Goal: Task Accomplishment & Management: Manage account settings

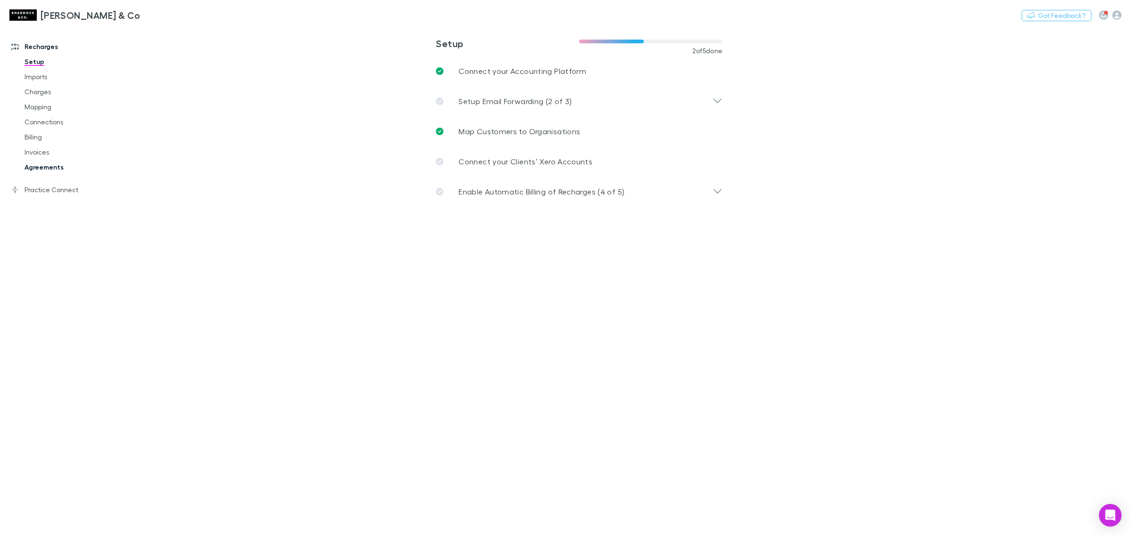
click at [31, 168] on link "Agreements" at bounding box center [74, 167] width 118 height 15
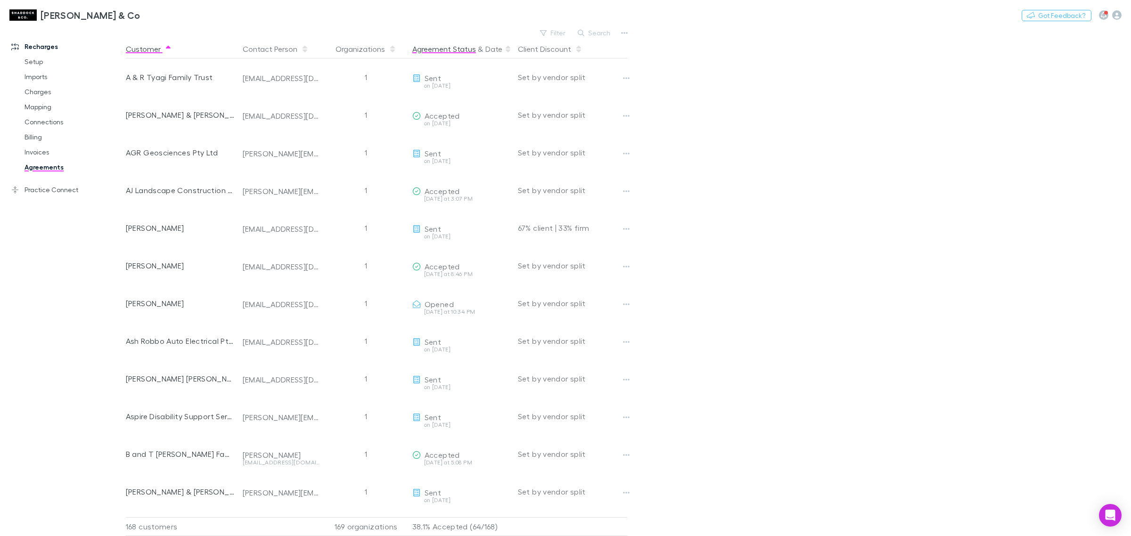
click at [465, 47] on button "Agreement Status" at bounding box center [444, 49] width 64 height 19
click at [469, 50] on button "Agreement Status" at bounding box center [444, 49] width 64 height 19
click at [549, 33] on button "Filter" at bounding box center [553, 32] width 36 height 11
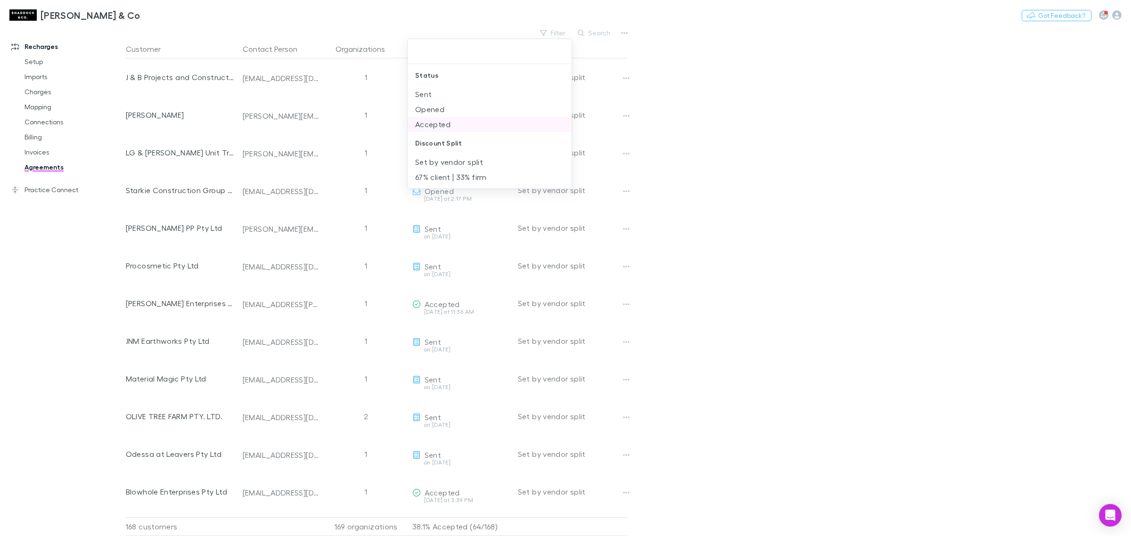
click at [464, 119] on li "Accepted" at bounding box center [490, 124] width 164 height 15
click at [807, 223] on div at bounding box center [565, 268] width 1131 height 536
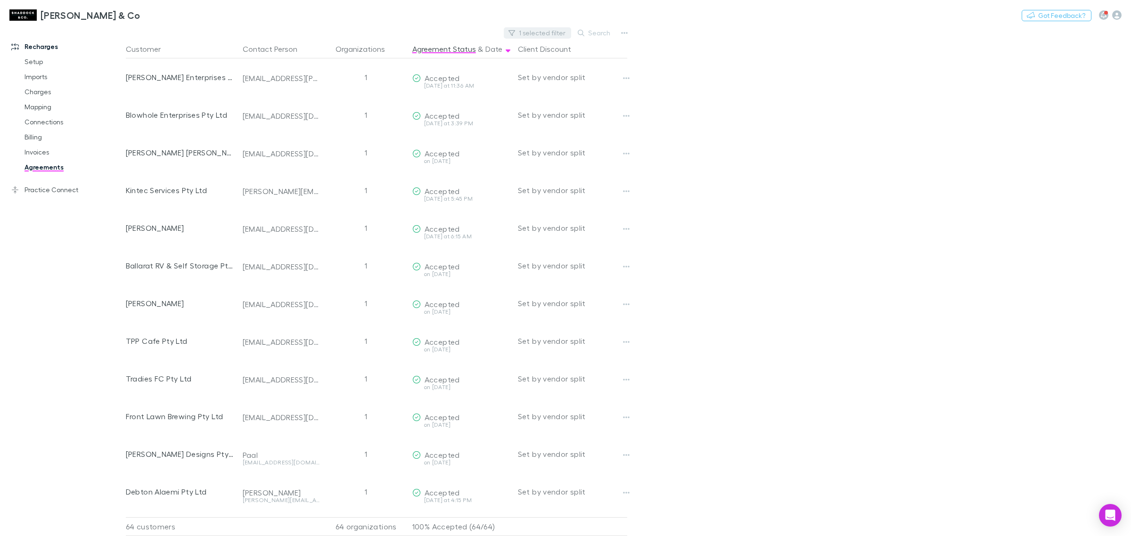
click at [536, 34] on button "1 selected filter" at bounding box center [537, 32] width 67 height 11
click at [451, 52] on icon at bounding box center [452, 51] width 4 height 4
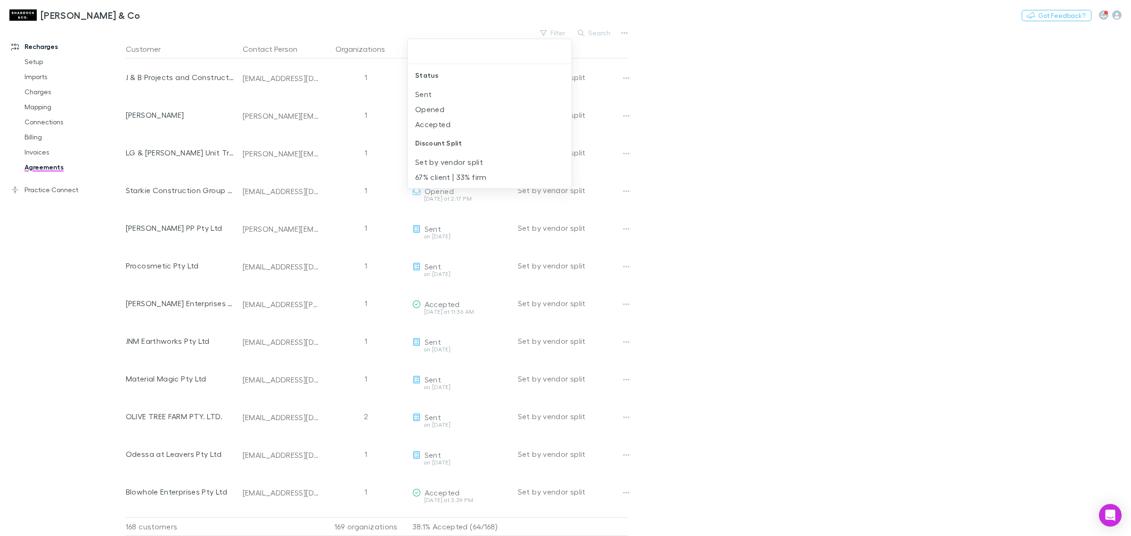
click at [832, 164] on div at bounding box center [565, 268] width 1131 height 536
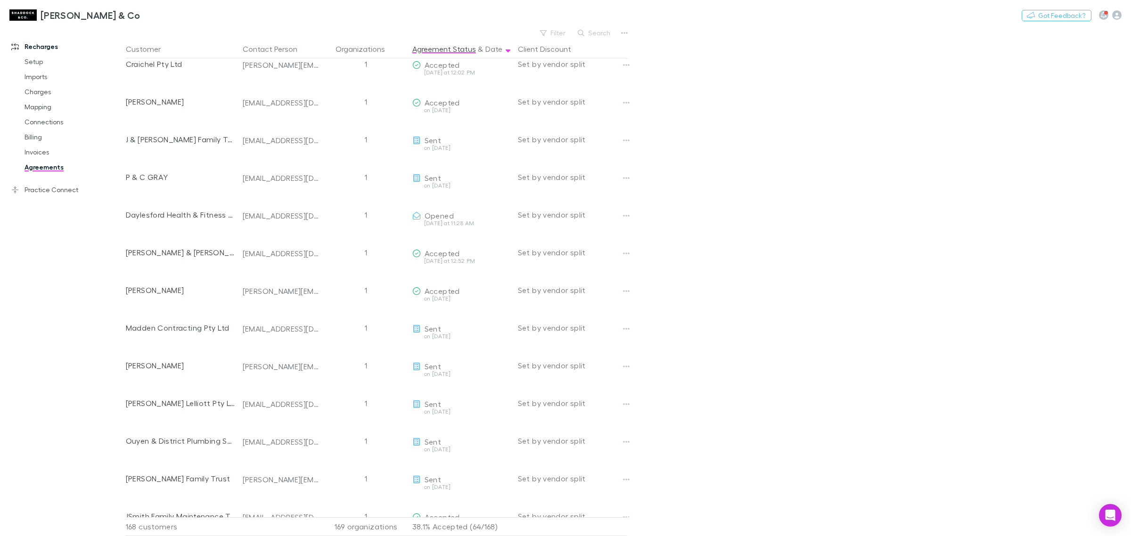
scroll to position [3829, 0]
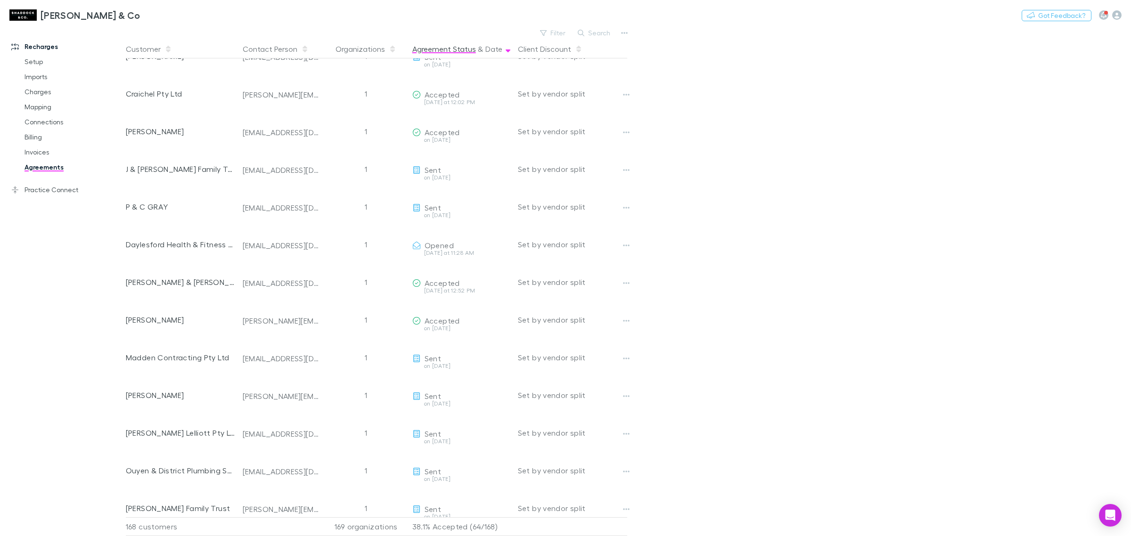
click at [456, 53] on button "Agreement Status" at bounding box center [444, 49] width 64 height 19
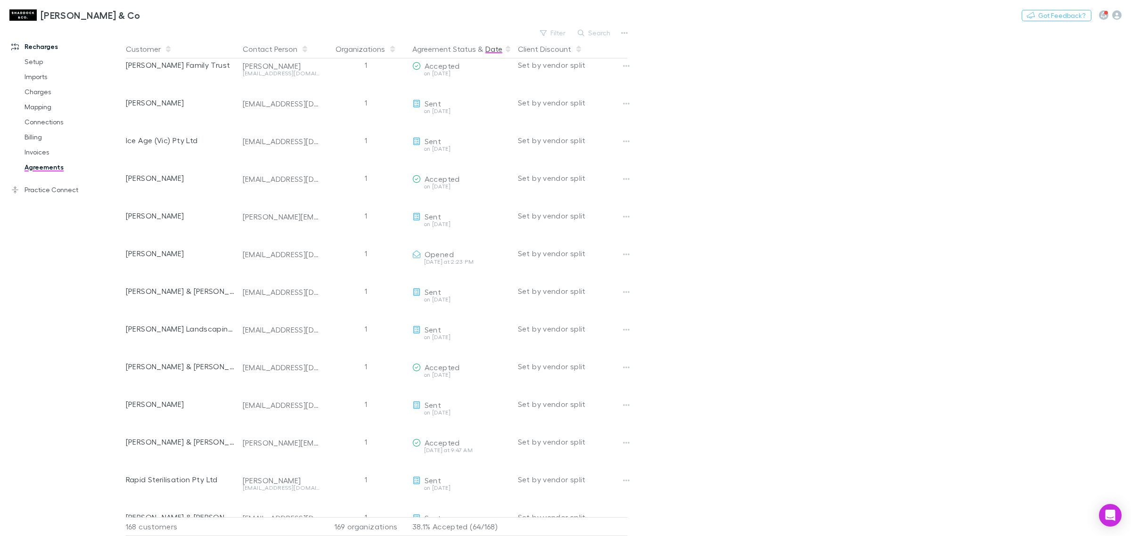
scroll to position [1885, 0]
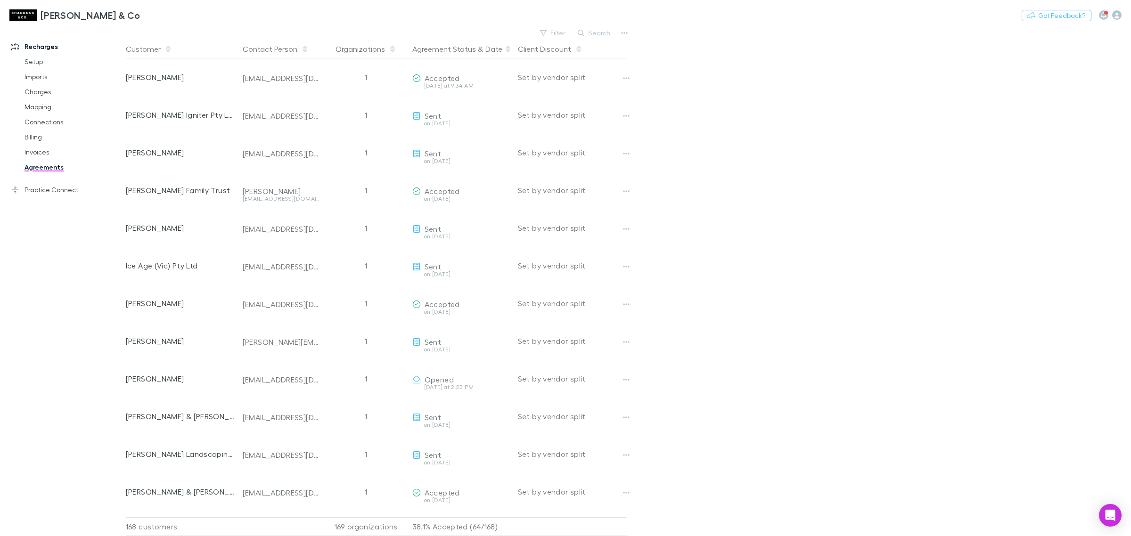
click at [506, 49] on icon at bounding box center [508, 49] width 5 height 8
click at [464, 49] on button "Agreement Status" at bounding box center [444, 49] width 64 height 19
click at [456, 47] on button "Agreement Status" at bounding box center [444, 49] width 64 height 19
click at [456, 44] on button "Agreement Status" at bounding box center [444, 49] width 64 height 19
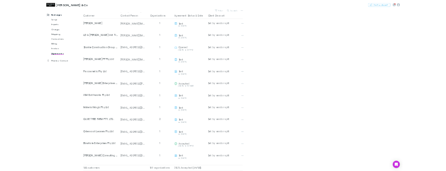
scroll to position [0, 0]
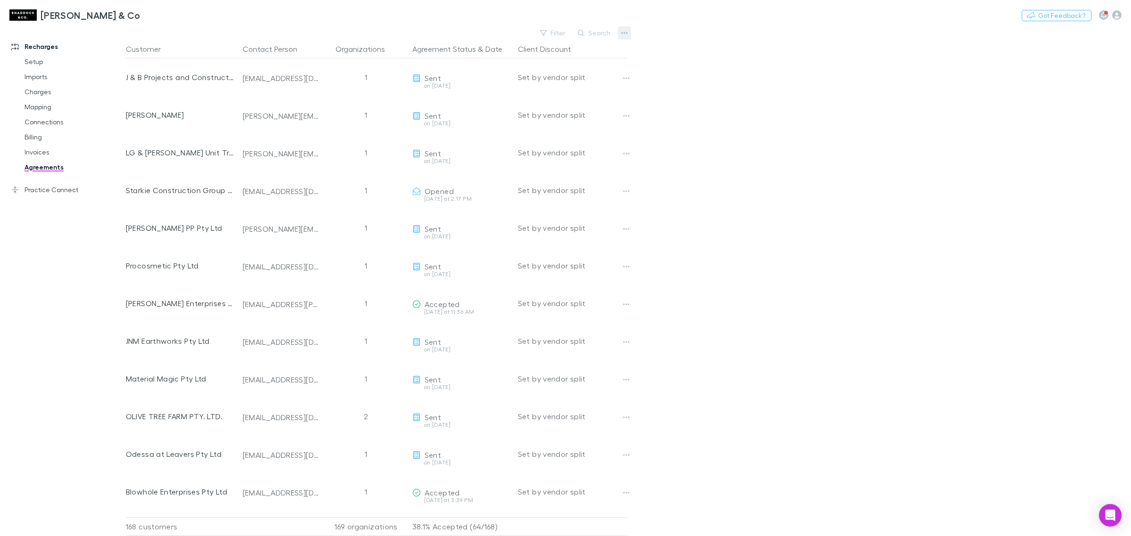
click at [627, 32] on icon "button" at bounding box center [624, 33] width 7 height 2
click at [547, 63] on p "All agreements" at bounding box center [566, 63] width 115 height 11
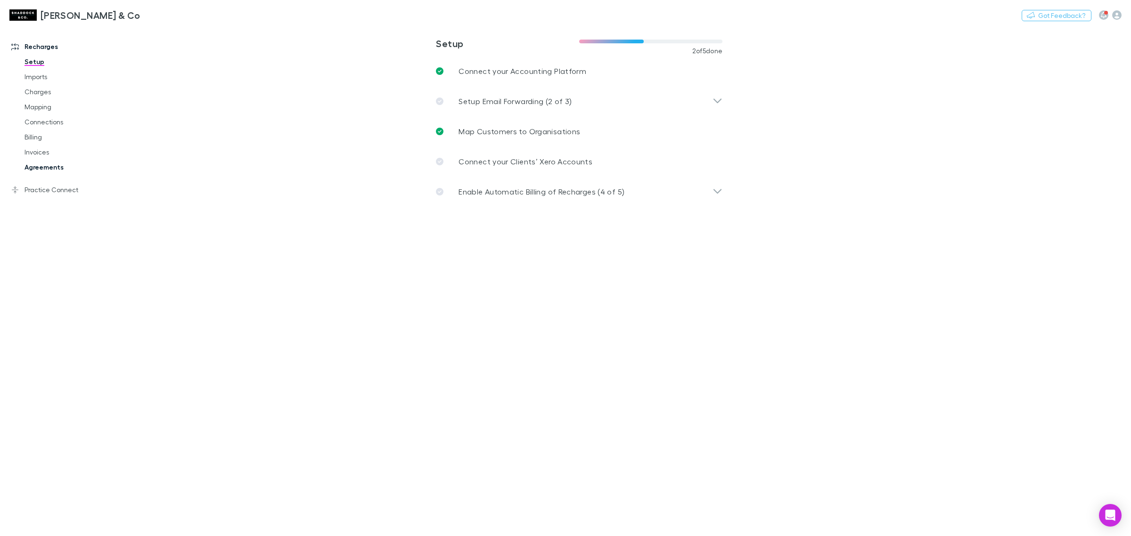
click at [50, 170] on link "Agreements" at bounding box center [74, 167] width 118 height 15
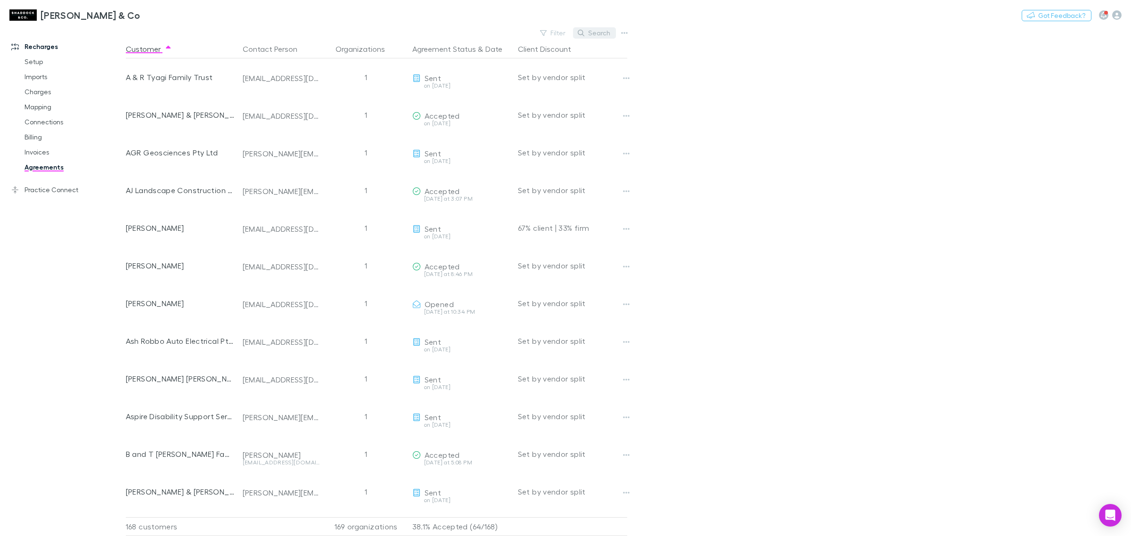
click at [601, 38] on button "Search" at bounding box center [594, 32] width 43 height 11
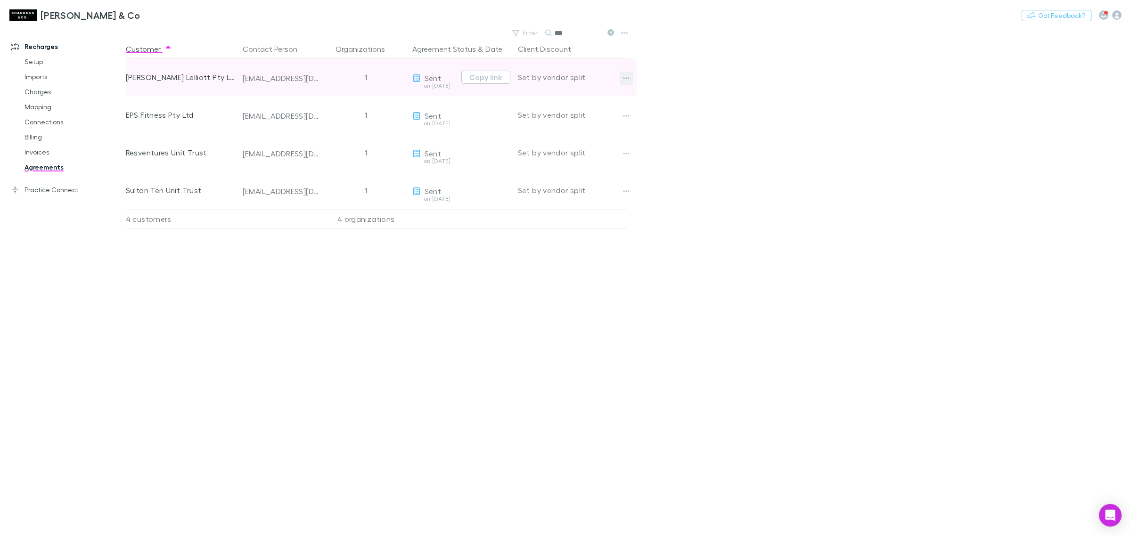
type input "***"
click at [627, 76] on icon "button" at bounding box center [626, 78] width 7 height 8
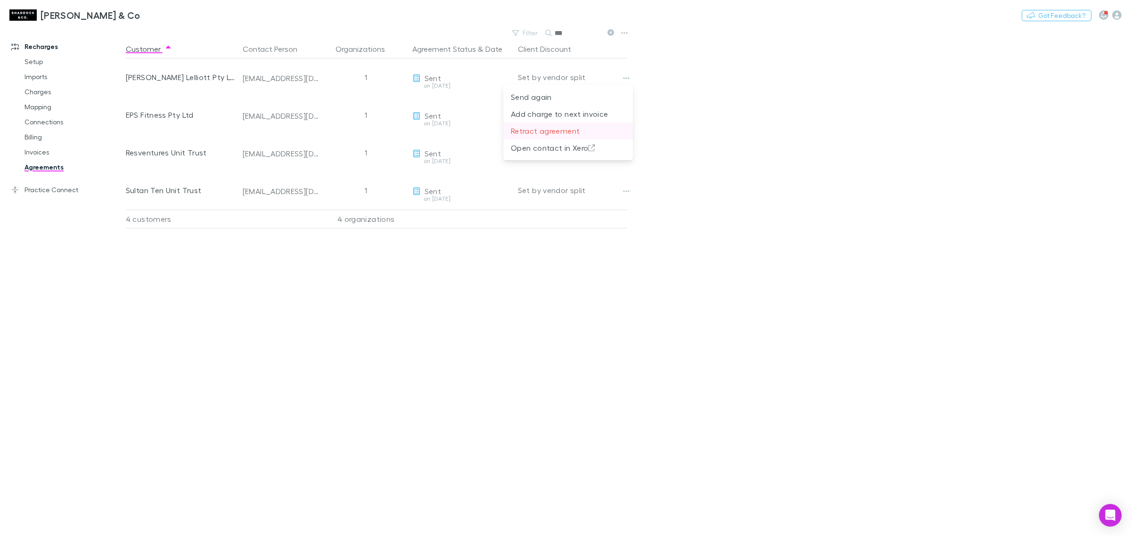
click at [574, 131] on p "Retract agreement" at bounding box center [568, 130] width 115 height 11
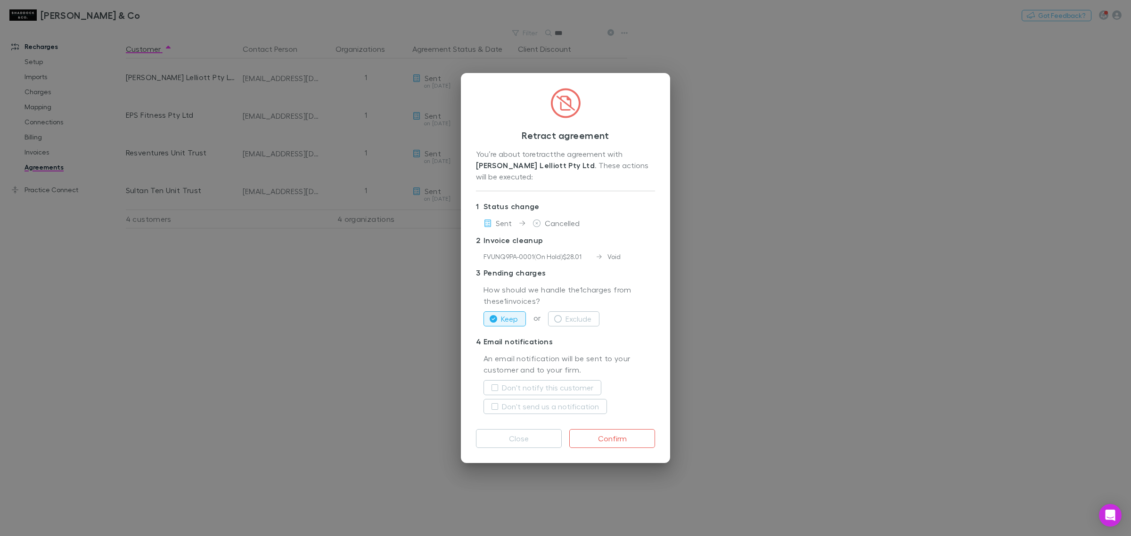
drag, startPoint x: 518, startPoint y: 440, endPoint x: 643, endPoint y: 467, distance: 127.8
click at [519, 439] on button "Close" at bounding box center [519, 438] width 86 height 19
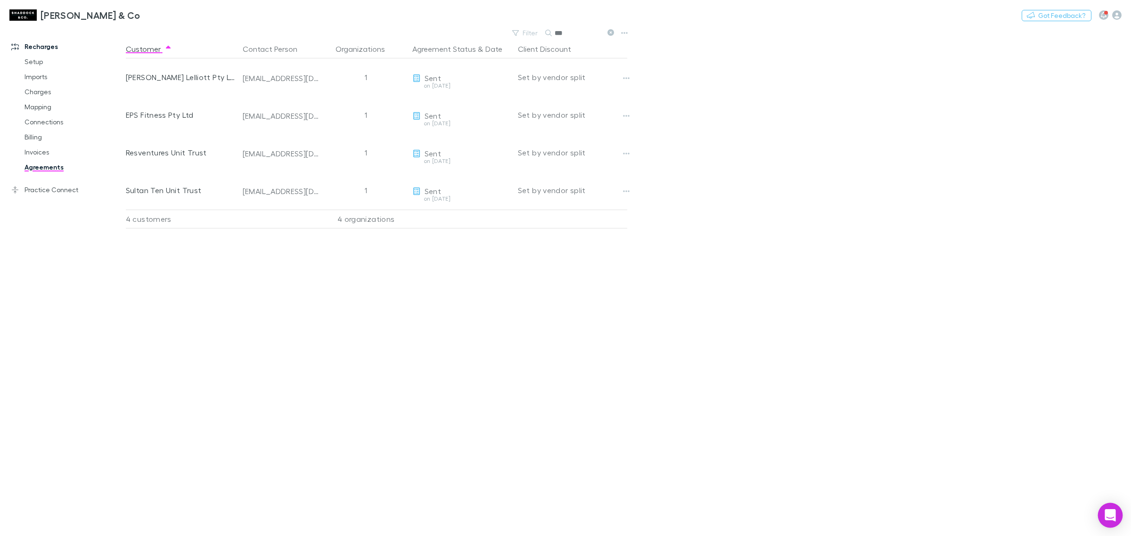
click at [1107, 522] on div "Open Intercom Messenger" at bounding box center [1110, 515] width 25 height 25
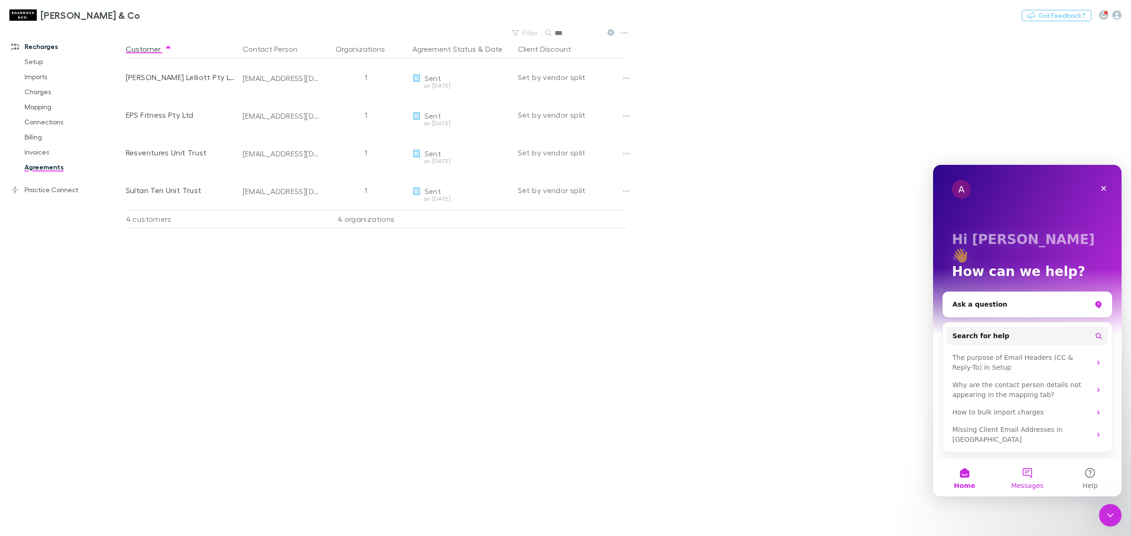
click at [1033, 470] on button "Messages" at bounding box center [1027, 478] width 63 height 38
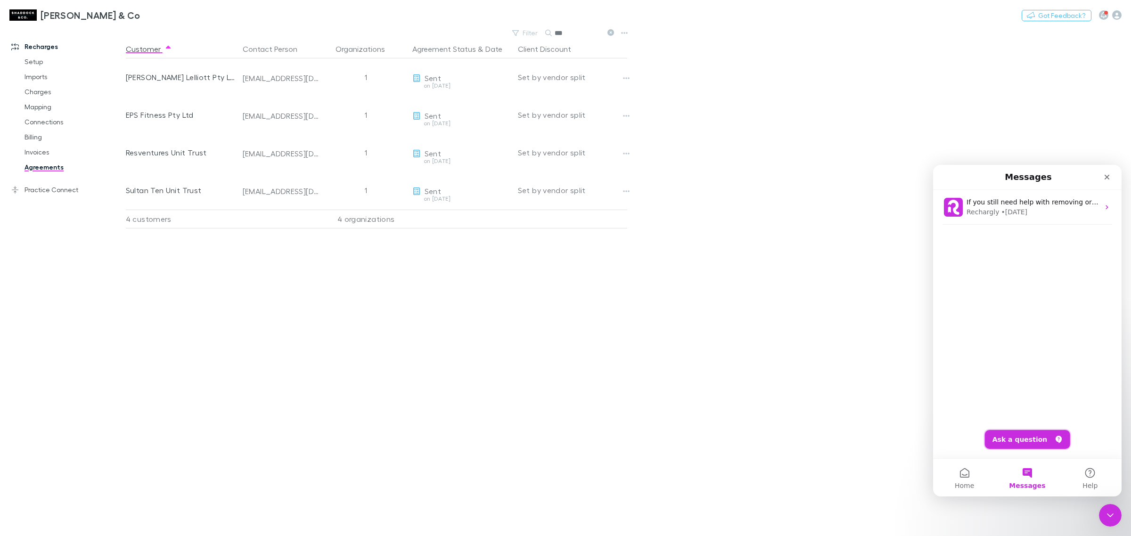
click at [1023, 447] on button "Ask a question" at bounding box center [1027, 439] width 85 height 19
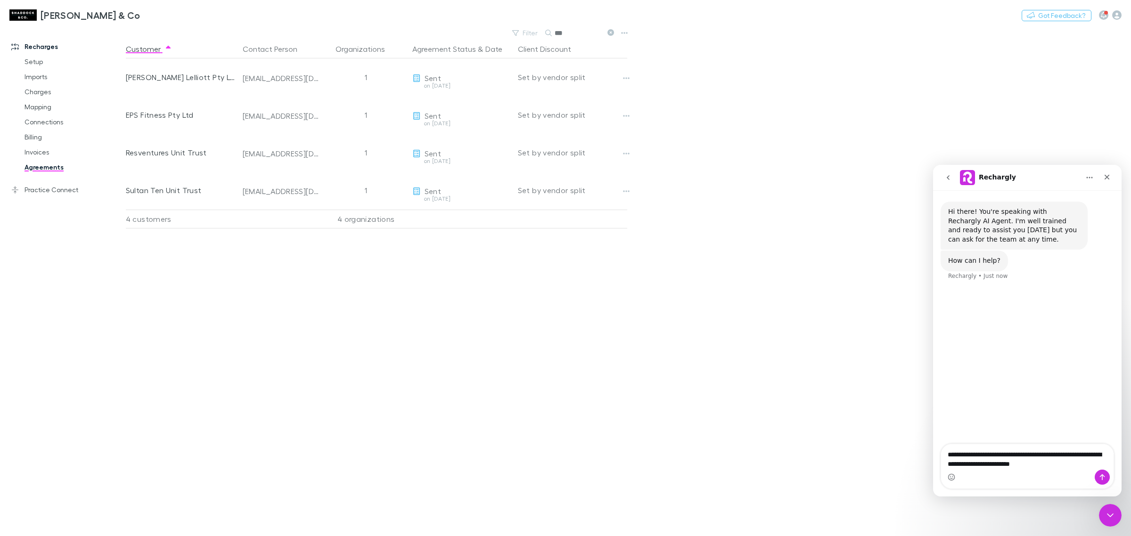
type textarea "**********"
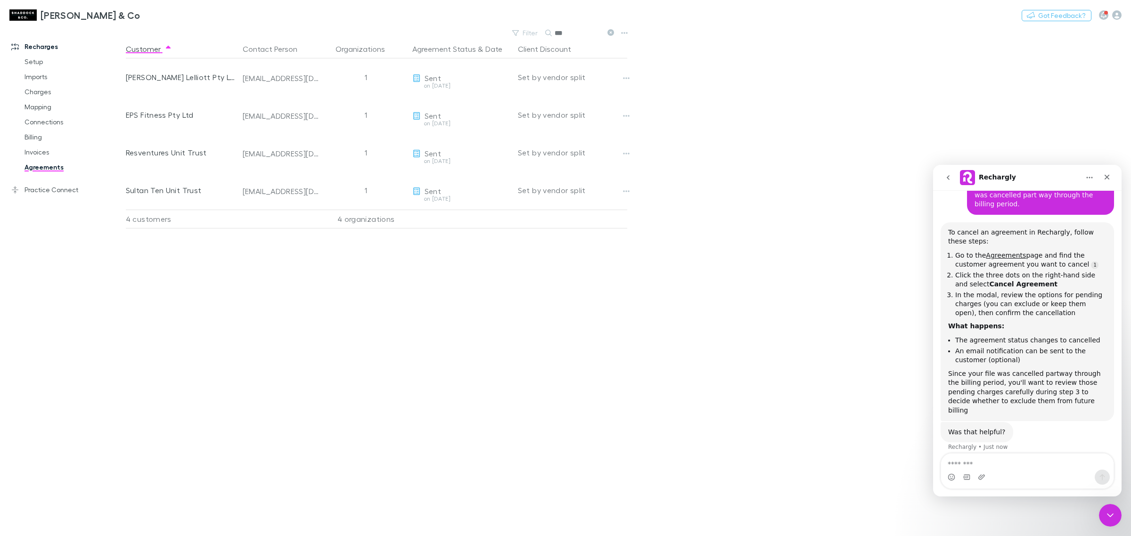
scroll to position [1, 0]
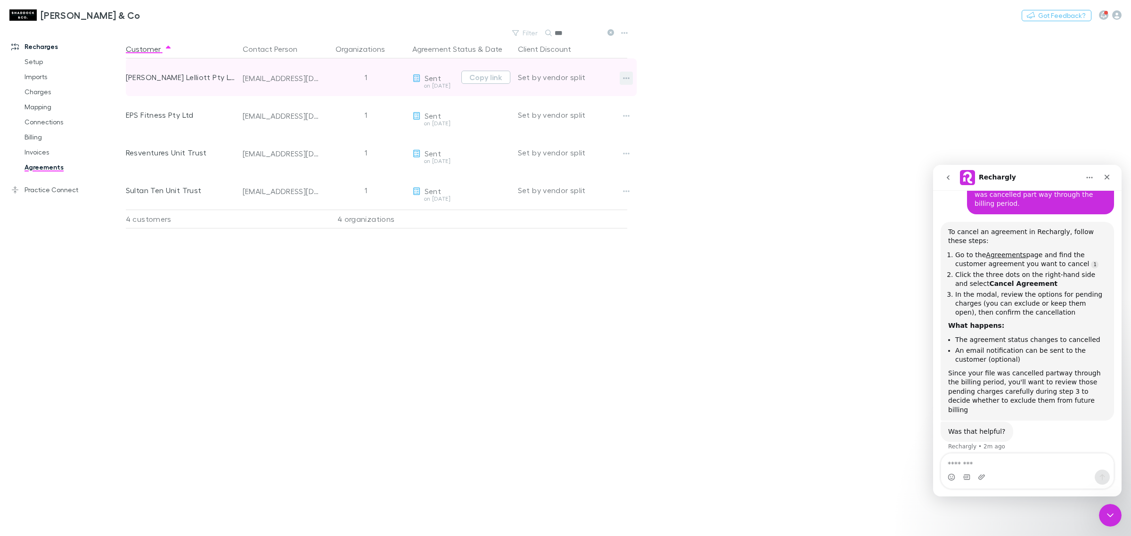
click at [627, 72] on button "button" at bounding box center [626, 78] width 13 height 13
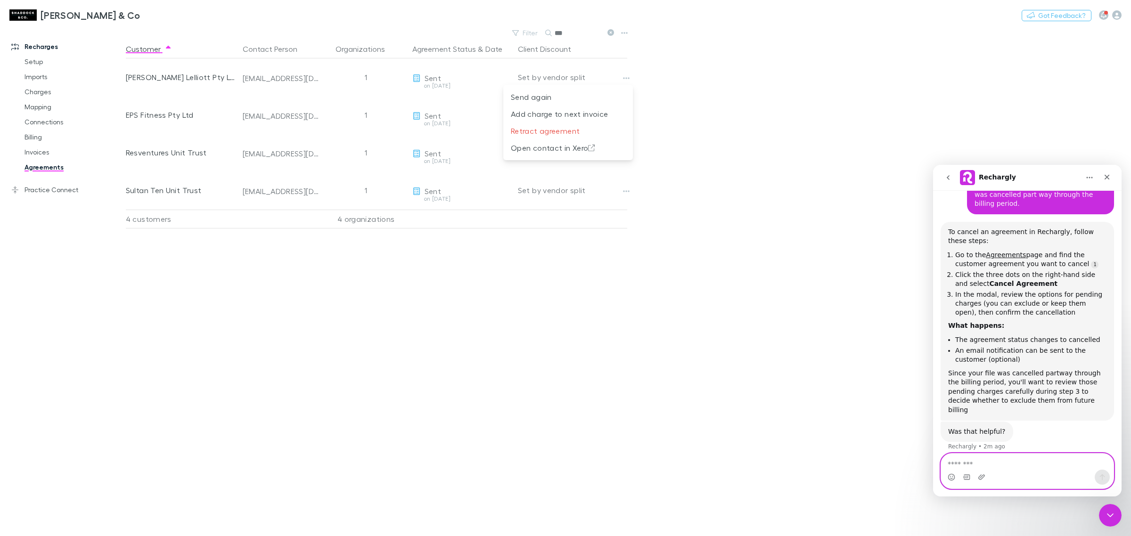
click at [1020, 467] on textarea "Message…" at bounding box center [1027, 462] width 172 height 16
type textarea "*"
click at [994, 467] on textarea "**********" at bounding box center [1027, 462] width 172 height 16
drag, startPoint x: 994, startPoint y: 467, endPoint x: 1030, endPoint y: 450, distance: 39.8
click at [1030, 450] on div "Was that helpful? Rechargly • 2m ago" at bounding box center [1027, 442] width 173 height 41
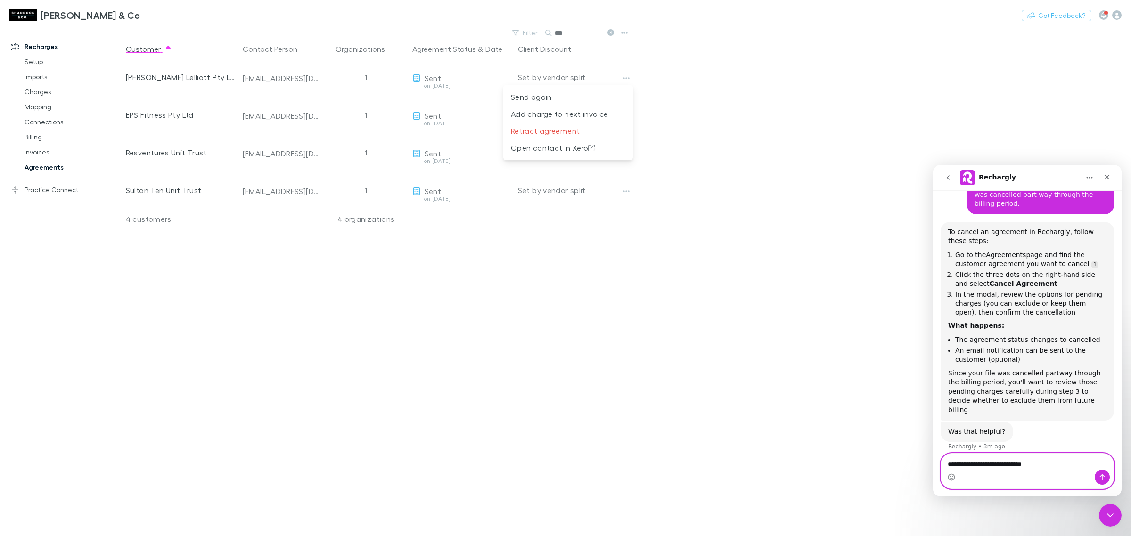
click at [1049, 465] on textarea "**********" at bounding box center [1027, 462] width 172 height 16
click at [1001, 465] on textarea "**********" at bounding box center [1027, 462] width 172 height 16
click at [1066, 464] on textarea "**********" at bounding box center [1027, 462] width 172 height 16
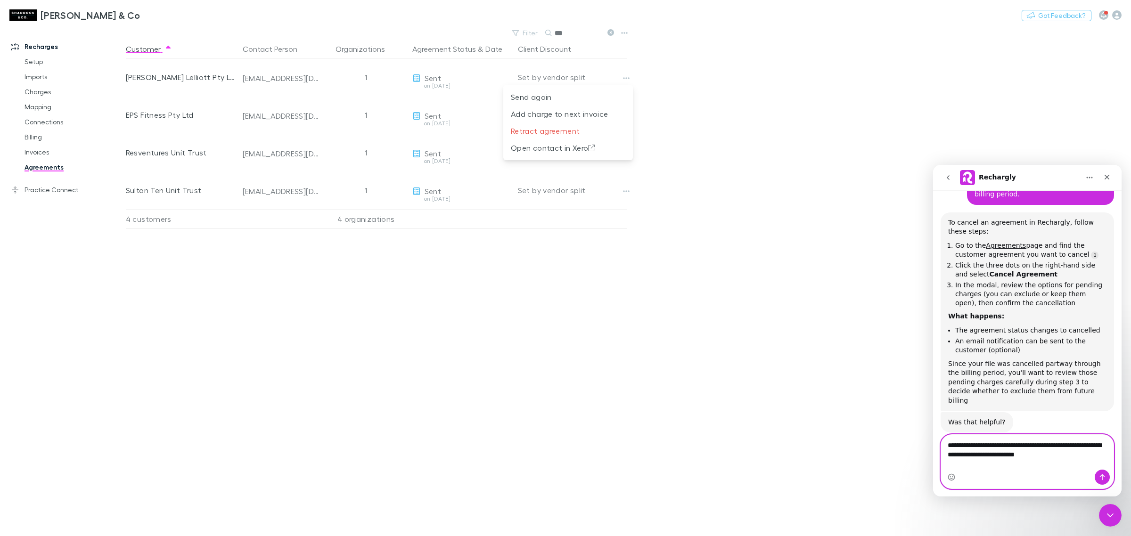
click at [1032, 459] on textarea "**********" at bounding box center [1027, 447] width 172 height 25
click at [1033, 460] on textarea "**********" at bounding box center [1027, 447] width 172 height 25
click at [1077, 460] on textarea "**********" at bounding box center [1027, 447] width 172 height 25
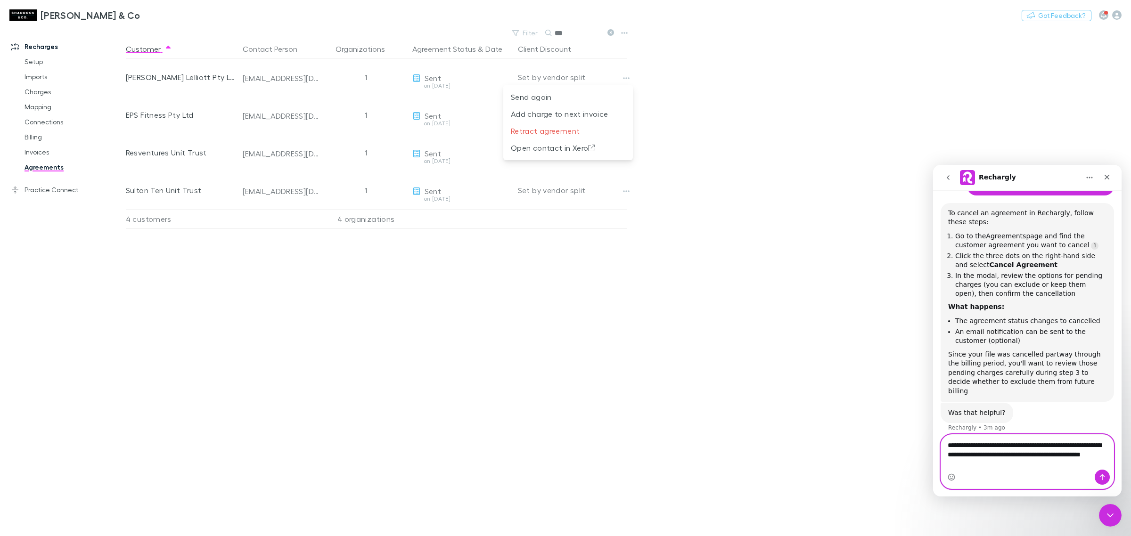
click at [970, 462] on textarea "**********" at bounding box center [1027, 452] width 172 height 35
type textarea "**********"
click at [1104, 476] on icon "Send a message…" at bounding box center [1103, 478] width 8 height 8
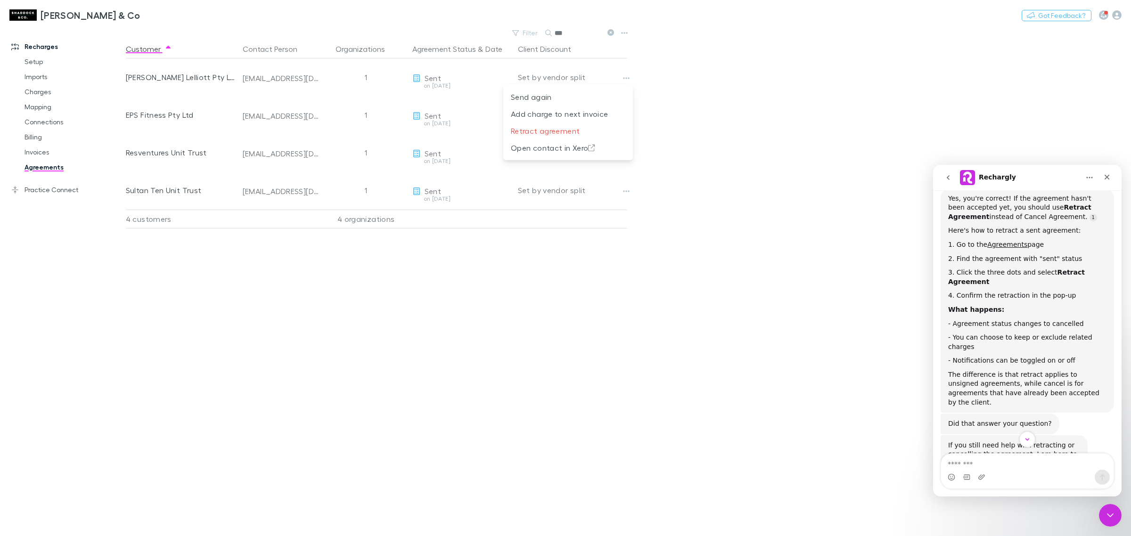
scroll to position [434, 0]
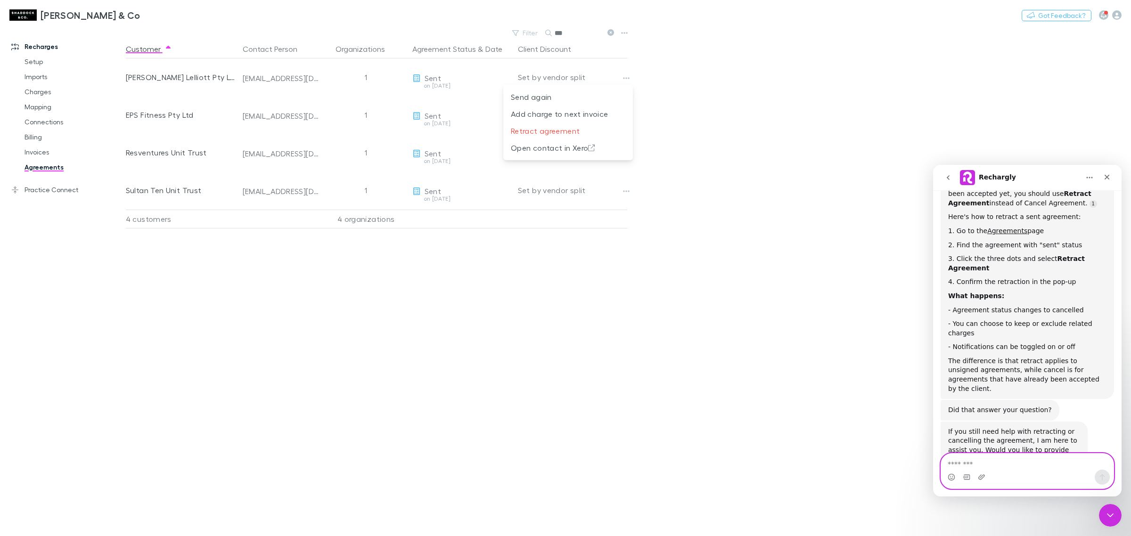
click at [1014, 465] on textarea "Message…" at bounding box center [1027, 462] width 172 height 16
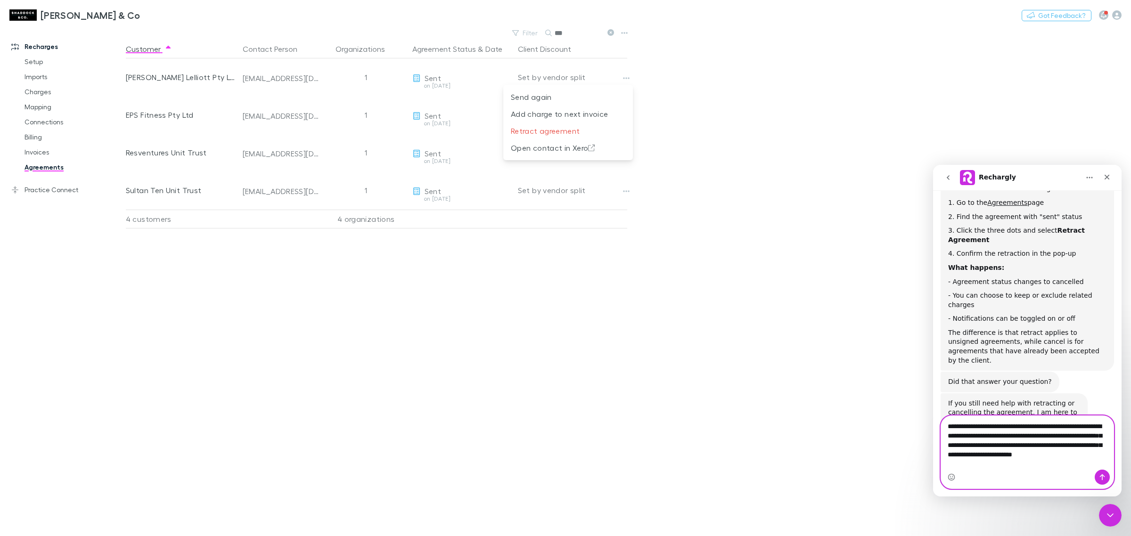
scroll to position [471, 0]
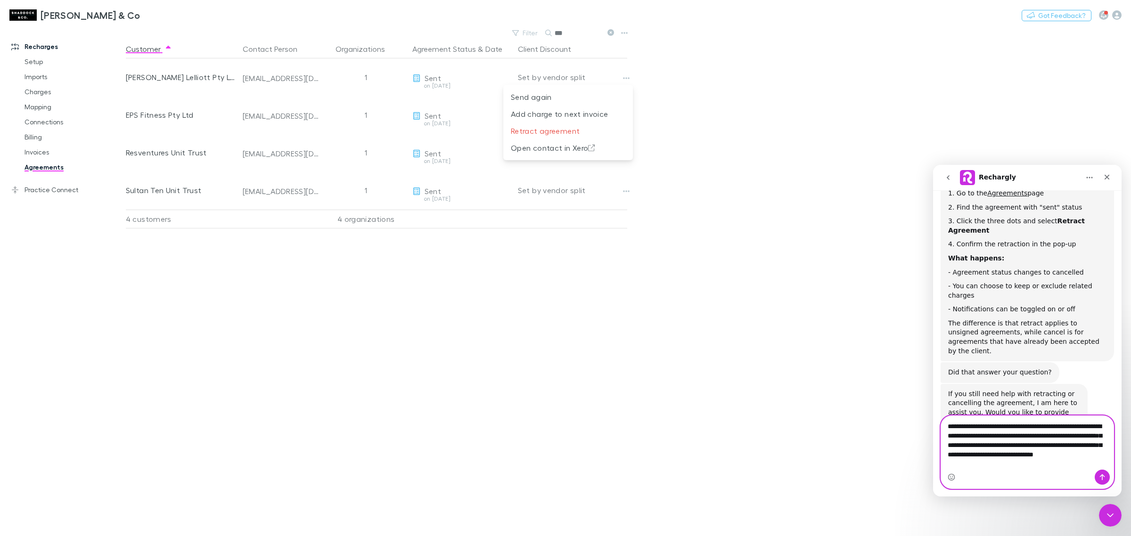
click at [1032, 437] on textarea "**********" at bounding box center [1027, 443] width 172 height 54
type textarea "**********"
click at [1019, 475] on div "Intercom messenger" at bounding box center [1027, 477] width 172 height 15
click at [1100, 476] on icon "Send a message…" at bounding box center [1102, 478] width 5 height 6
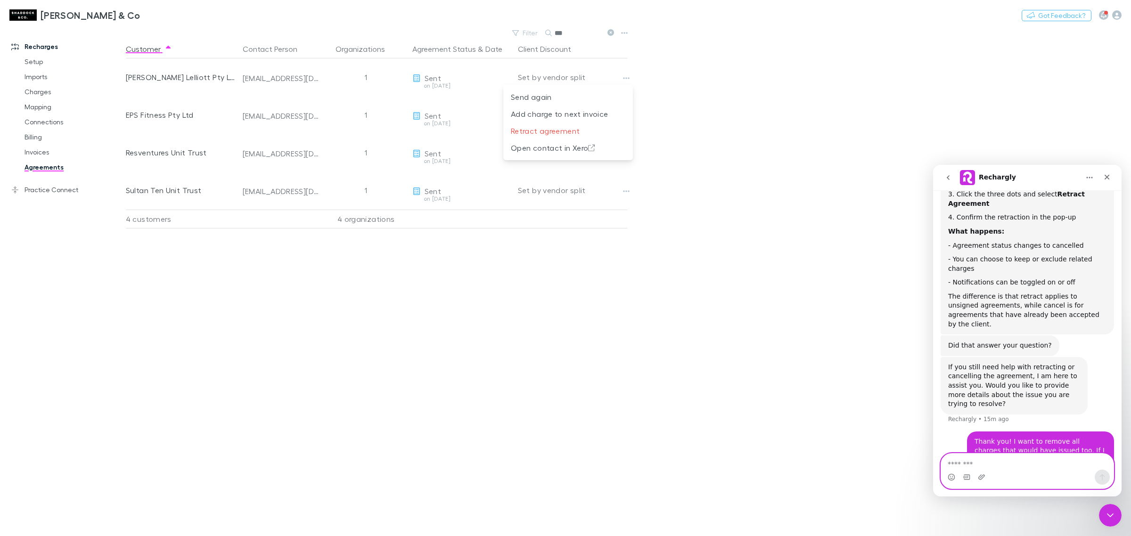
scroll to position [529, 0]
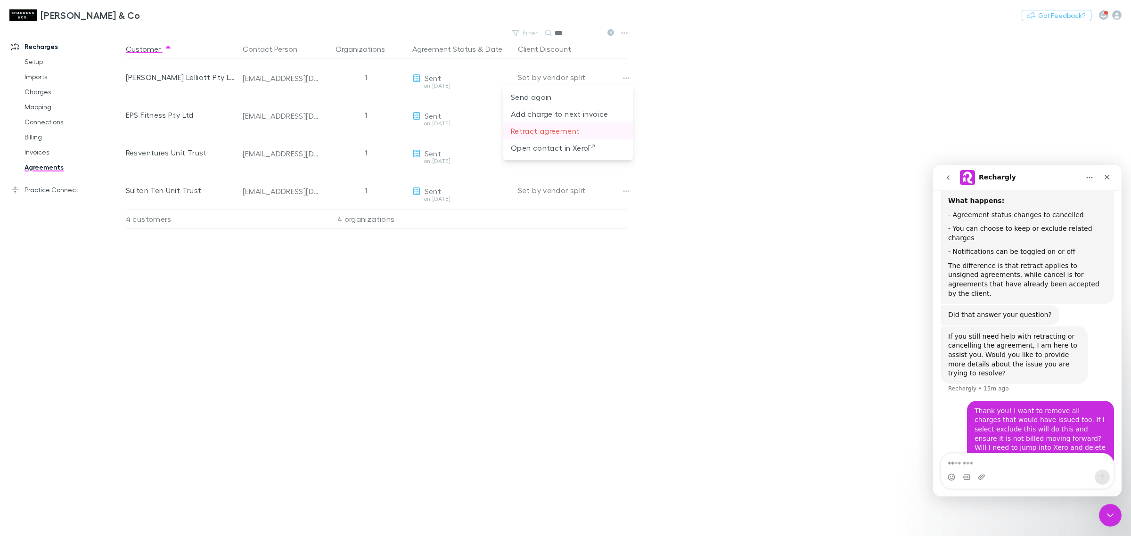
click at [578, 130] on p "Retract agreement" at bounding box center [568, 130] width 115 height 11
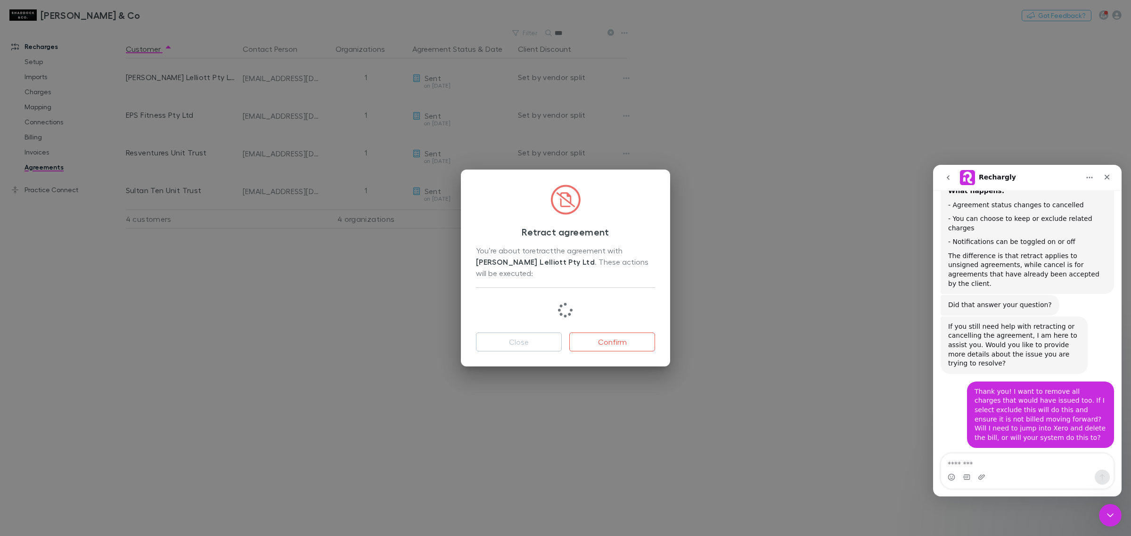
scroll to position [687, 0]
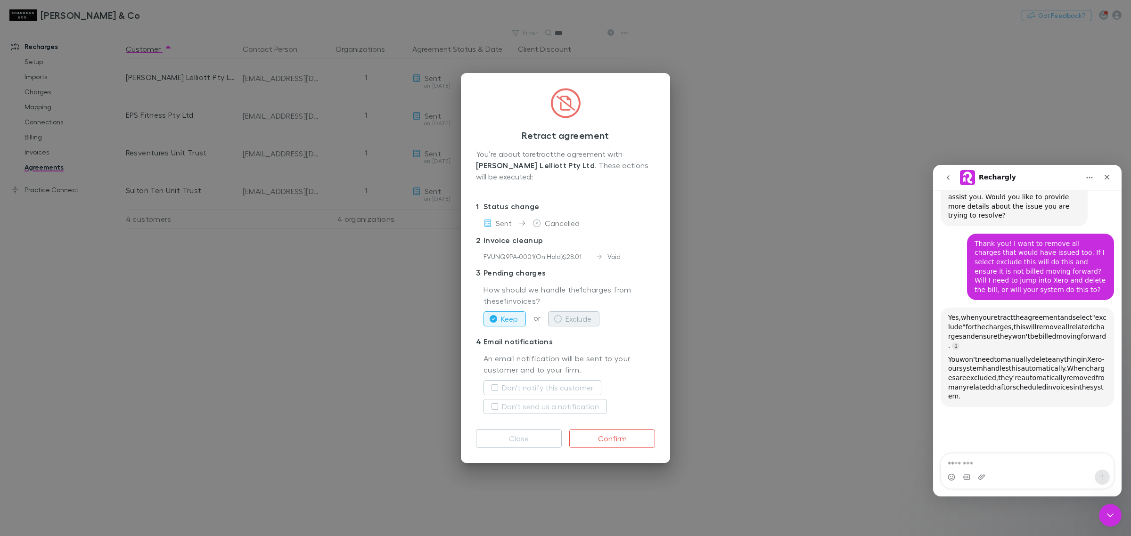
click at [575, 312] on button "Exclude" at bounding box center [573, 319] width 51 height 15
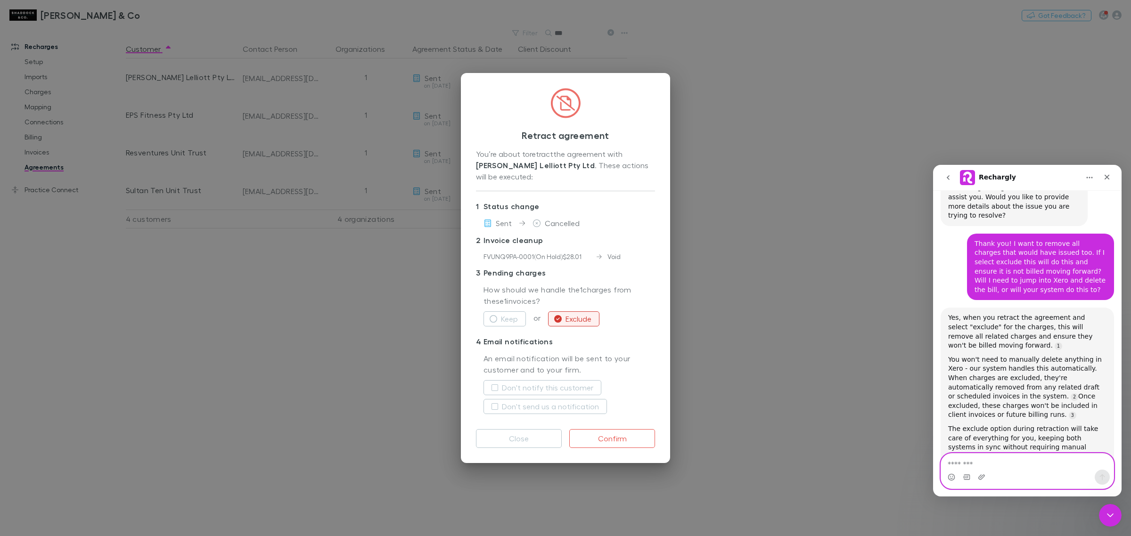
click at [1005, 456] on textarea "Message…" at bounding box center [1027, 462] width 172 height 16
click at [1057, 466] on textarea "**********" at bounding box center [1027, 462] width 172 height 16
type textarea "**********"
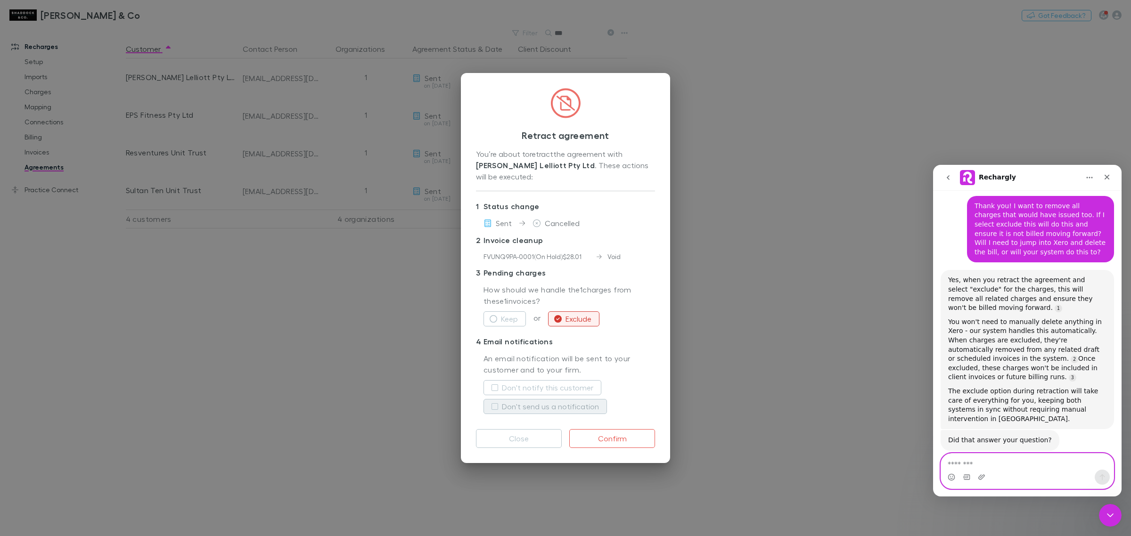
scroll to position [755, 0]
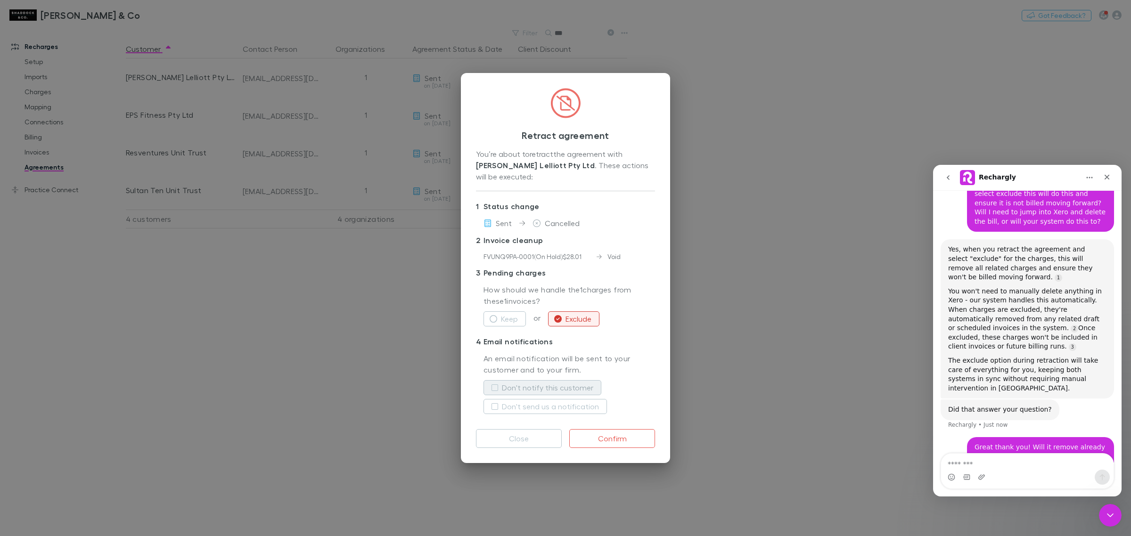
click at [543, 385] on label "Don't notify this customer" at bounding box center [547, 387] width 91 height 11
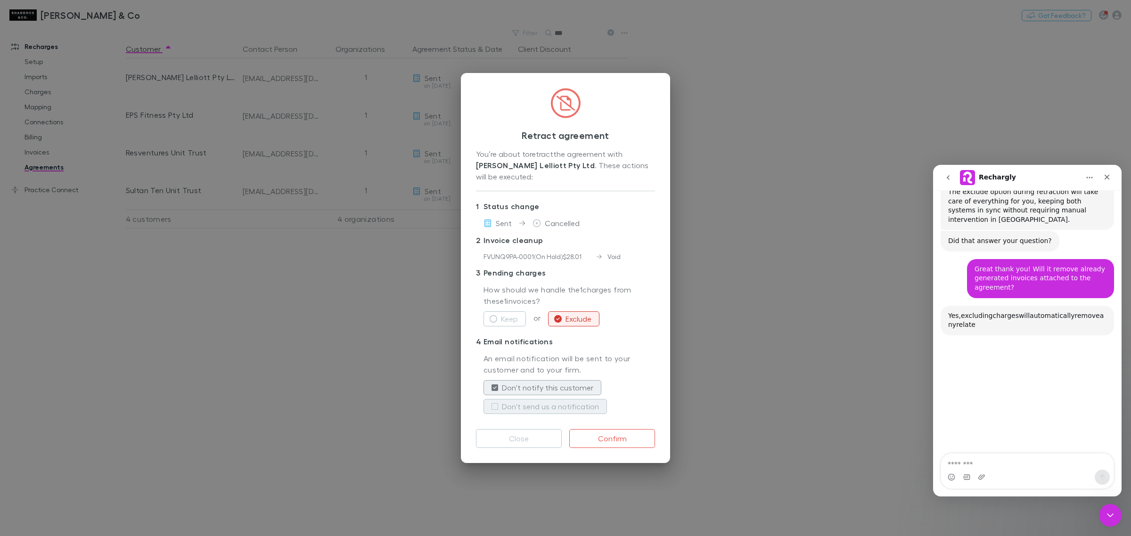
scroll to position [931, 0]
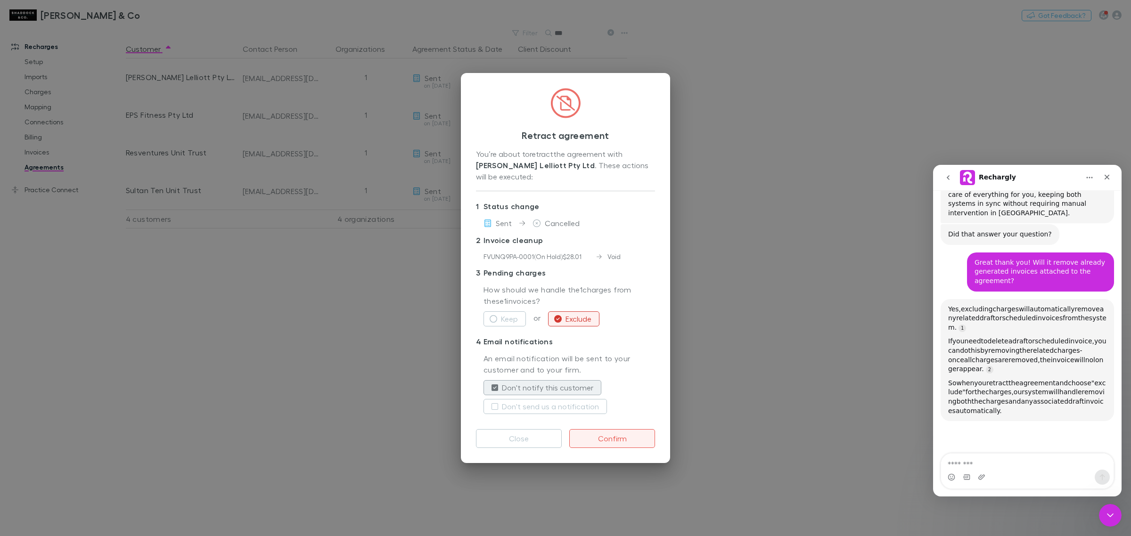
click at [627, 432] on button "Confirm" at bounding box center [612, 438] width 86 height 19
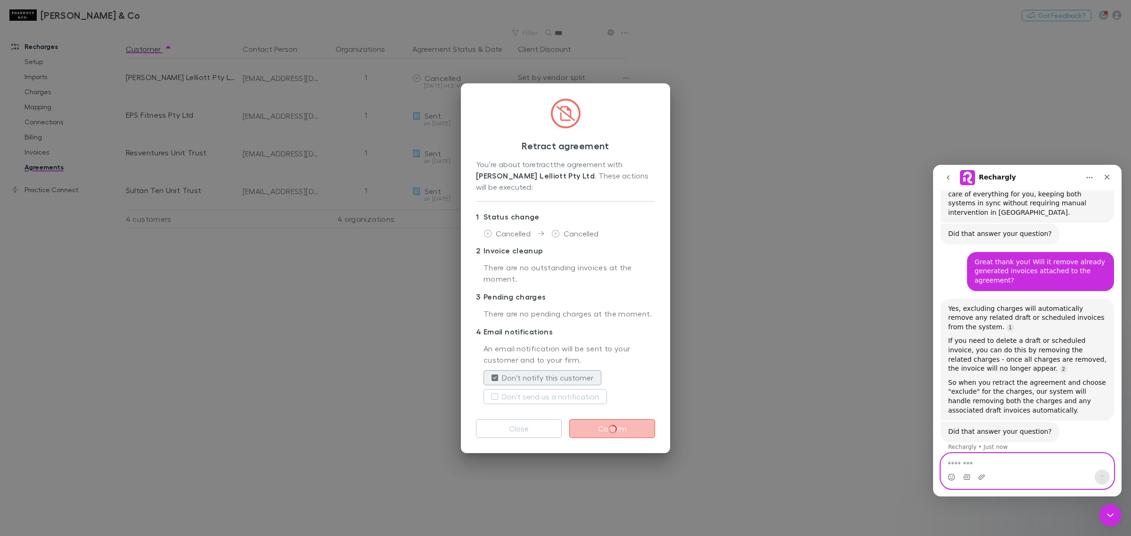
click at [1009, 454] on textarea "Message…" at bounding box center [1027, 462] width 172 height 16
click at [1017, 459] on textarea "**********" at bounding box center [1027, 462] width 172 height 16
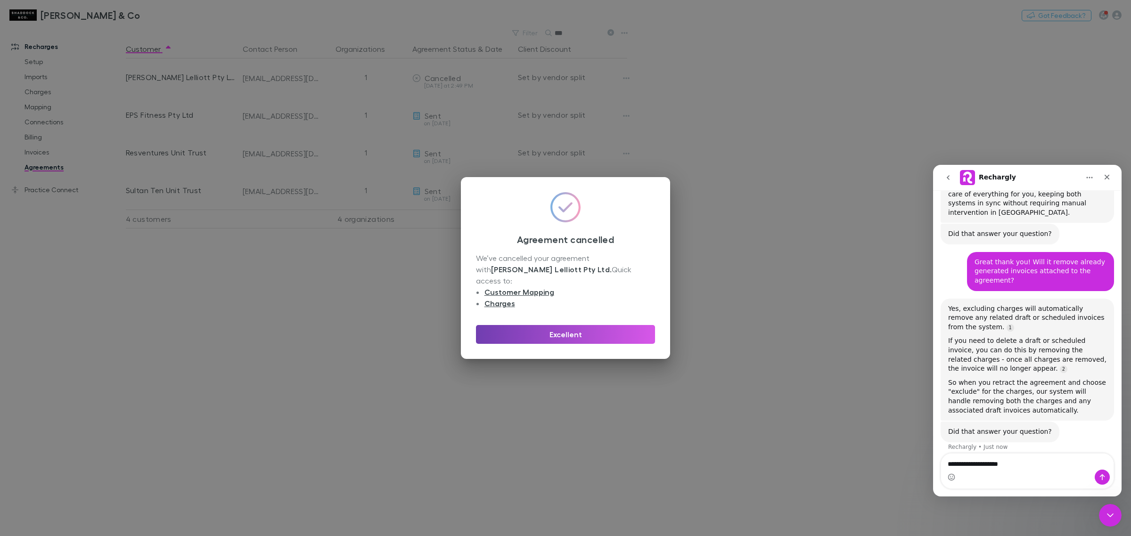
click at [568, 328] on button "Excellent" at bounding box center [565, 334] width 179 height 19
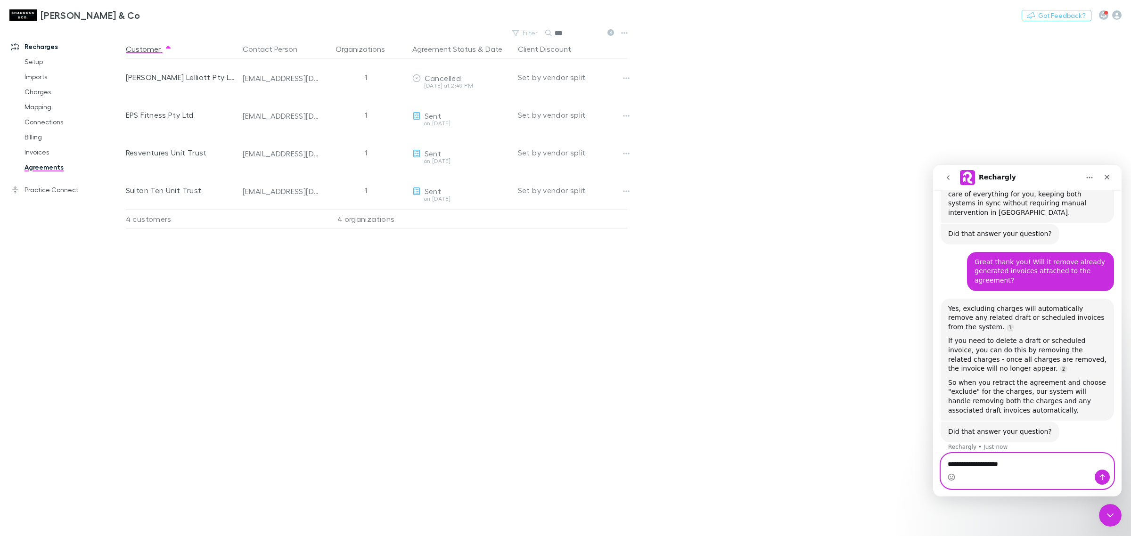
click at [1031, 462] on textarea "**********" at bounding box center [1027, 462] width 172 height 16
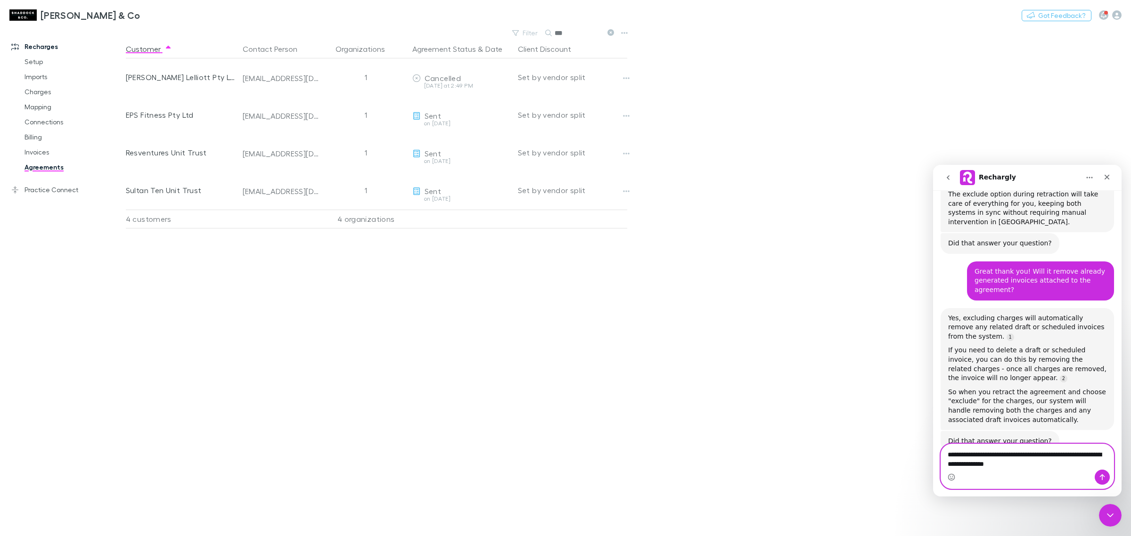
type textarea "**********"
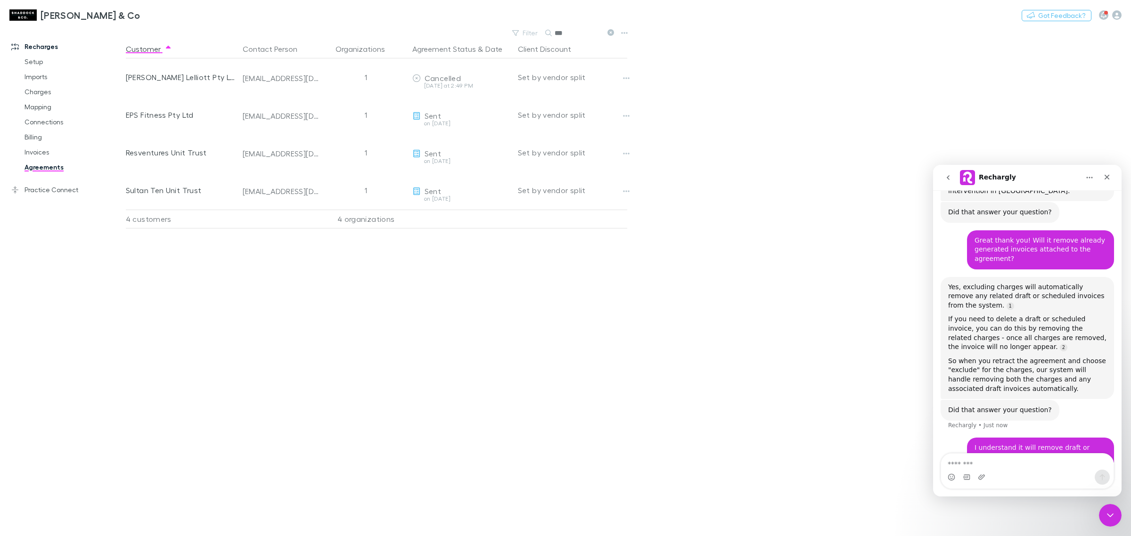
click at [594, 31] on input "***" at bounding box center [578, 32] width 47 height 13
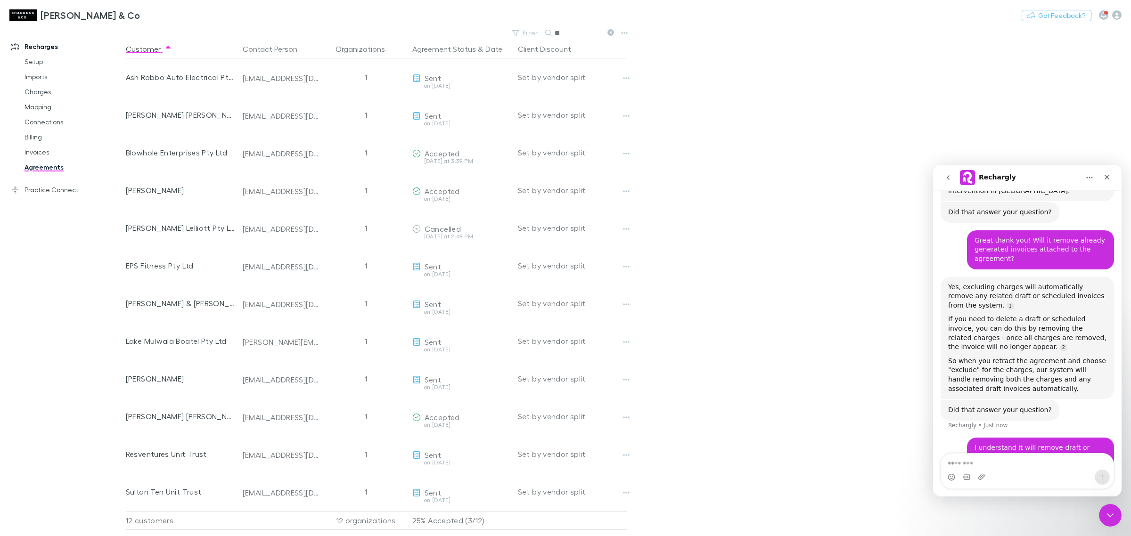
type input "*"
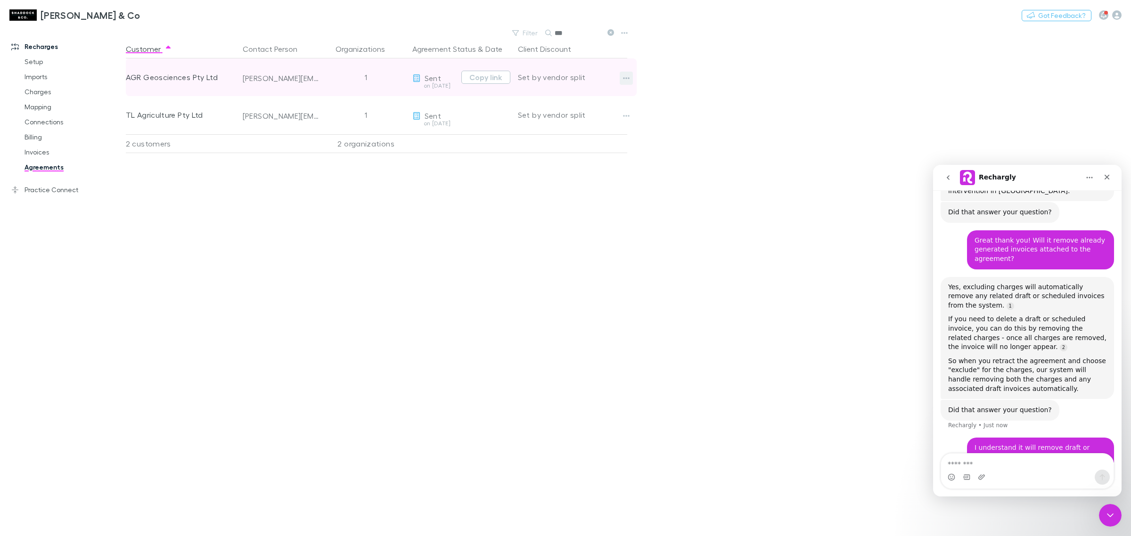
type input "***"
click at [624, 79] on icon "button" at bounding box center [626, 78] width 7 height 8
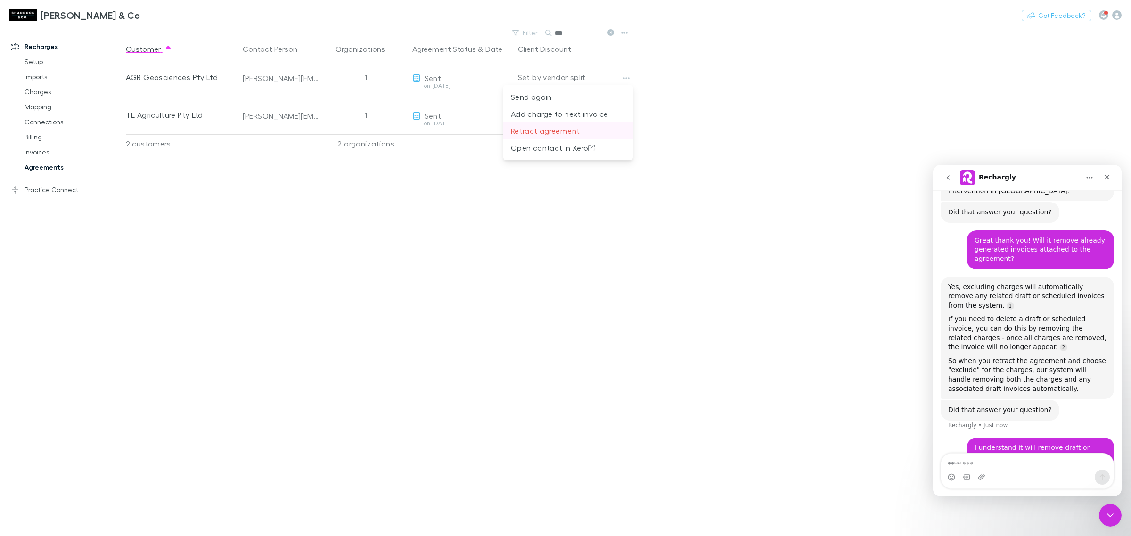
click at [564, 126] on p "Retract agreement" at bounding box center [568, 130] width 115 height 11
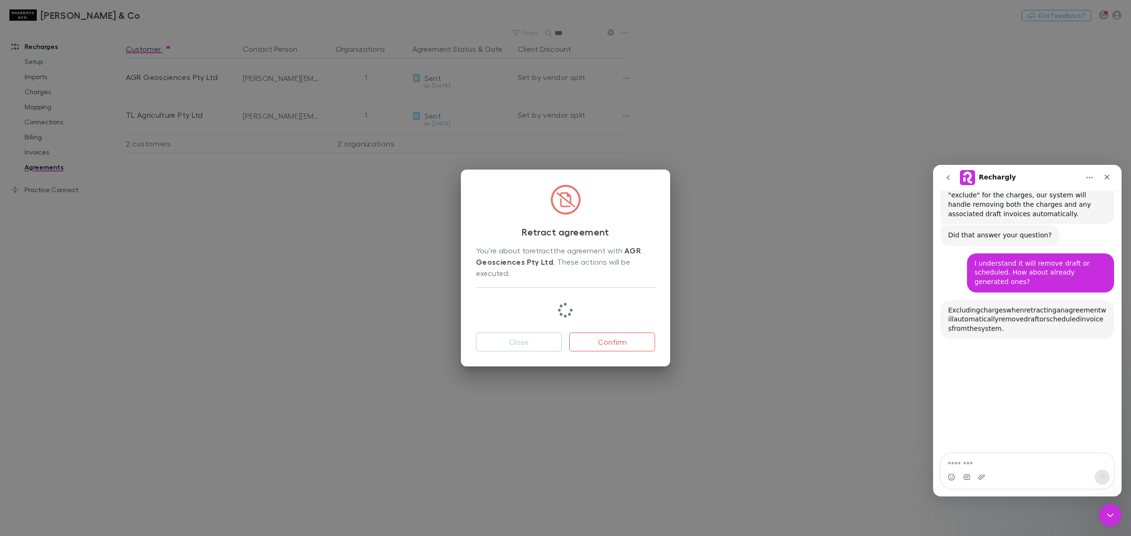
scroll to position [1129, 0]
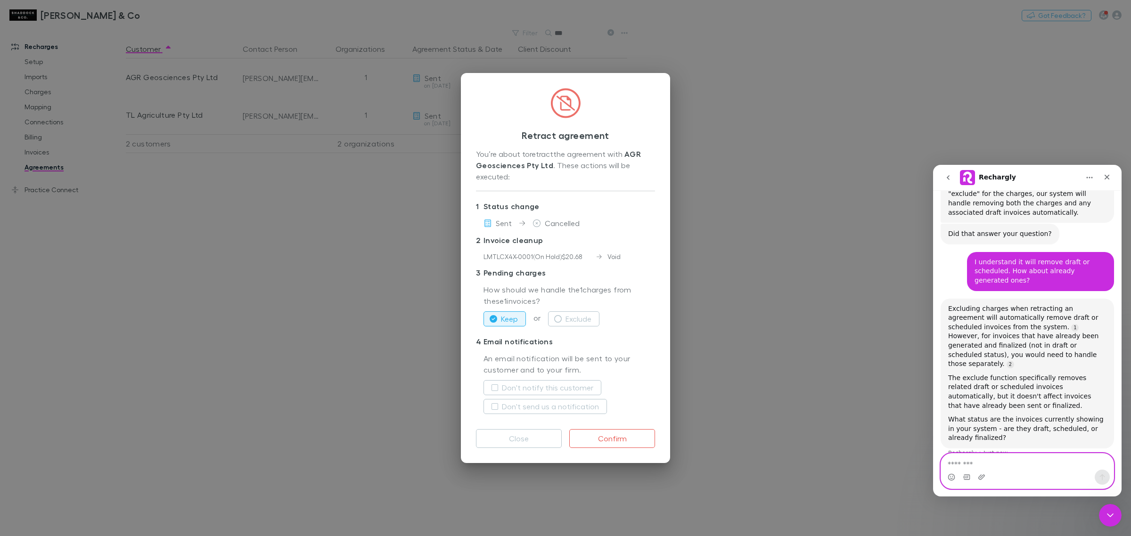
click at [986, 460] on textarea "Message…" at bounding box center [1027, 462] width 172 height 16
type textarea "**********"
click at [577, 314] on button "Exclude" at bounding box center [573, 319] width 51 height 15
click at [610, 434] on button "Confirm" at bounding box center [612, 438] width 86 height 19
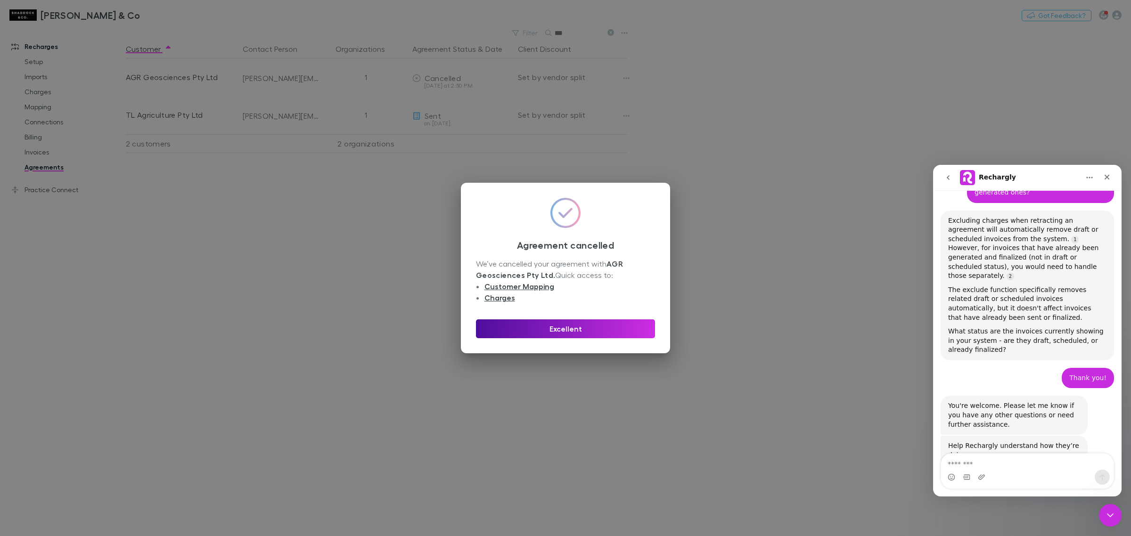
scroll to position [1223, 0]
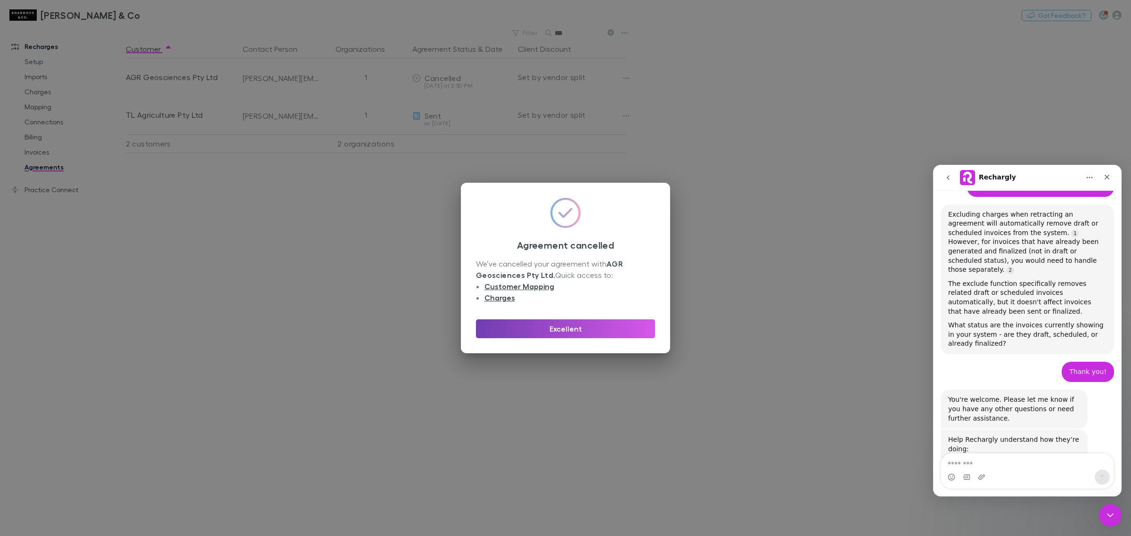
click at [571, 336] on button "Excellent" at bounding box center [565, 329] width 179 height 19
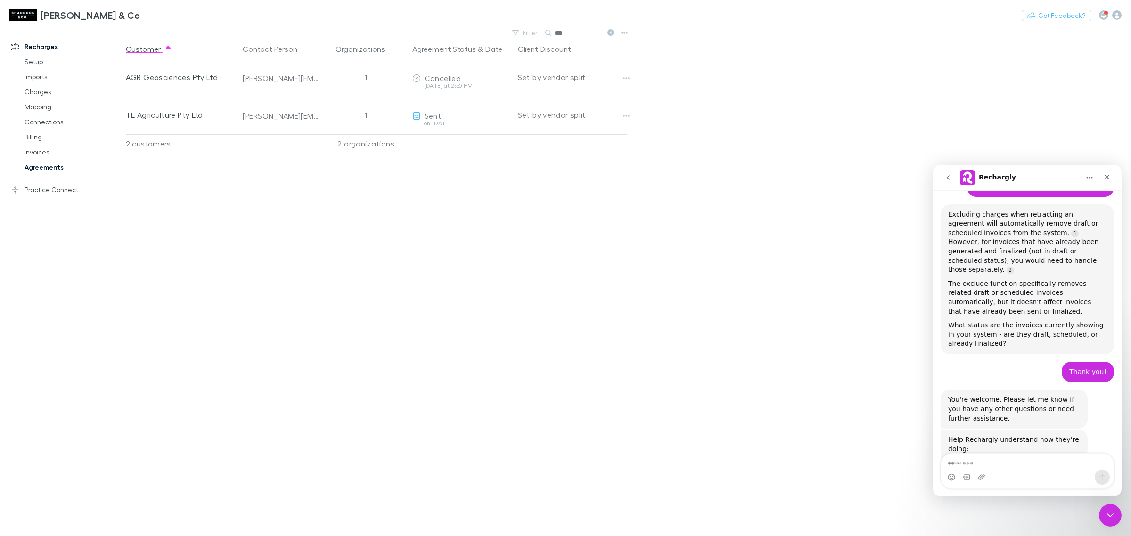
click at [38, 167] on link "Agreements" at bounding box center [74, 167] width 118 height 15
click at [609, 33] on icon at bounding box center [610, 32] width 7 height 7
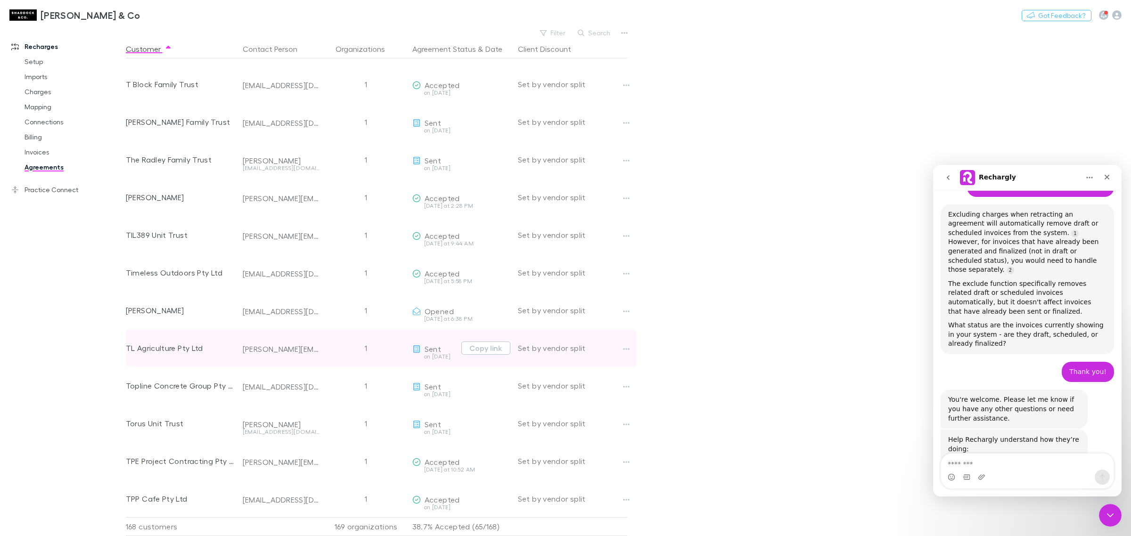
scroll to position [5589, 0]
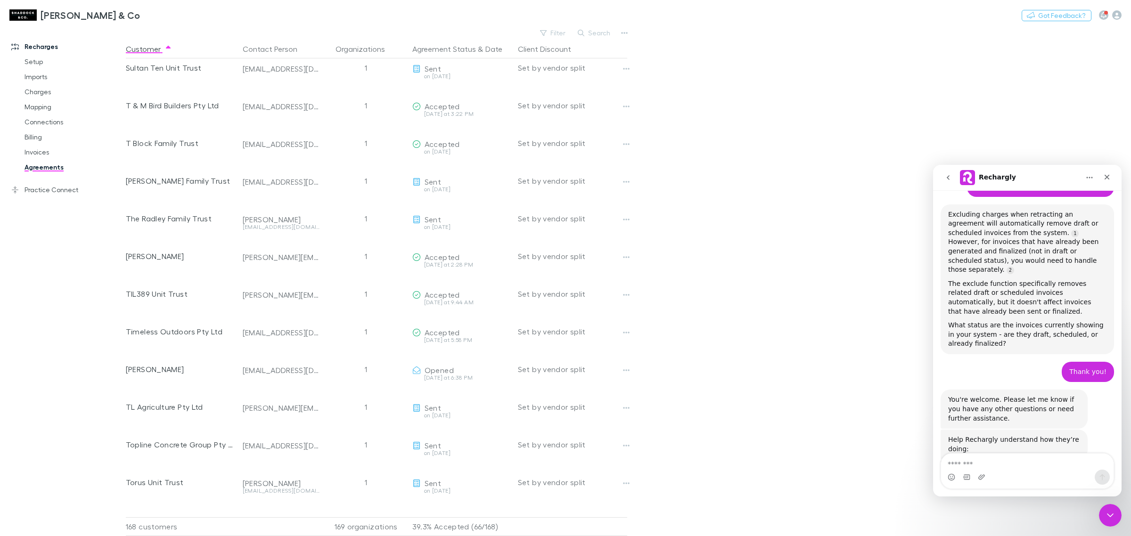
click at [795, 304] on main "Filter Search Customer Contact Person Organizations Agreement Status & Date Cli…" at bounding box center [628, 281] width 1005 height 510
click at [593, 29] on button "Search" at bounding box center [594, 32] width 43 height 11
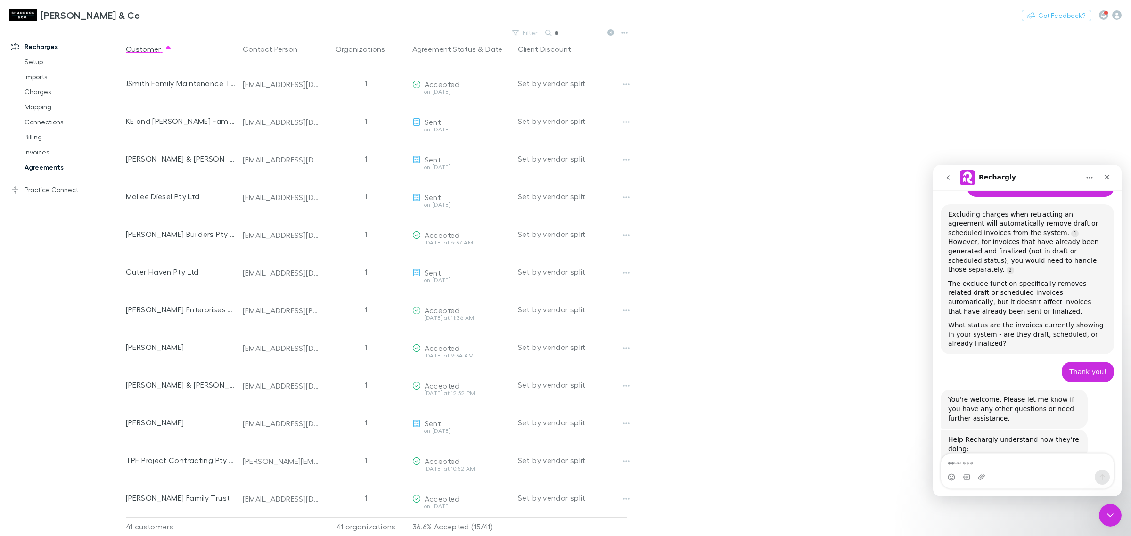
scroll to position [1027, 0]
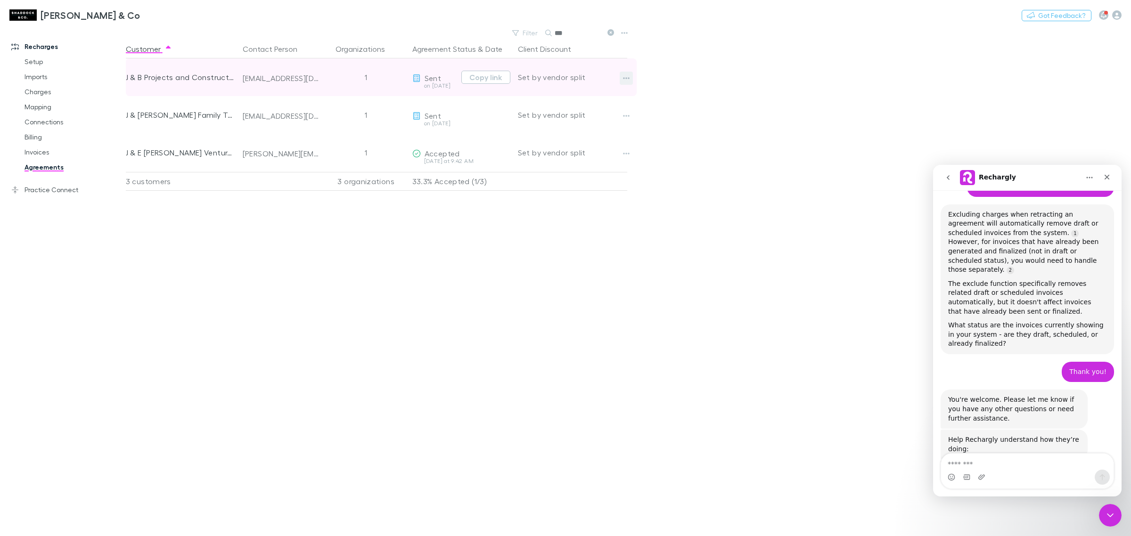
click at [623, 75] on icon "button" at bounding box center [626, 78] width 7 height 8
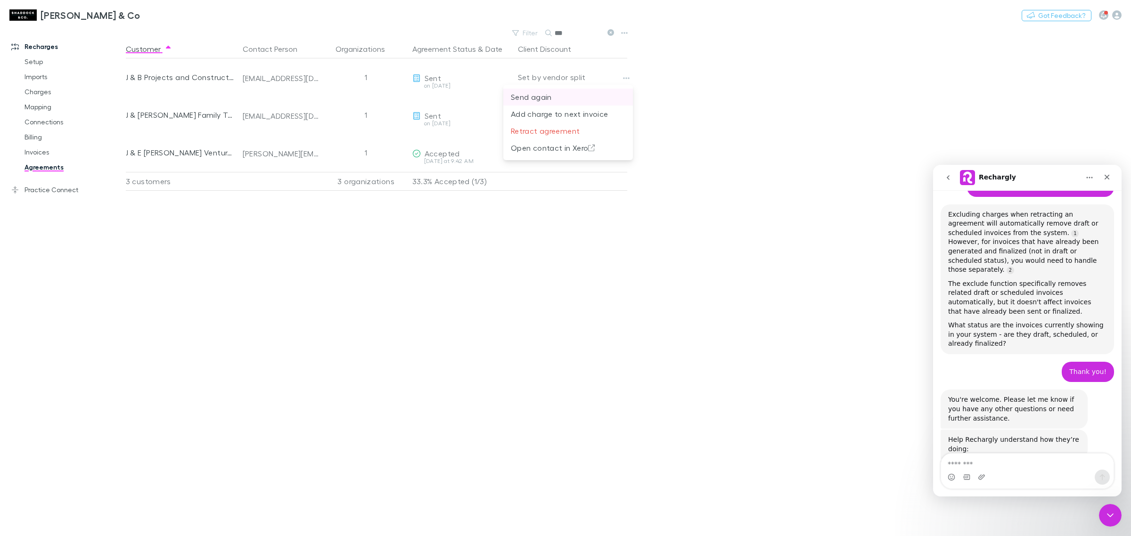
click at [541, 97] on p "Send again" at bounding box center [568, 96] width 115 height 11
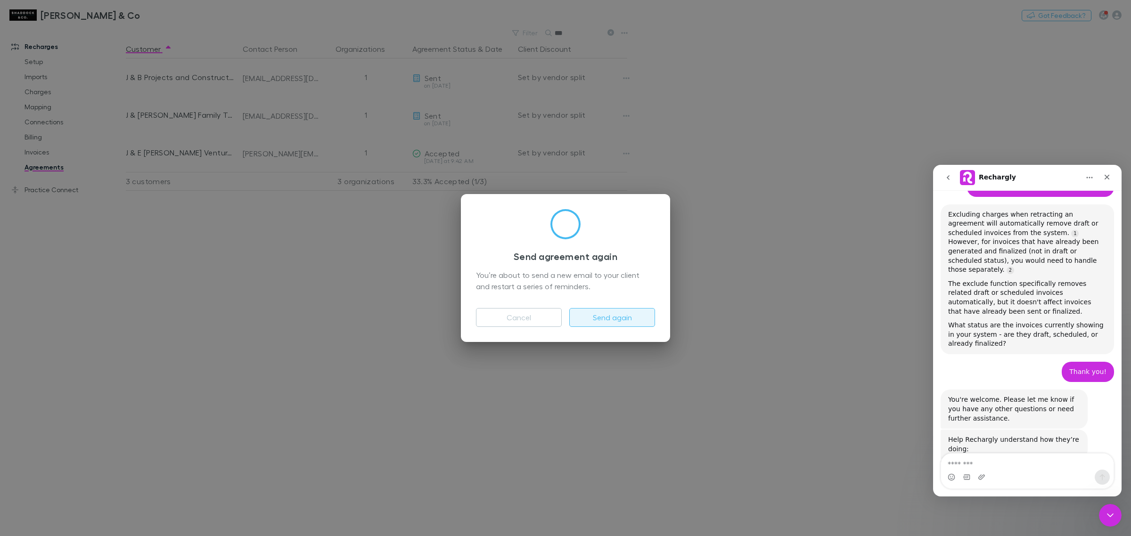
click at [598, 312] on button "Send again" at bounding box center [612, 317] width 86 height 19
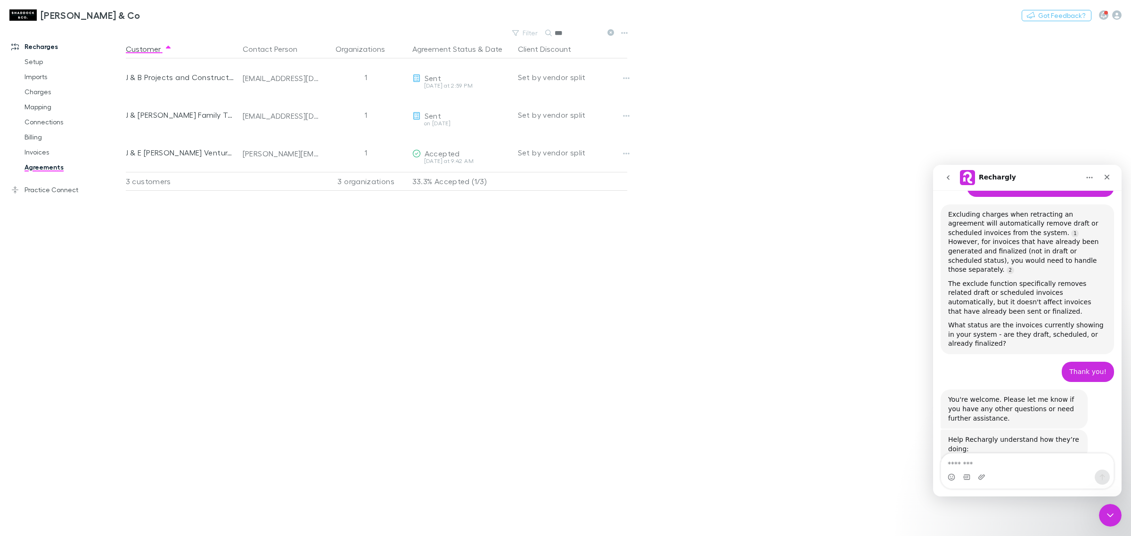
click at [613, 31] on icon at bounding box center [610, 32] width 7 height 7
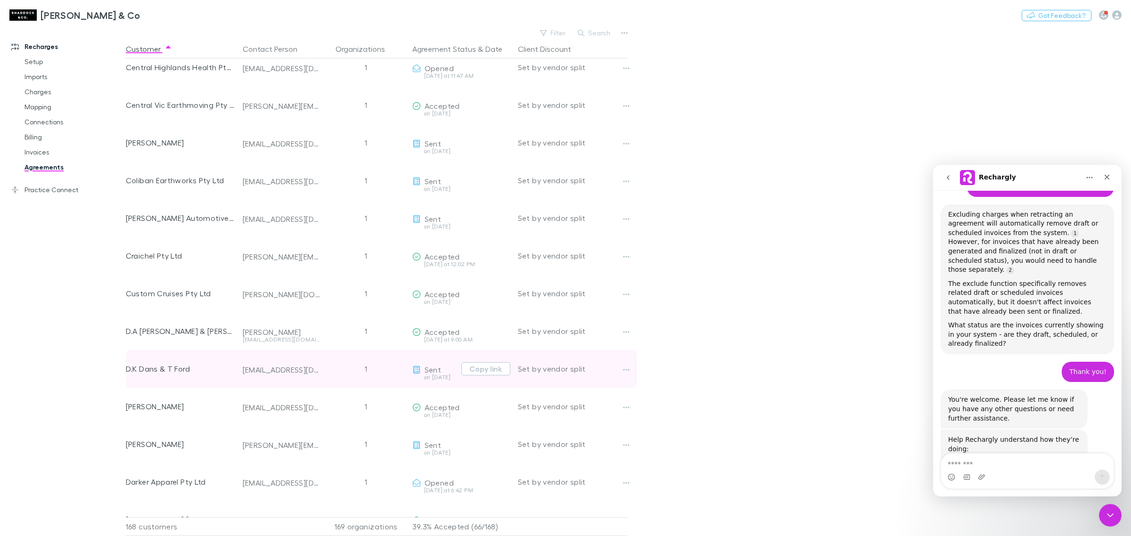
scroll to position [943, 0]
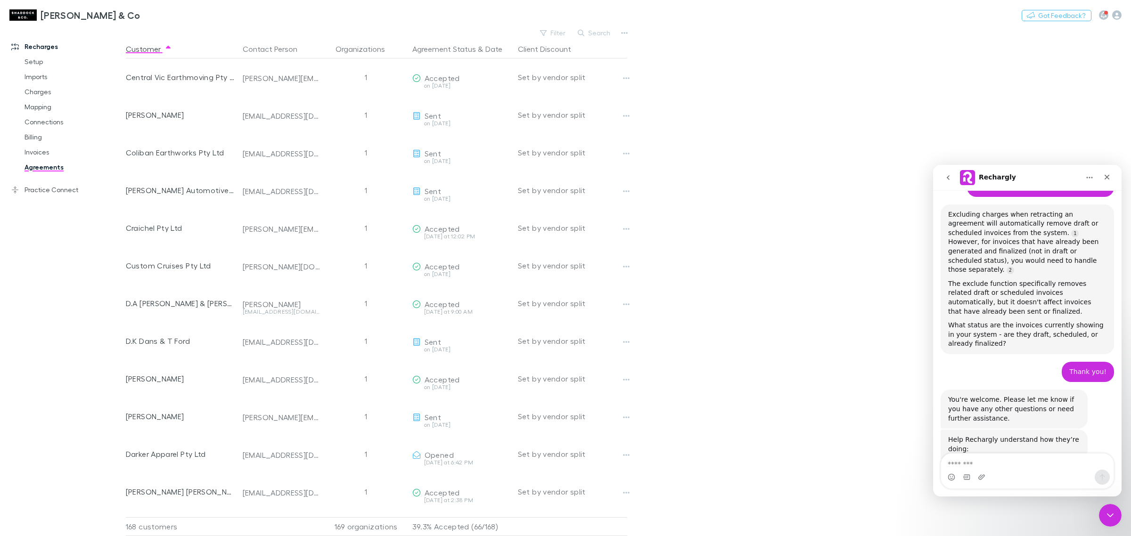
click at [596, 29] on button "Search" at bounding box center [594, 32] width 43 height 11
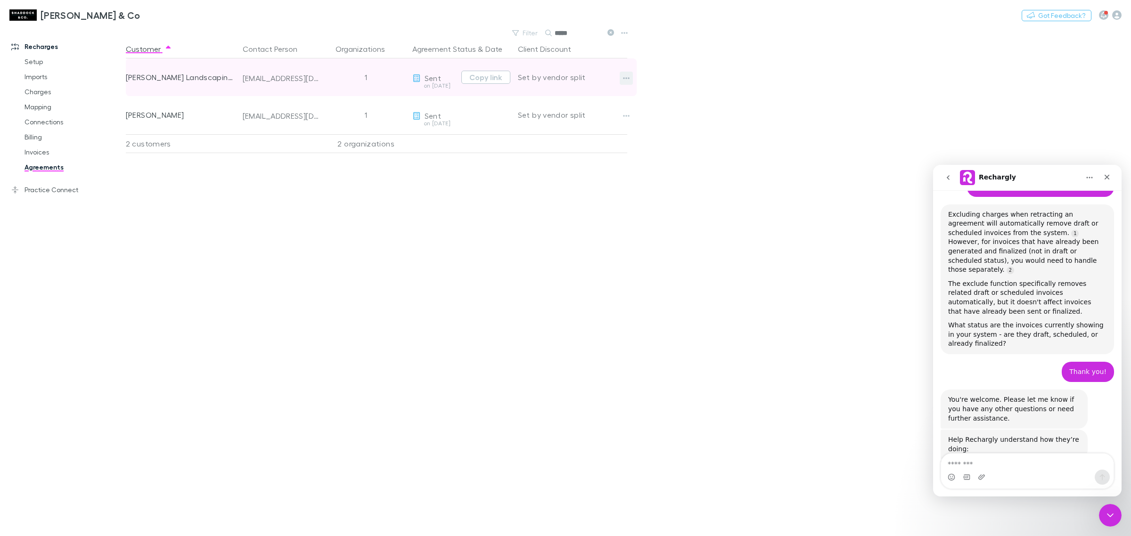
type input "*****"
click at [628, 76] on icon "button" at bounding box center [626, 78] width 7 height 8
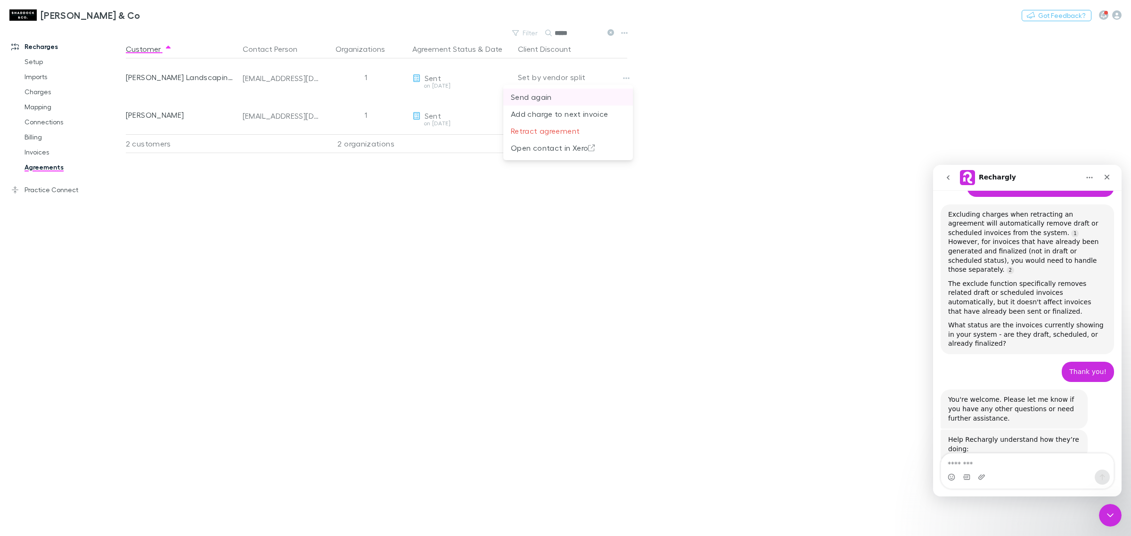
click at [555, 97] on p "Send again" at bounding box center [568, 96] width 115 height 11
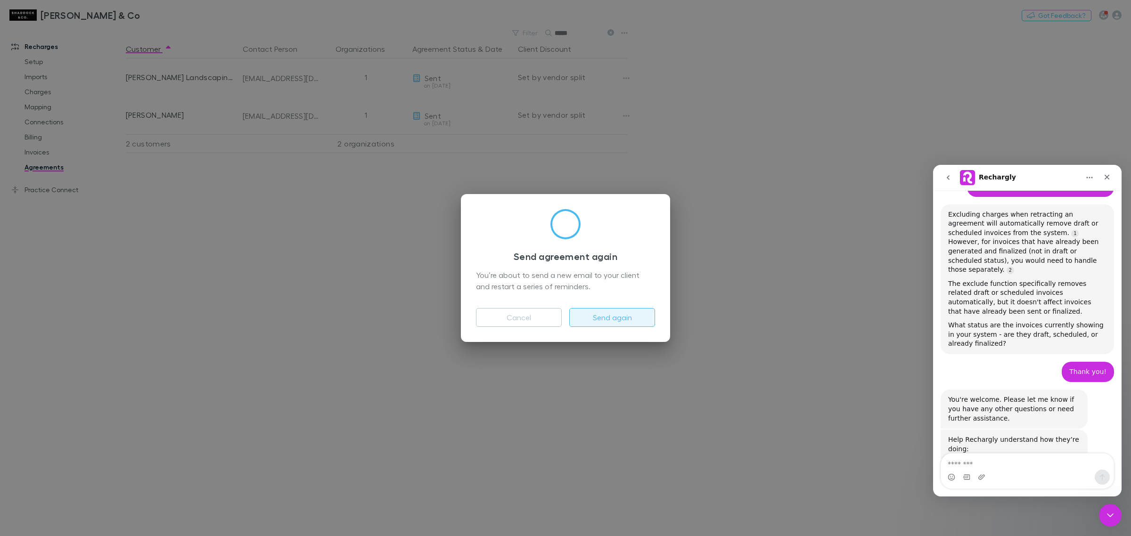
click at [613, 318] on button "Send again" at bounding box center [612, 317] width 86 height 19
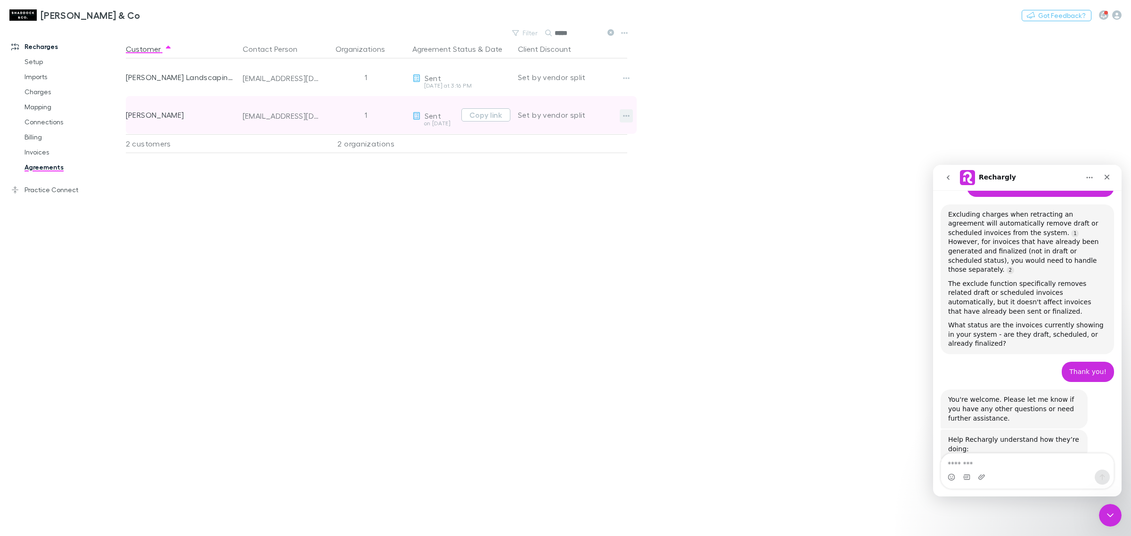
click at [624, 116] on icon "button" at bounding box center [626, 116] width 7 height 2
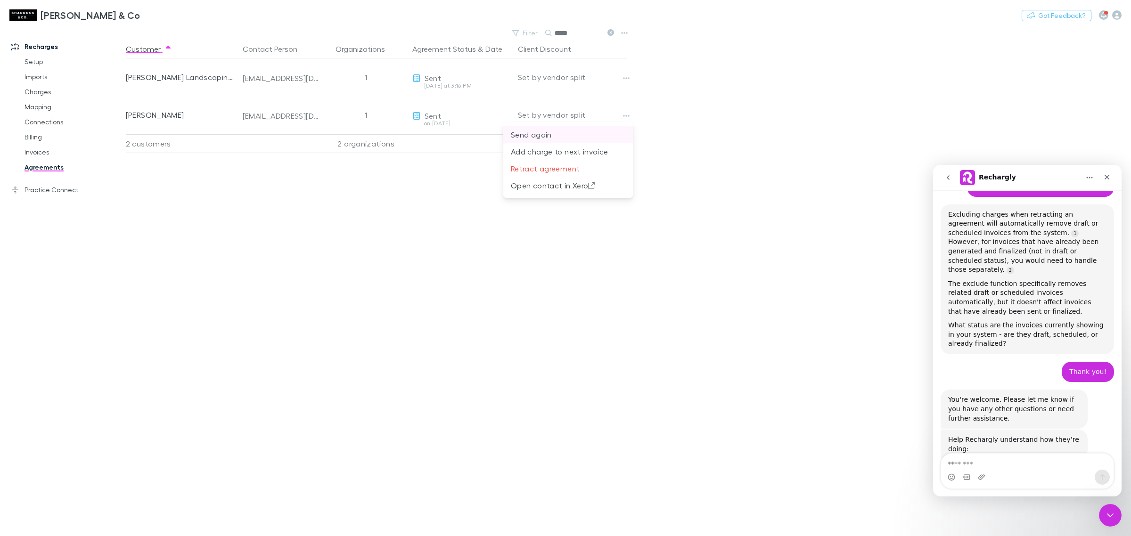
click at [557, 135] on p "Send again" at bounding box center [568, 134] width 115 height 11
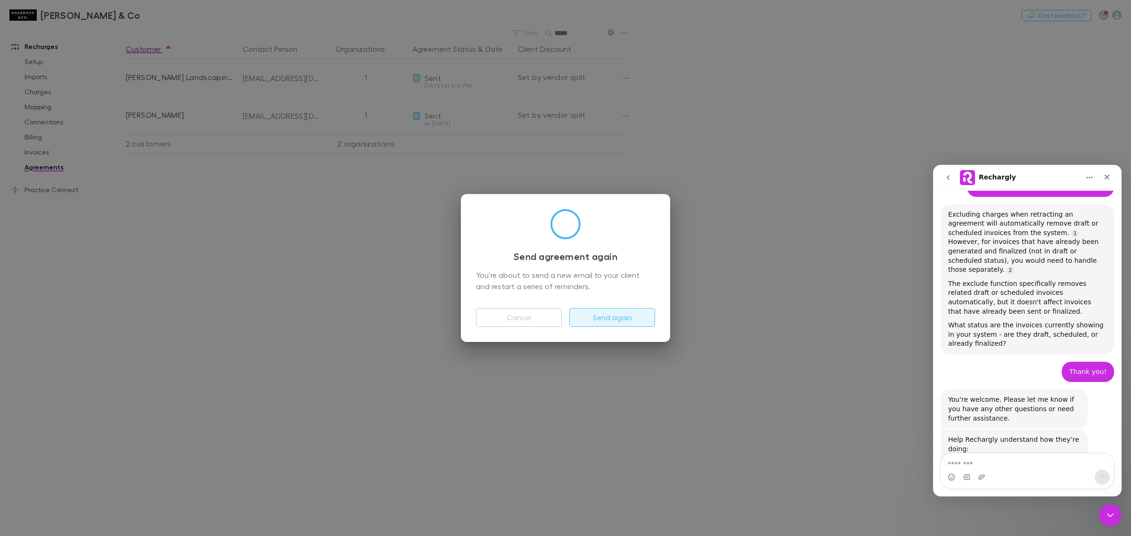
click at [614, 319] on button "Send again" at bounding box center [612, 317] width 86 height 19
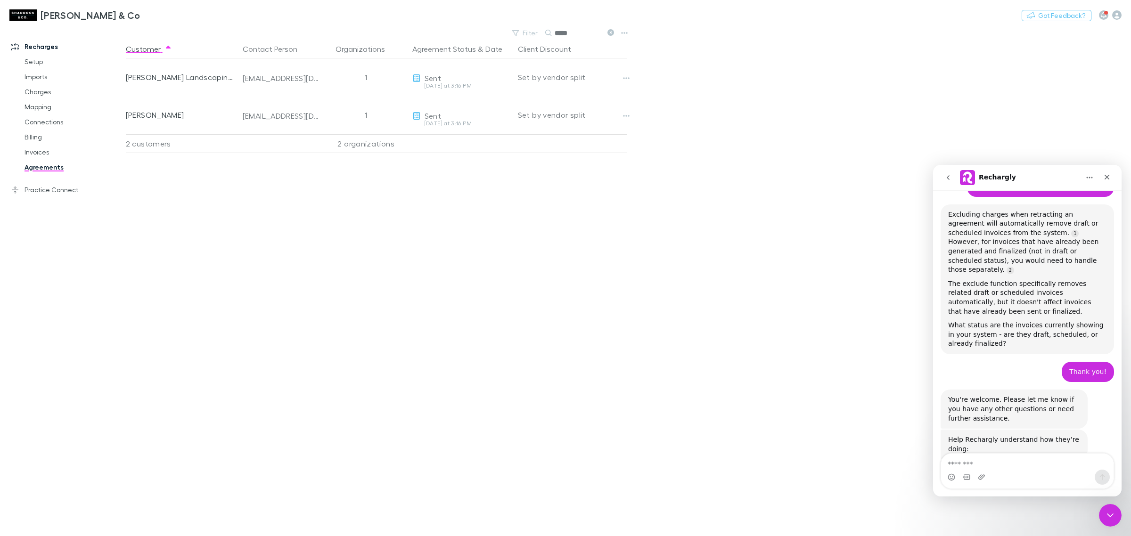
click at [611, 33] on icon at bounding box center [610, 32] width 7 height 7
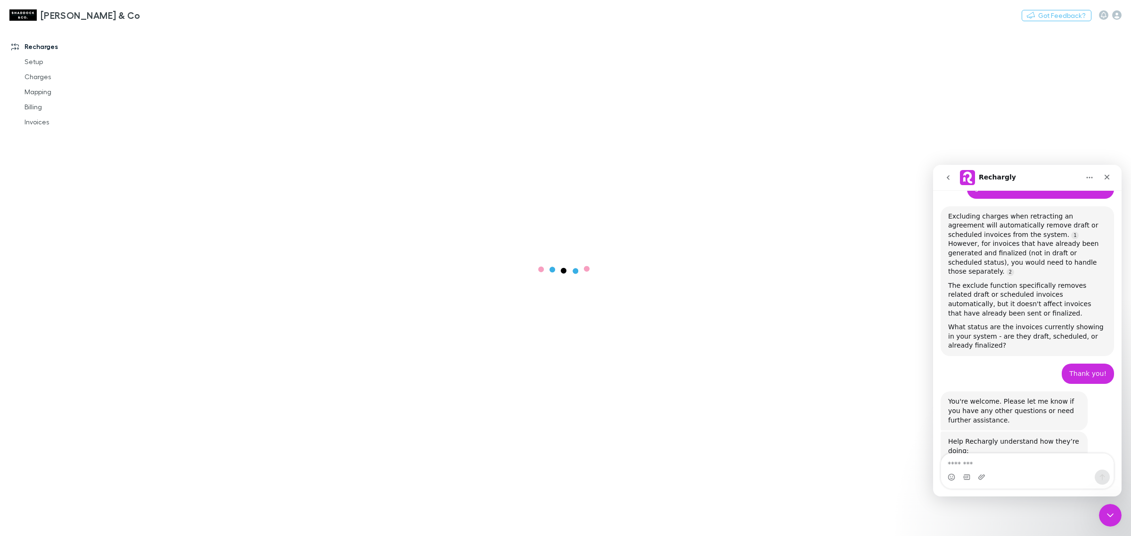
scroll to position [1223, 0]
drag, startPoint x: 1051, startPoint y: 425, endPoint x: 1654, endPoint y: 462, distance: 604.4
click at [1051, 488] on span "Amazing" at bounding box center [1050, 496] width 17 height 17
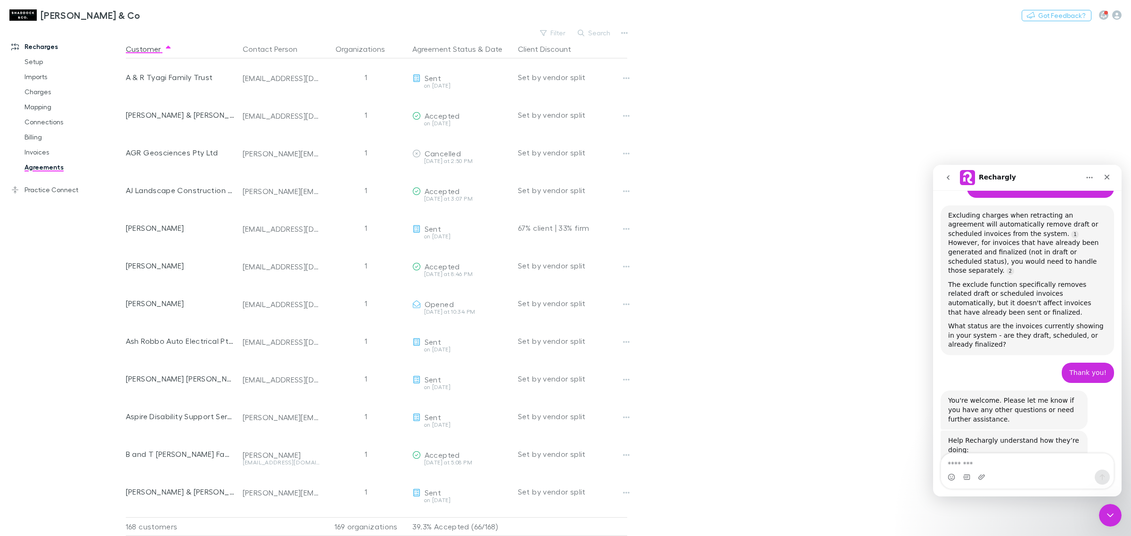
scroll to position [1248, 0]
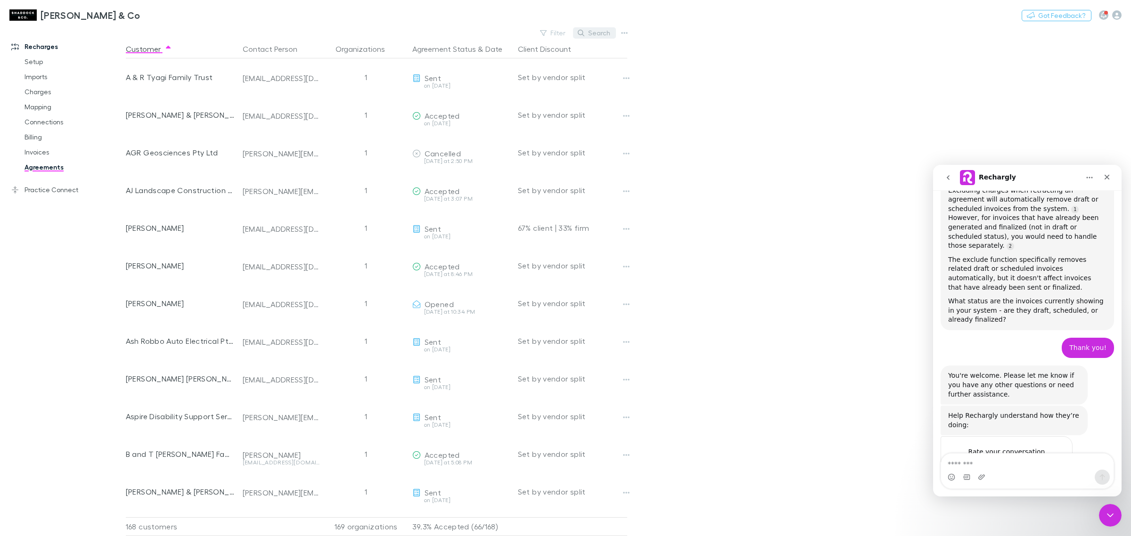
click at [592, 28] on button "Search" at bounding box center [594, 32] width 43 height 11
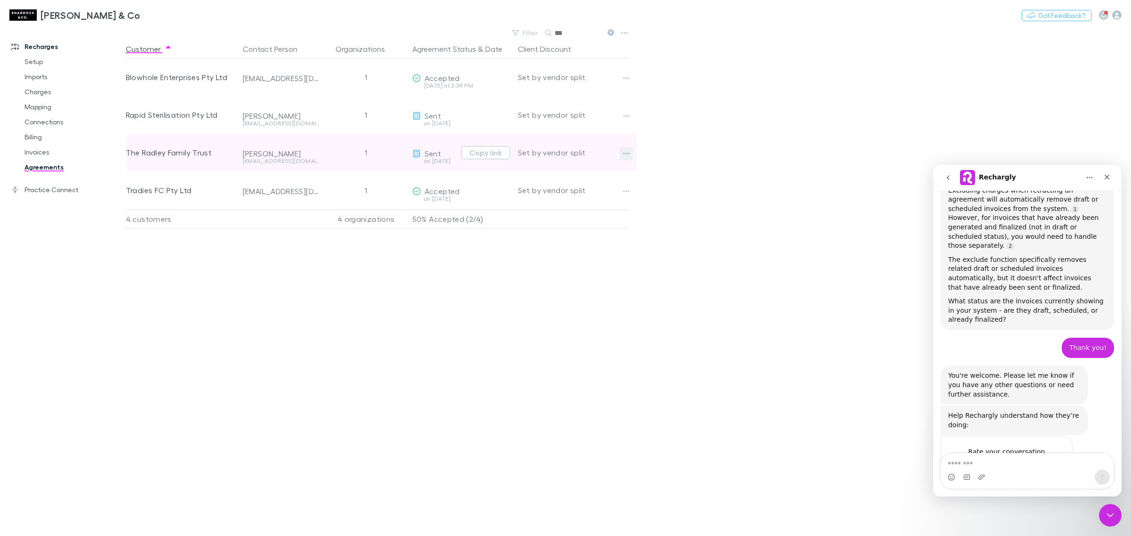
click at [621, 148] on button "button" at bounding box center [626, 153] width 13 height 13
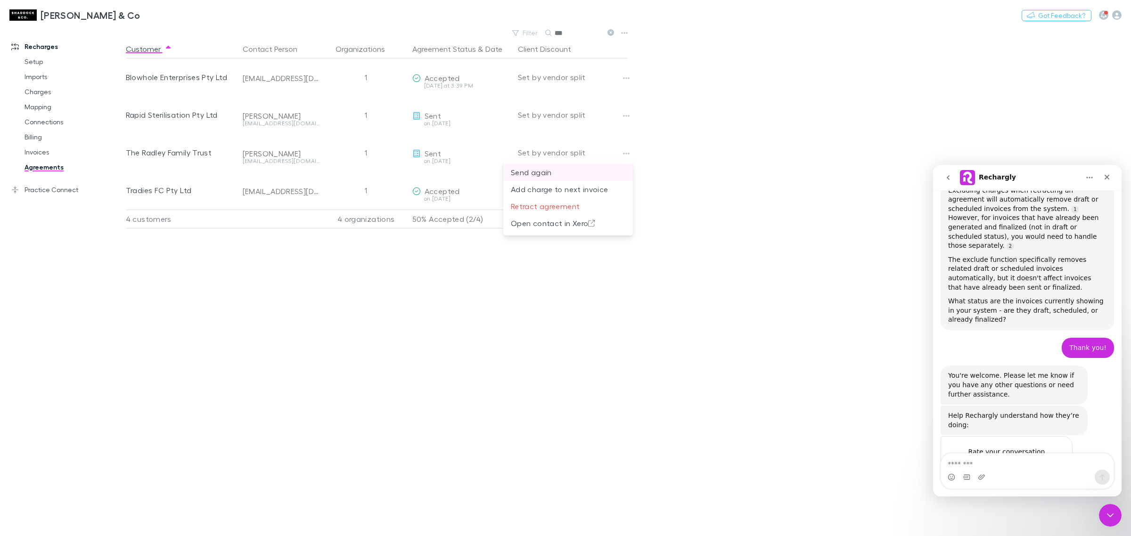
click at [567, 168] on p "Send again" at bounding box center [568, 172] width 115 height 11
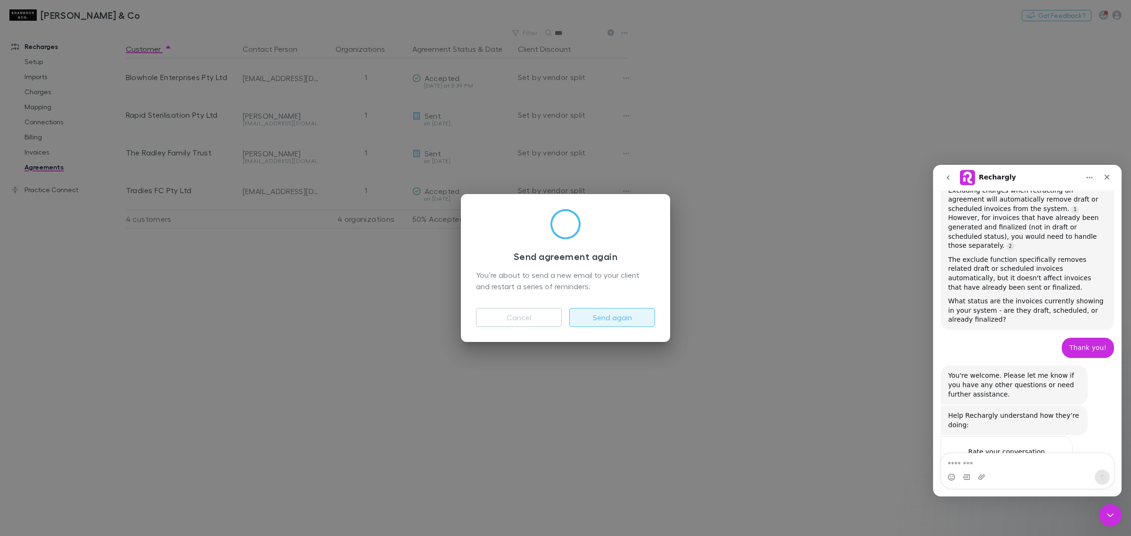
click at [609, 320] on button "Send again" at bounding box center [612, 317] width 86 height 19
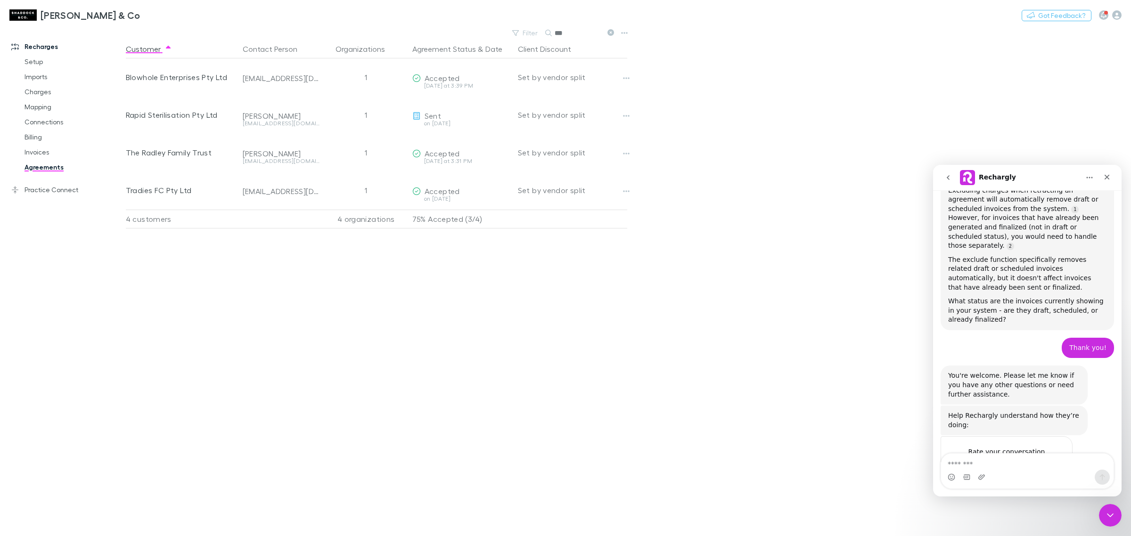
click at [615, 34] on button at bounding box center [610, 33] width 11 height 9
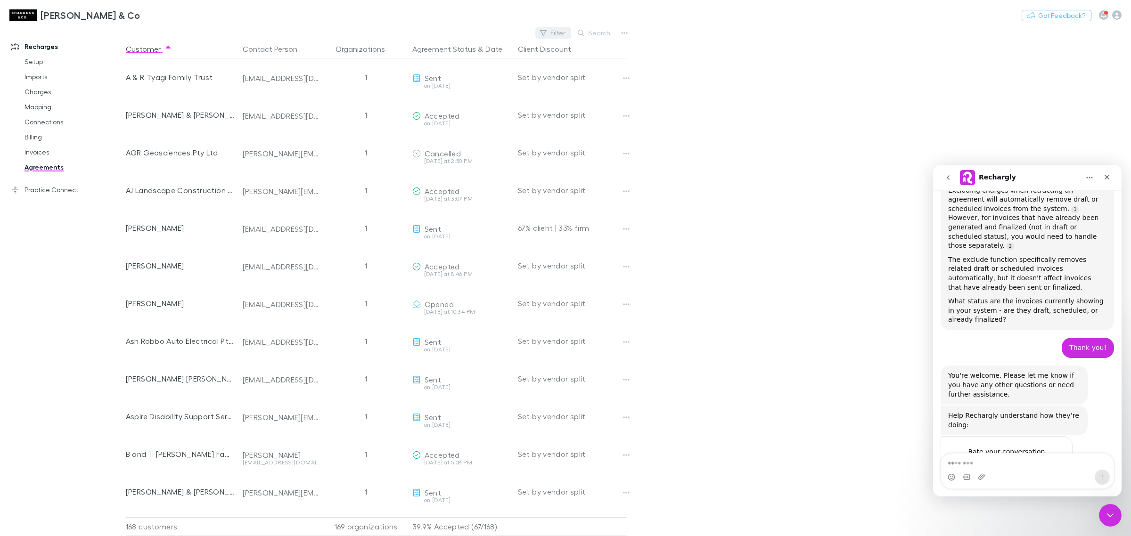
click at [549, 33] on button "Filter" at bounding box center [553, 32] width 36 height 11
click at [442, 124] on li "Accepted" at bounding box center [490, 124] width 164 height 15
click at [30, 416] on div at bounding box center [565, 268] width 1131 height 536
click at [590, 25] on div "Shaddock & Co Nothing Got Feedback?" at bounding box center [565, 15] width 1131 height 30
click at [592, 33] on button "Search" at bounding box center [594, 32] width 43 height 11
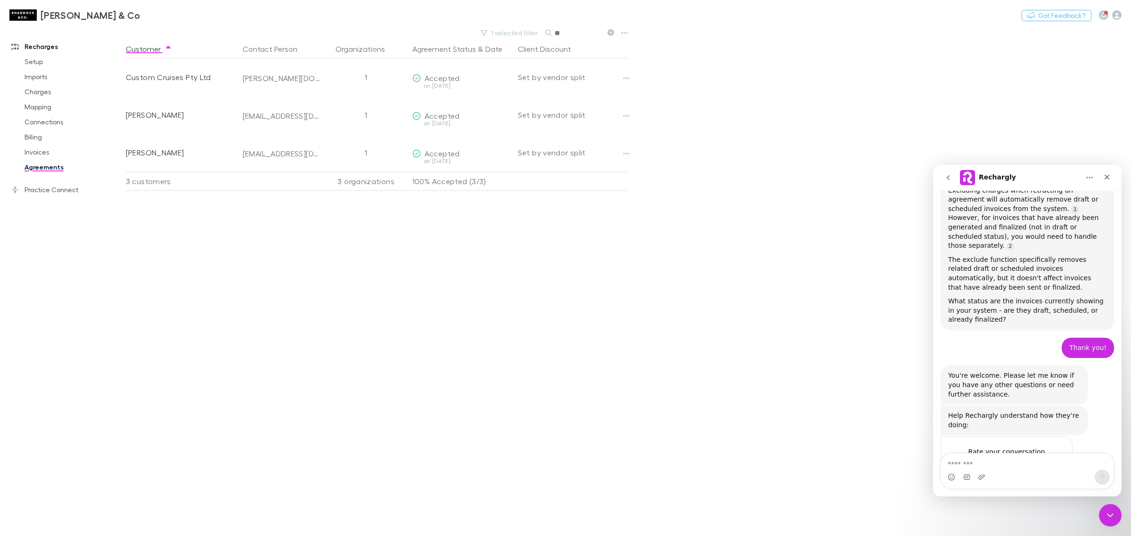
click at [566, 32] on input "**" at bounding box center [578, 32] width 47 height 13
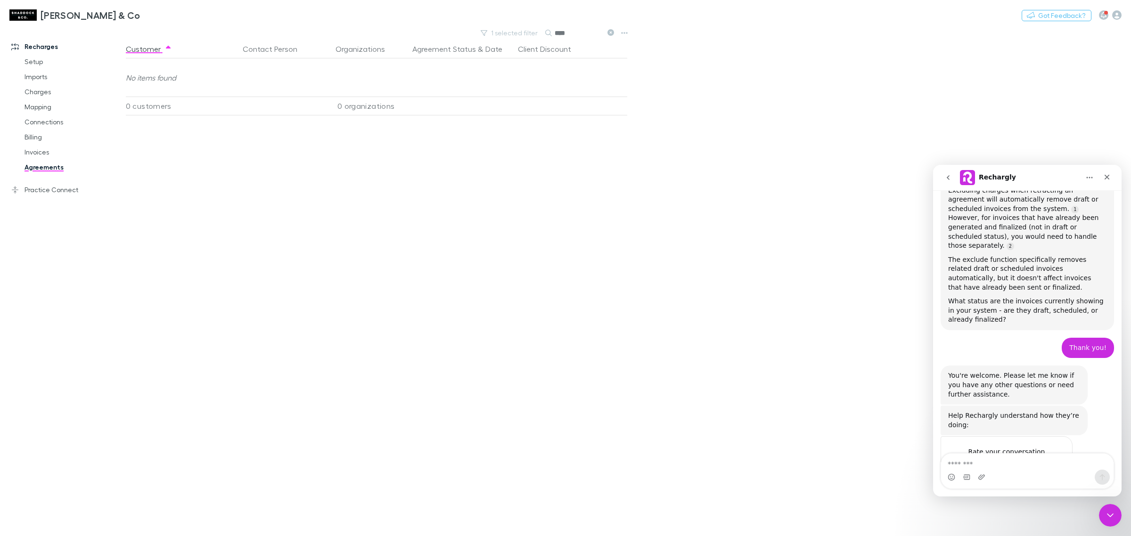
click at [580, 31] on input "****" at bounding box center [578, 32] width 47 height 13
type input "*"
type input "****"
click at [609, 31] on icon at bounding box center [610, 32] width 7 height 7
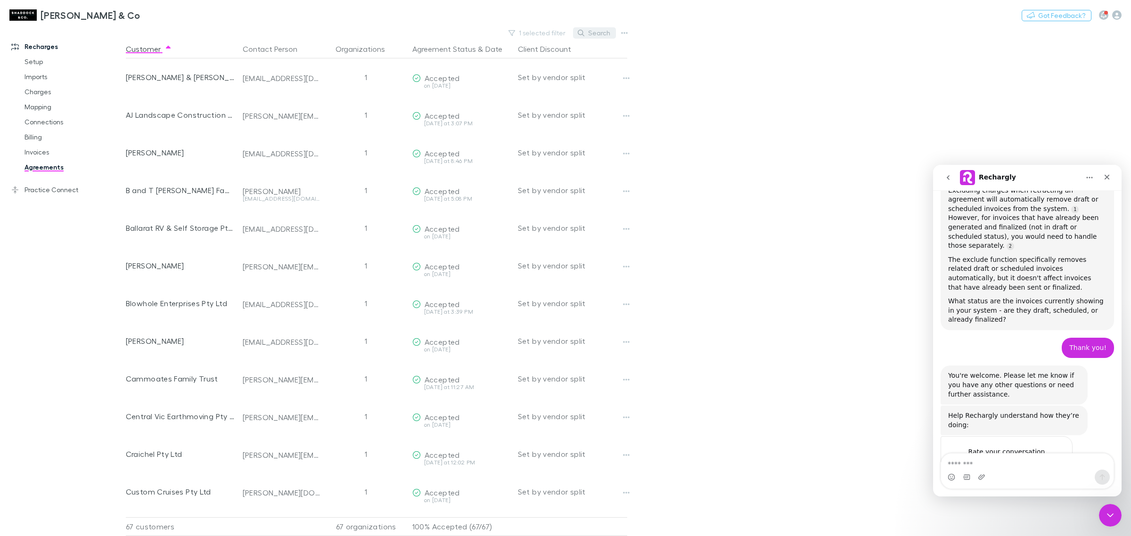
click at [590, 29] on button "Search" at bounding box center [594, 32] width 43 height 11
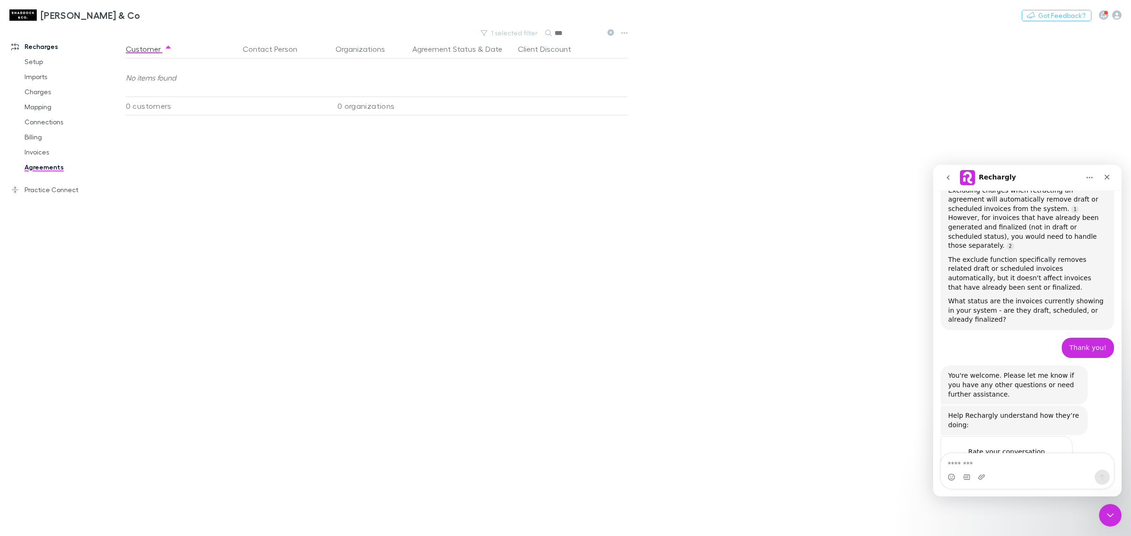
click at [43, 172] on link "Agreements" at bounding box center [74, 167] width 118 height 15
drag, startPoint x: 534, startPoint y: 57, endPoint x: 537, endPoint y: 96, distance: 38.3
drag, startPoint x: 537, startPoint y: 96, endPoint x: 569, endPoint y: 27, distance: 75.7
click at [569, 27] on input "**" at bounding box center [578, 32] width 47 height 13
click at [45, 168] on link "Agreements" at bounding box center [74, 167] width 118 height 15
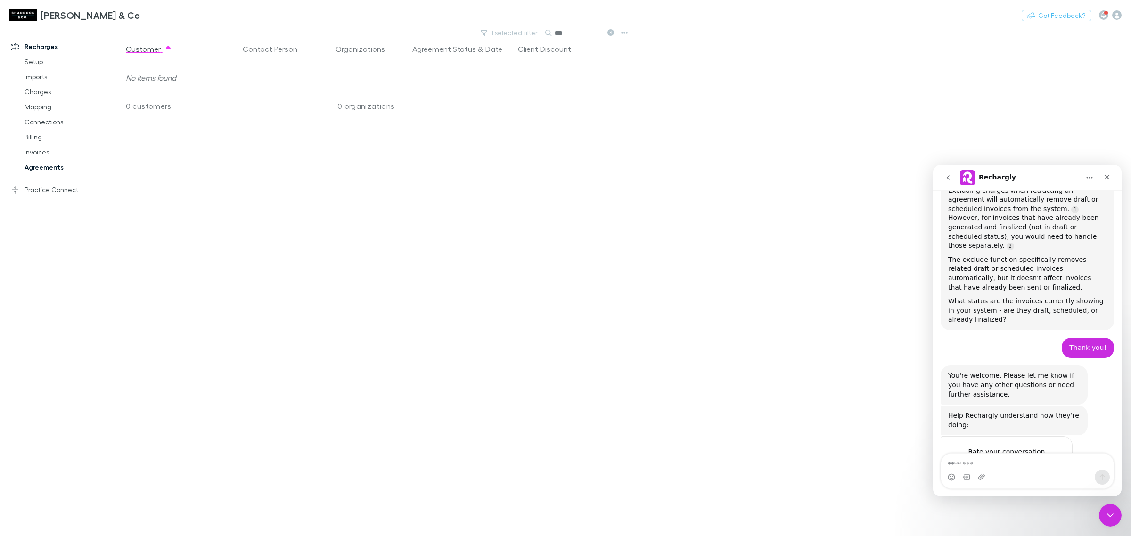
click at [608, 30] on div "Shaddock & Co Nothing Got Feedback?" at bounding box center [565, 15] width 1131 height 30
click at [611, 33] on icon at bounding box center [610, 32] width 7 height 7
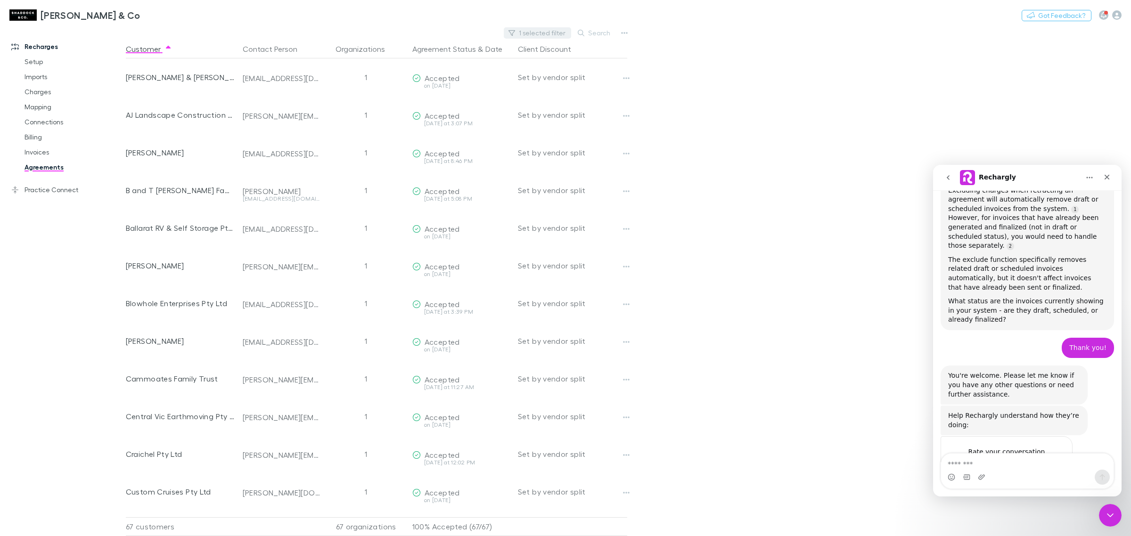
click at [556, 34] on button "1 selected filter" at bounding box center [537, 32] width 67 height 11
click at [450, 50] on icon at bounding box center [452, 51] width 4 height 4
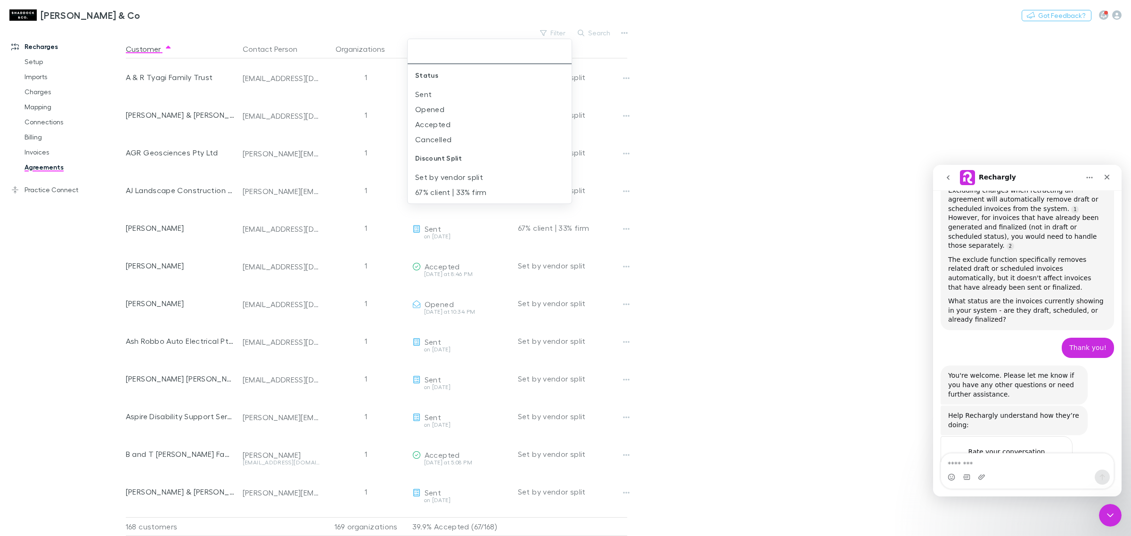
click at [592, 31] on div at bounding box center [565, 268] width 1131 height 536
click at [597, 33] on button "Search" at bounding box center [594, 32] width 43 height 11
paste input "**********"
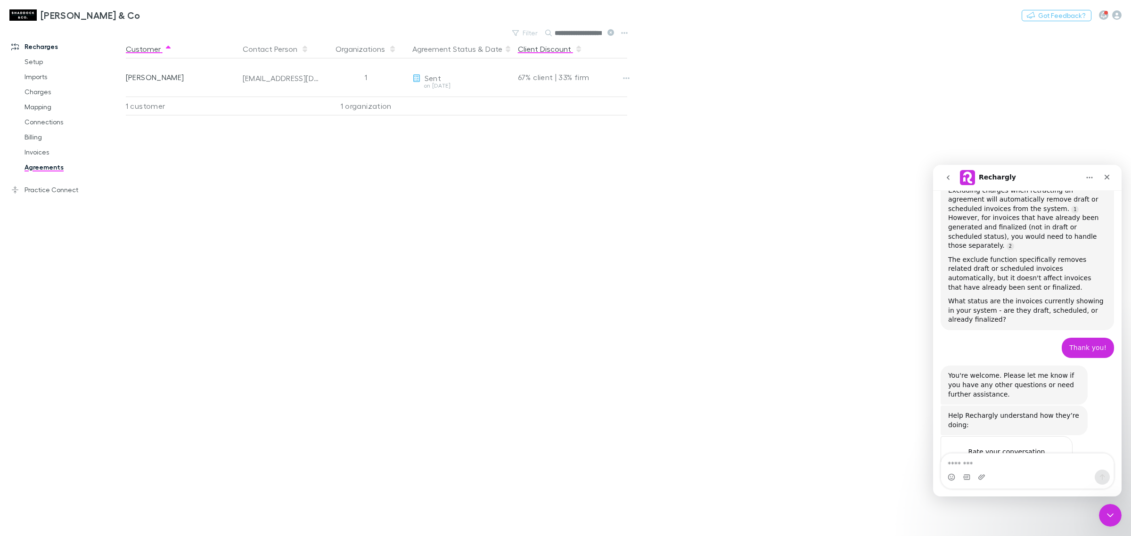
scroll to position [0, 16]
type input "**********"
click at [608, 33] on icon at bounding box center [610, 32] width 7 height 7
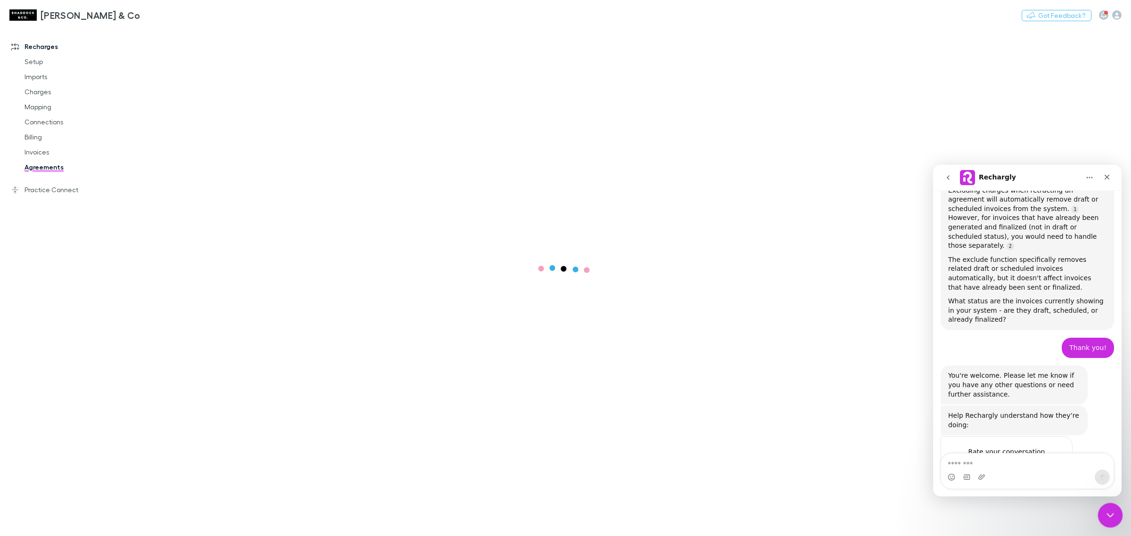
scroll to position [1, 0]
drag, startPoint x: 2179, startPoint y: 987, endPoint x: 1114, endPoint y: 510, distance: 1167.2
click at [1115, 509] on div "Close Intercom Messenger" at bounding box center [1109, 514] width 23 height 23
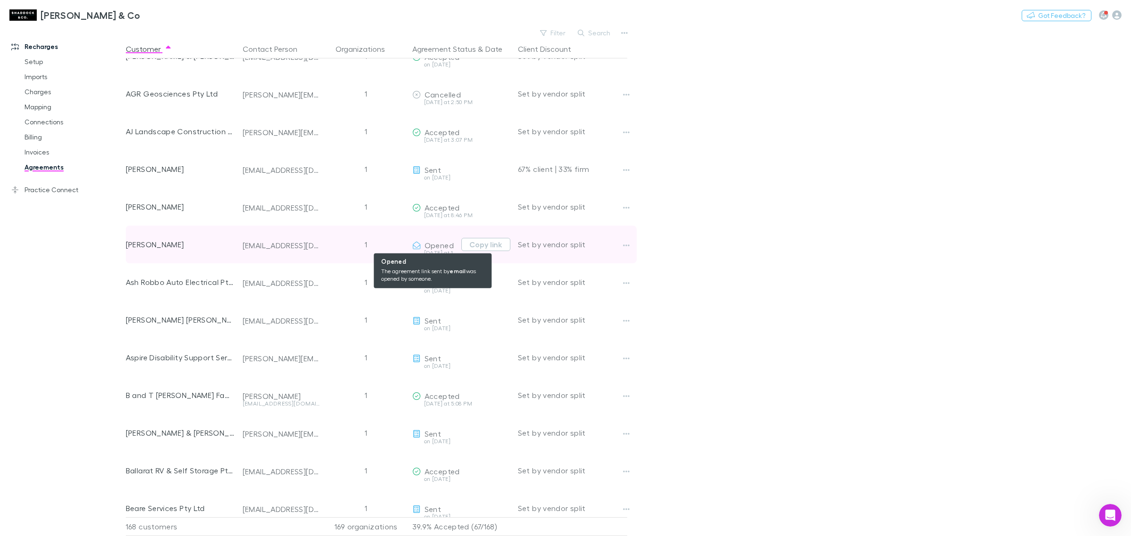
scroll to position [118, 0]
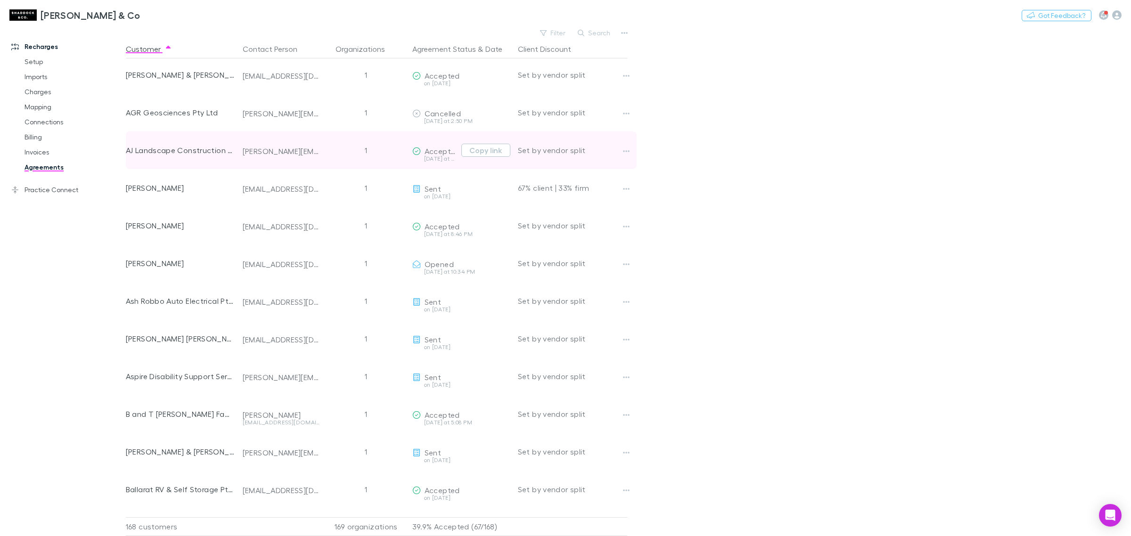
scroll to position [59, 0]
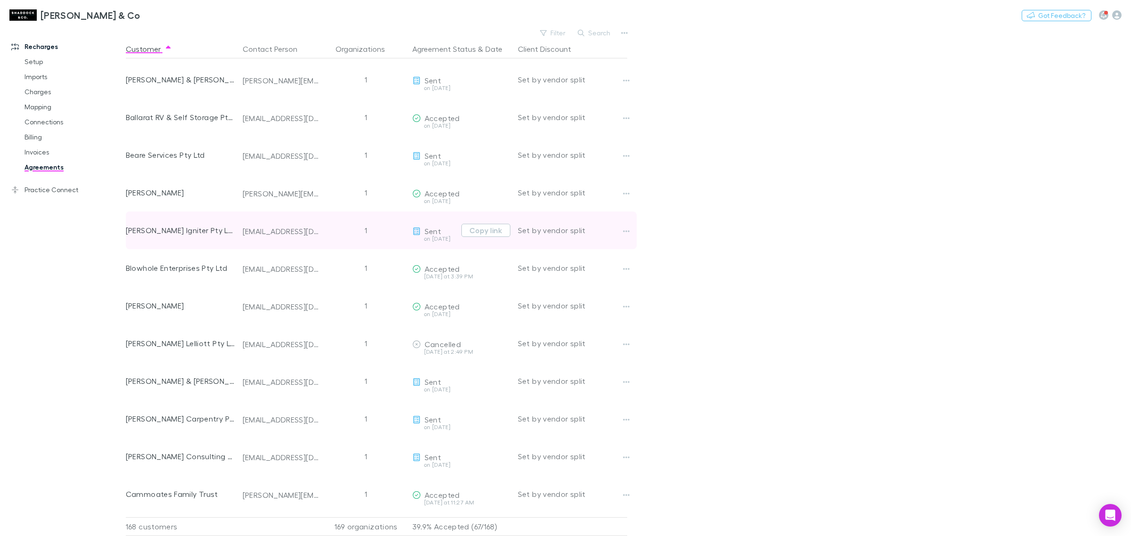
scroll to position [471, 0]
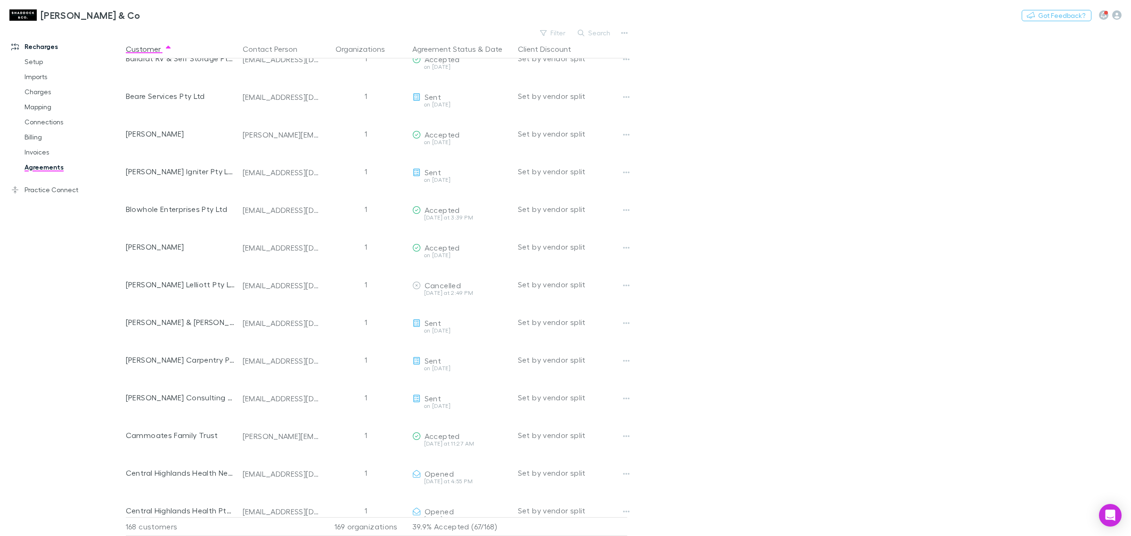
drag, startPoint x: 845, startPoint y: 175, endPoint x: 745, endPoint y: 191, distance: 101.2
click at [844, 170] on main "Filter Search Customer Contact Person Organizations Agreement Status & Date Cli…" at bounding box center [628, 281] width 1005 height 510
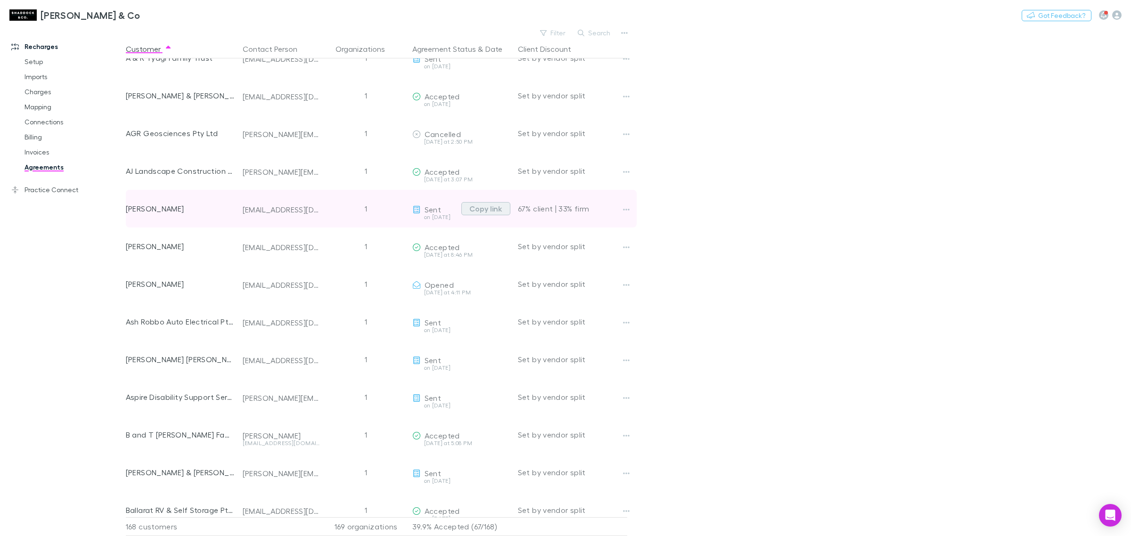
scroll to position [0, 0]
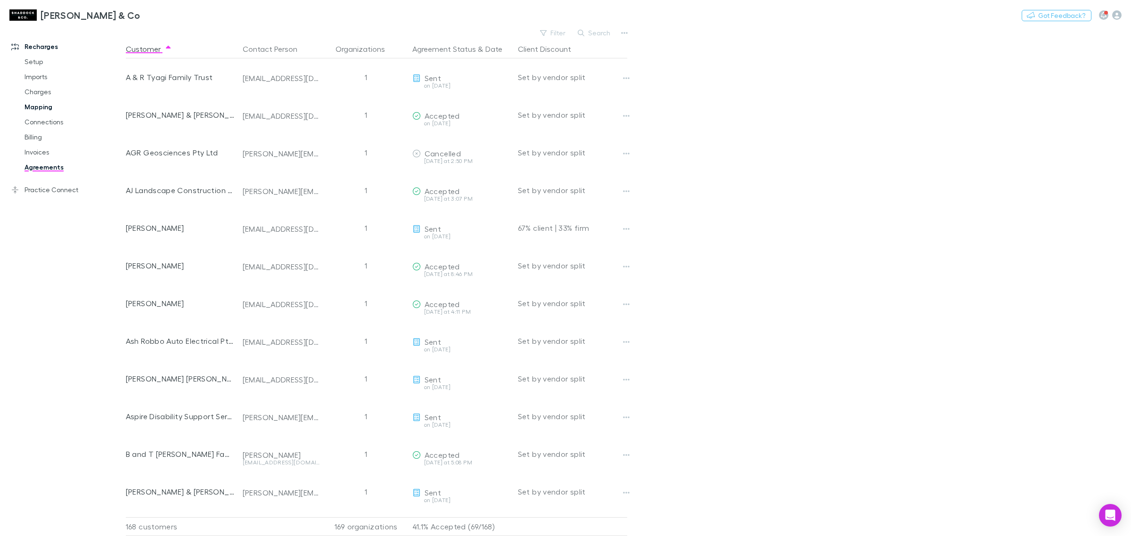
click at [34, 107] on link "Mapping" at bounding box center [74, 106] width 118 height 15
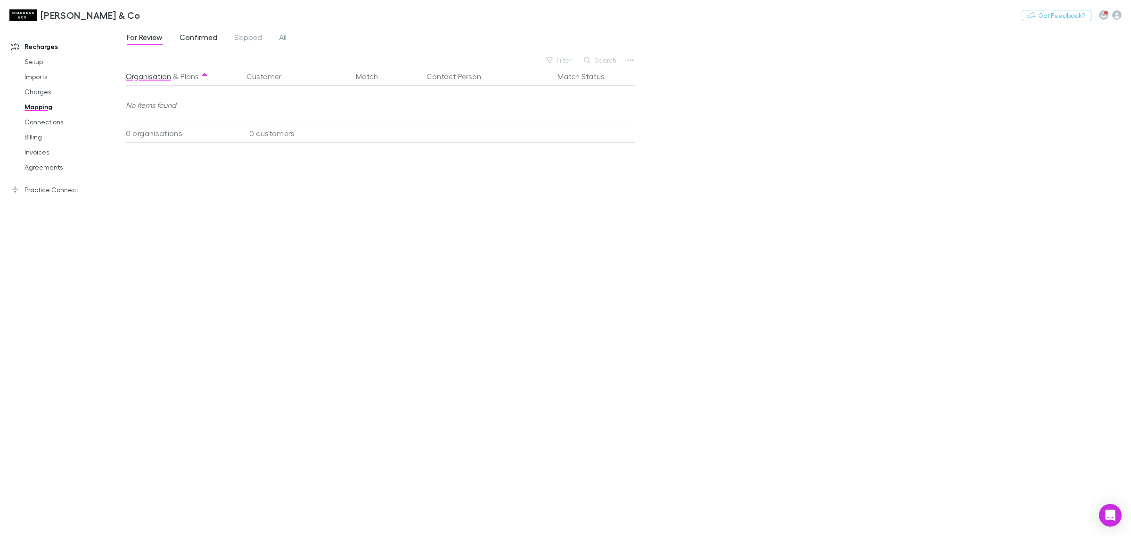
click at [212, 38] on span "Confirmed" at bounding box center [199, 39] width 38 height 12
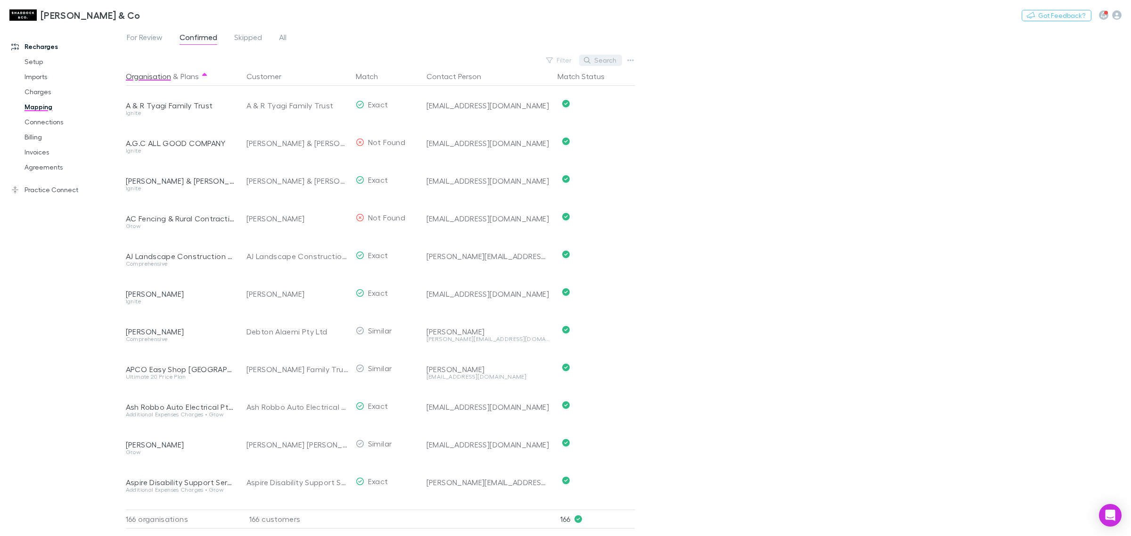
click at [600, 63] on button "Search" at bounding box center [600, 60] width 43 height 11
paste input "**********"
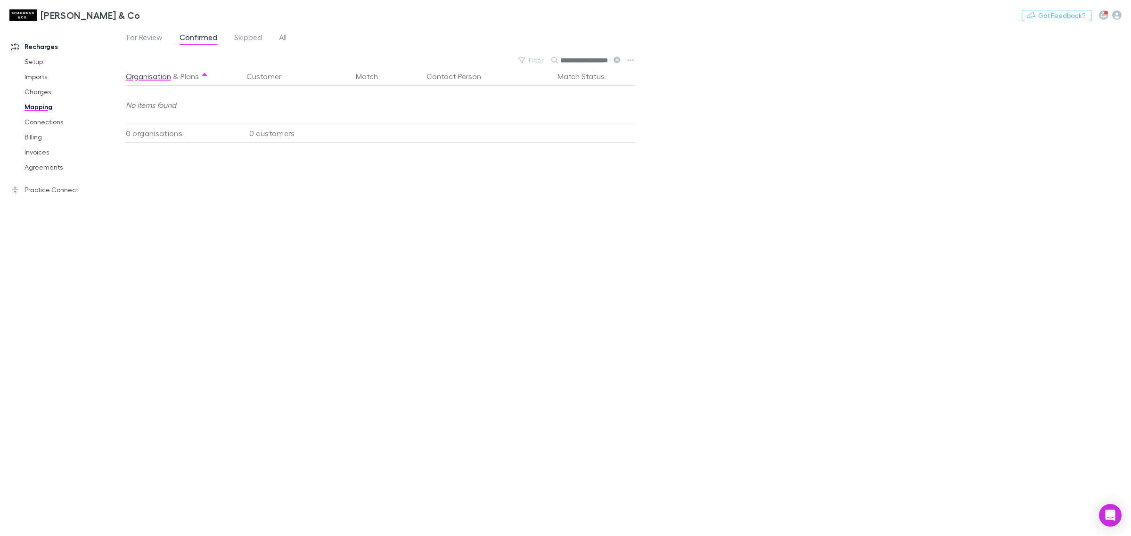
type input "**********"
click at [482, 214] on div "Organisation & Plans Customer Match Contact Person Match Status No items found …" at bounding box center [381, 298] width 511 height 462
click at [618, 61] on icon at bounding box center [617, 60] width 7 height 7
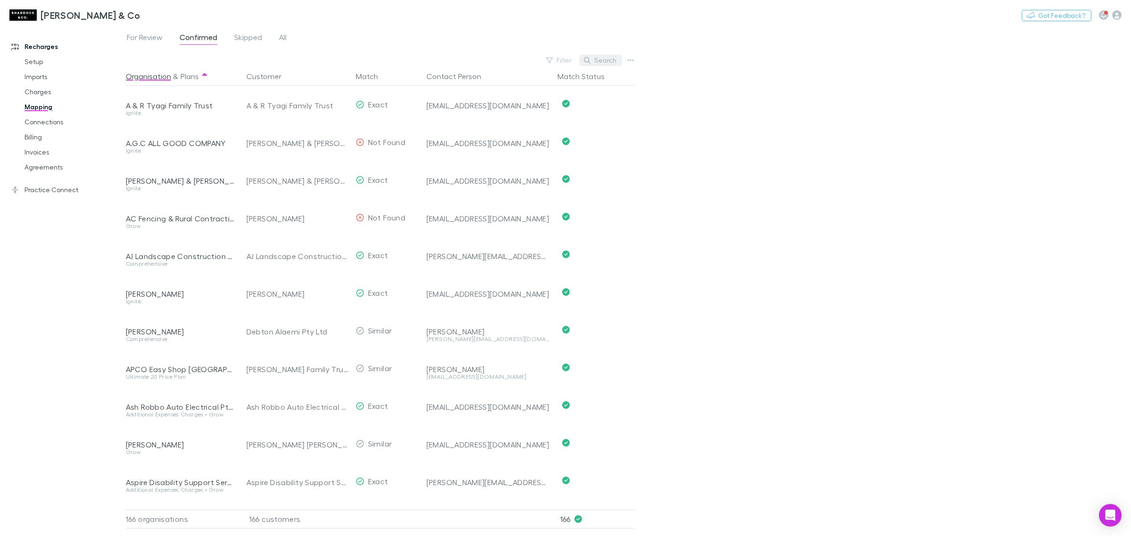
click at [594, 57] on button "Search" at bounding box center [600, 60] width 43 height 11
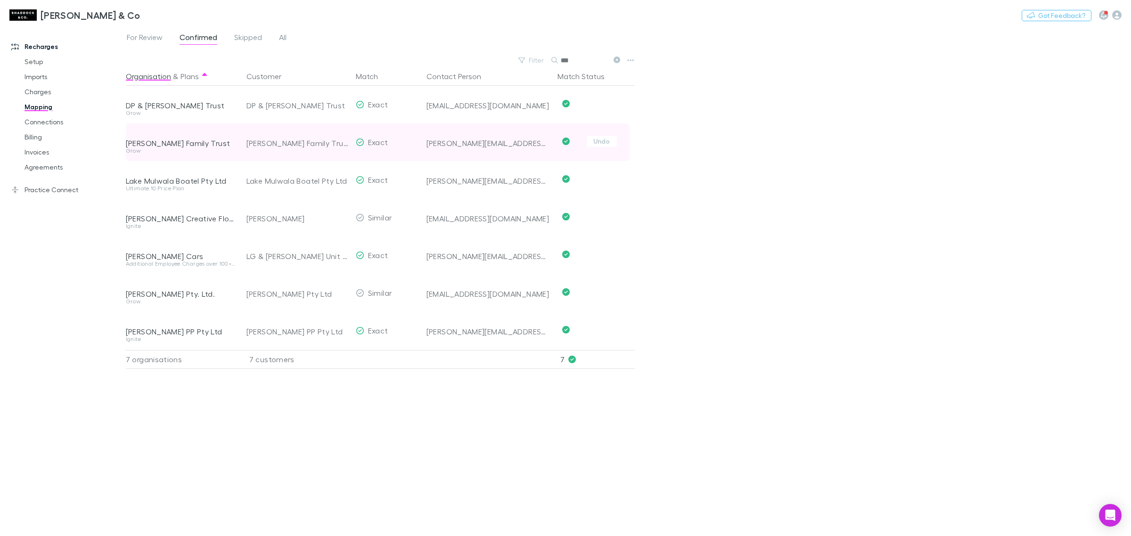
type input "***"
click at [445, 145] on div "[PERSON_NAME][EMAIL_ADDRESS][DOMAIN_NAME]" at bounding box center [488, 143] width 123 height 9
click at [448, 145] on div "[PERSON_NAME][EMAIL_ADDRESS][DOMAIN_NAME]" at bounding box center [488, 143] width 123 height 9
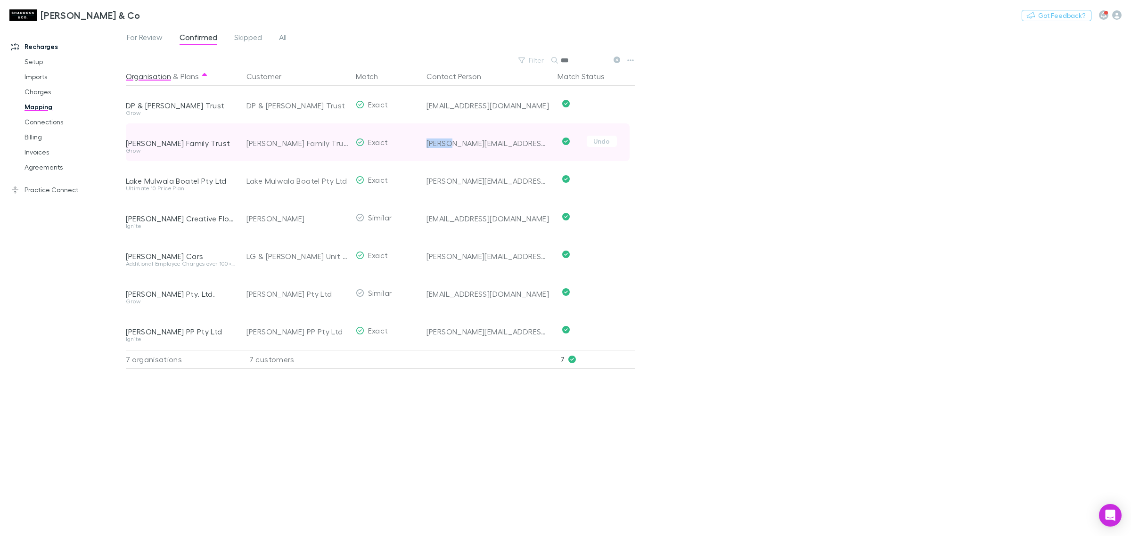
click at [448, 145] on div "[PERSON_NAME][EMAIL_ADDRESS][DOMAIN_NAME]" at bounding box center [488, 143] width 123 height 9
click at [456, 140] on div "[PERSON_NAME][EMAIL_ADDRESS][DOMAIN_NAME]" at bounding box center [488, 143] width 123 height 9
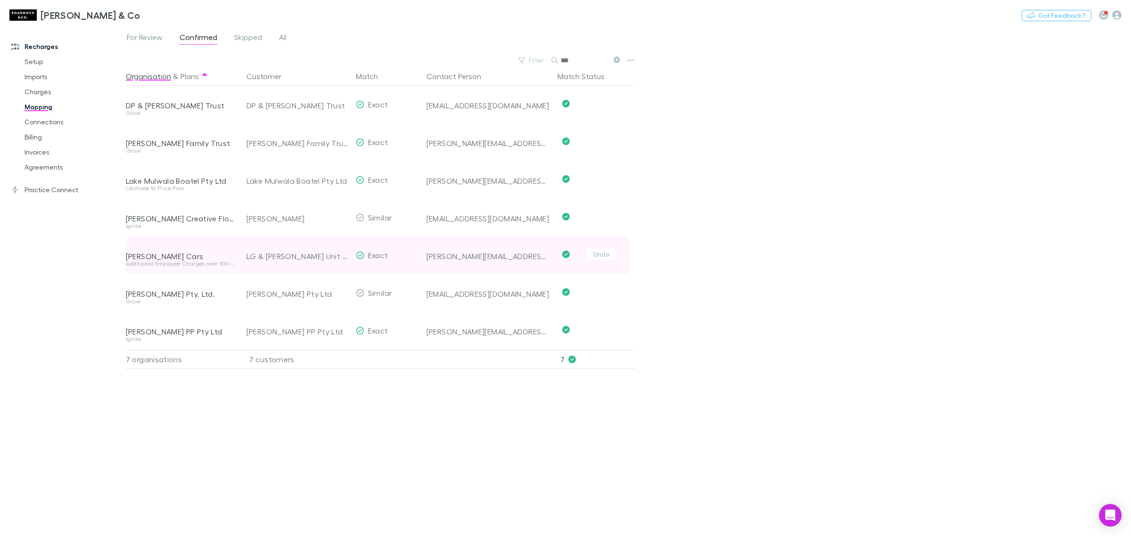
click at [462, 260] on div "[PERSON_NAME][EMAIL_ADDRESS][DOMAIN_NAME]" at bounding box center [488, 256] width 123 height 9
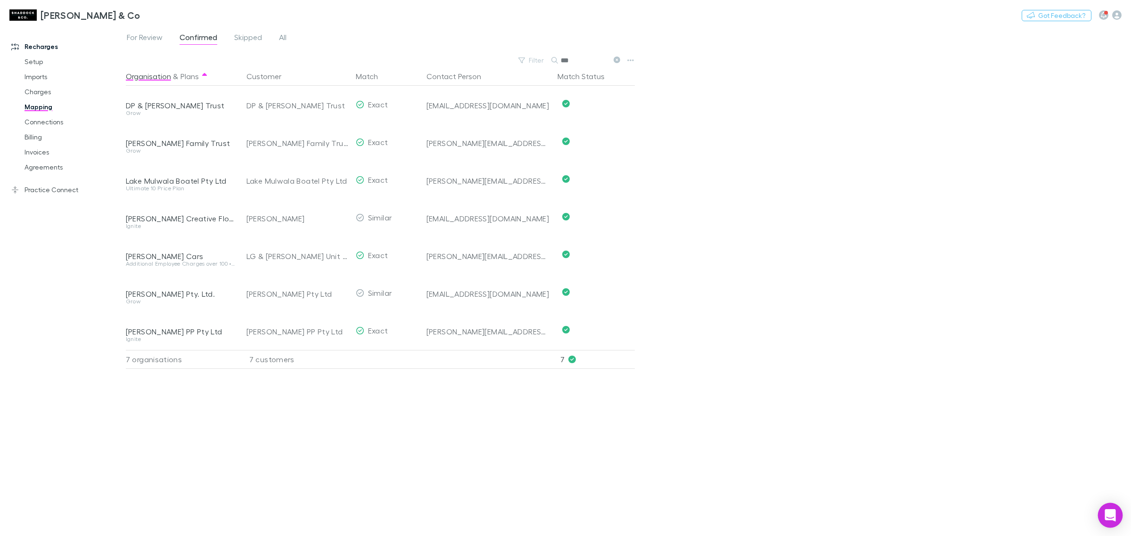
click at [1100, 510] on div "Open Intercom Messenger" at bounding box center [1110, 515] width 25 height 25
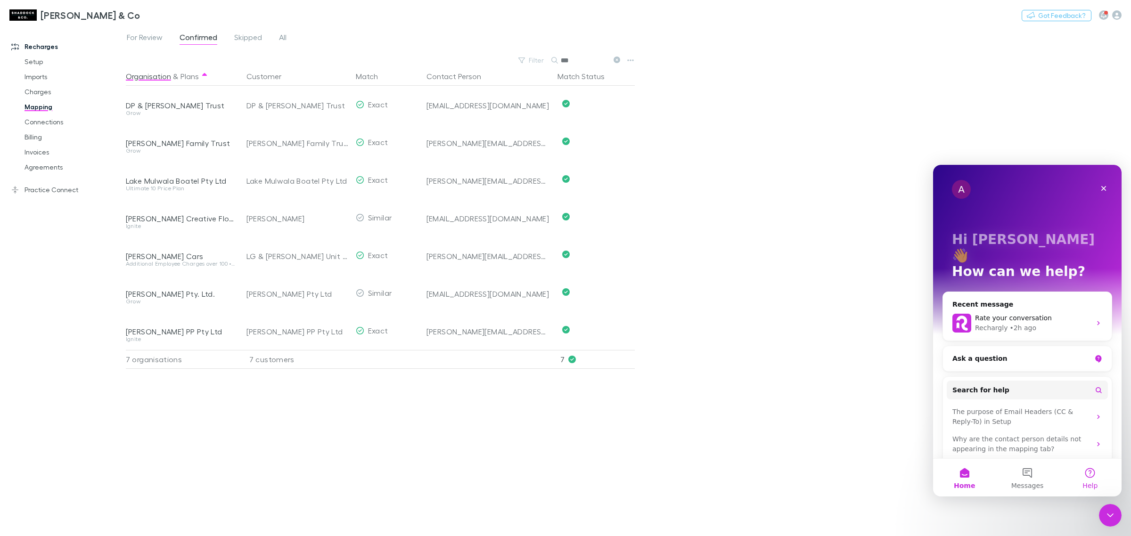
click at [1082, 479] on button "Help" at bounding box center [1090, 478] width 63 height 38
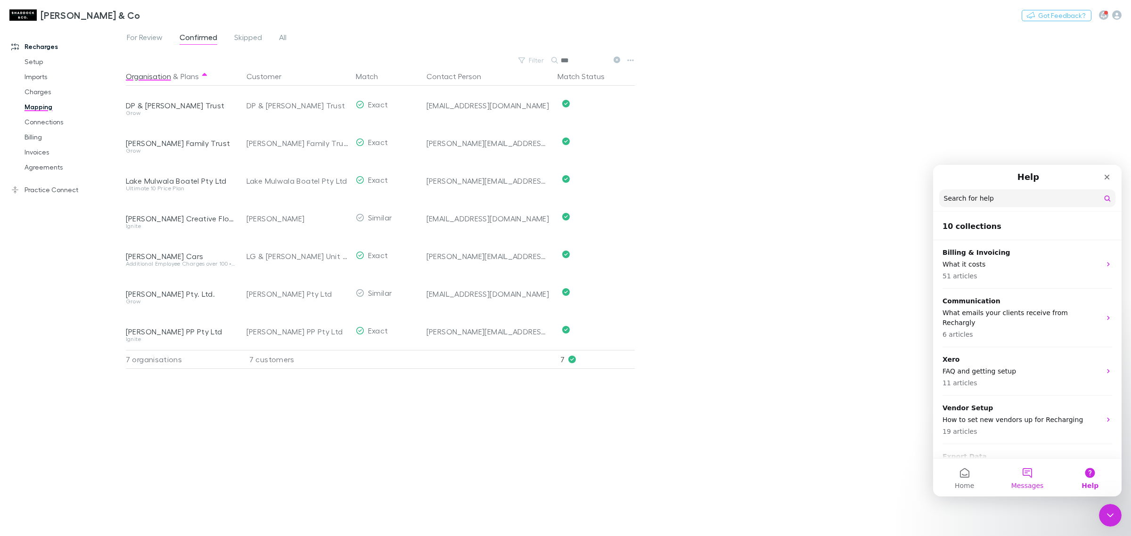
click at [1031, 478] on button "Messages" at bounding box center [1027, 478] width 63 height 38
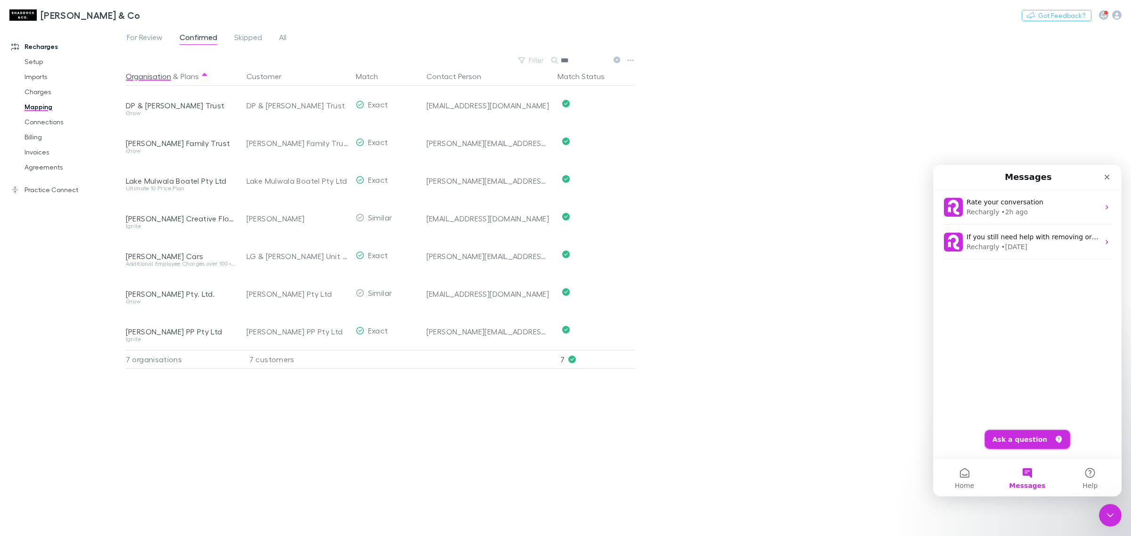
click at [1024, 441] on button "Ask a question" at bounding box center [1027, 439] width 85 height 19
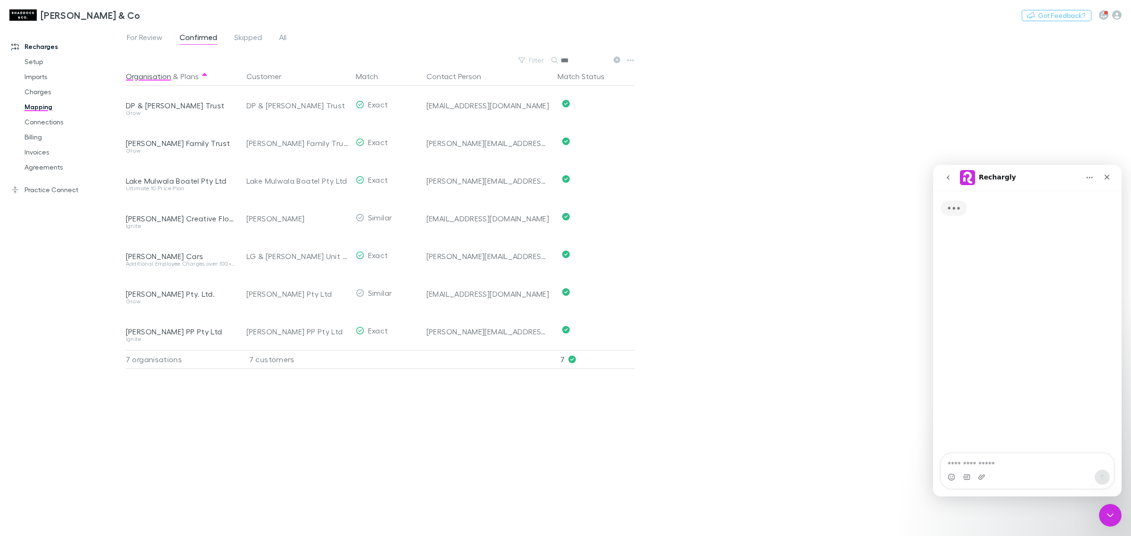
type textarea "*"
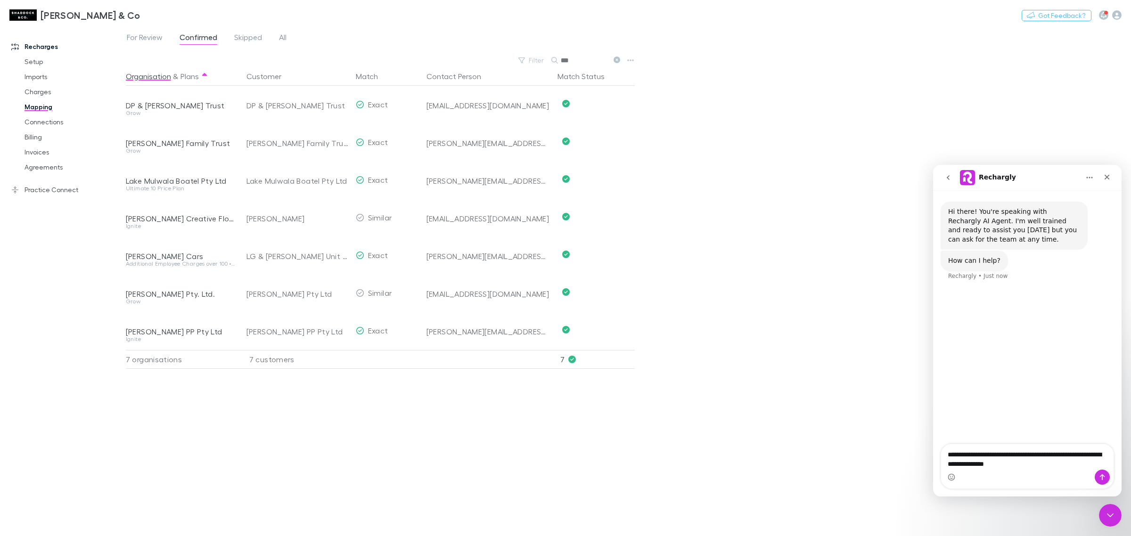
type textarea "**********"
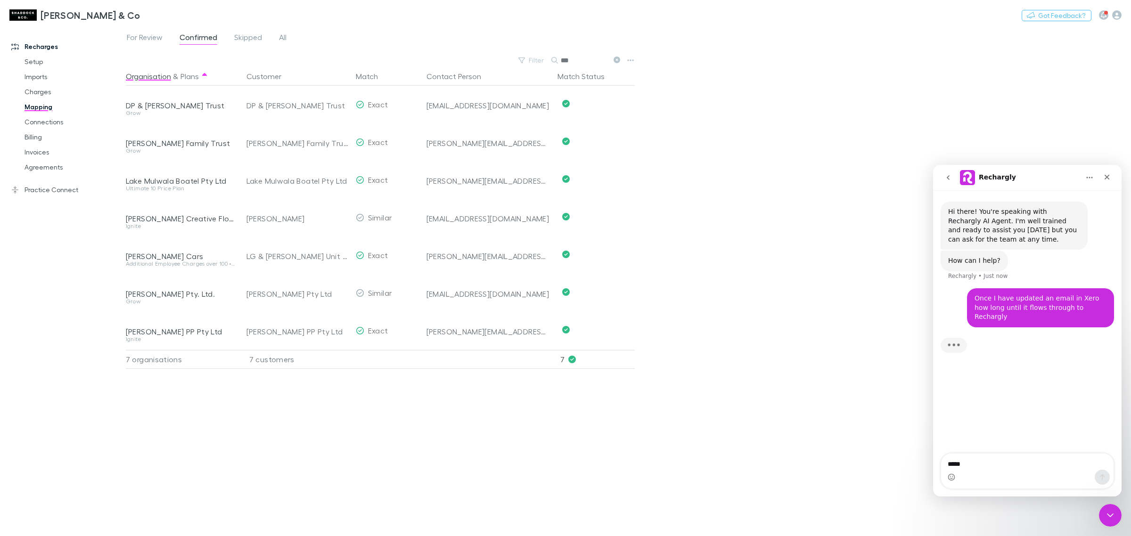
type textarea "******"
type textarea "**********"
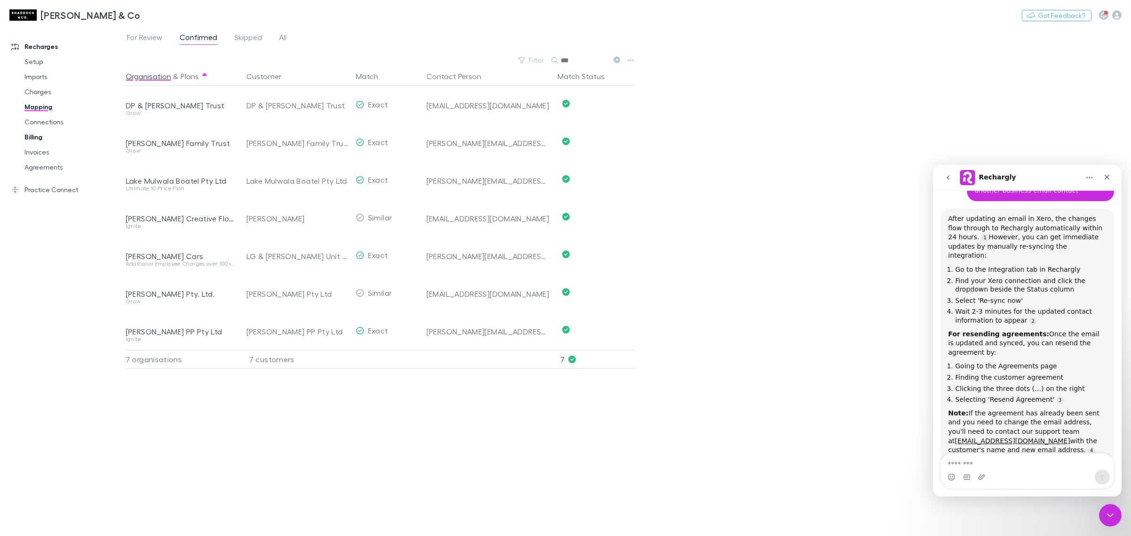
scroll to position [1, 0]
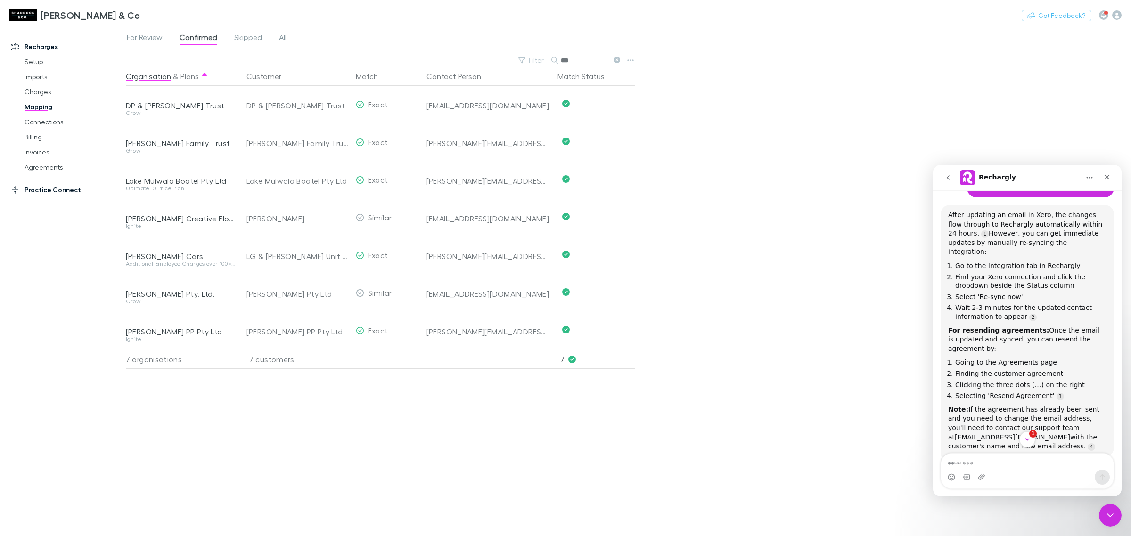
click at [48, 189] on link "Practice Connect" at bounding box center [67, 189] width 131 height 15
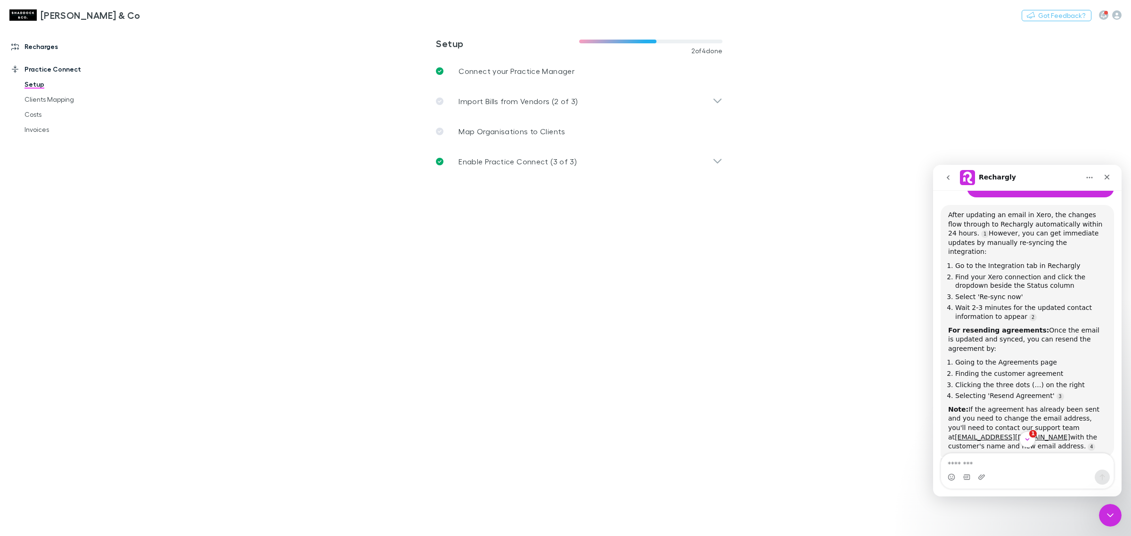
click at [49, 49] on link "Recharges" at bounding box center [67, 46] width 131 height 15
click at [70, 13] on h3 "[PERSON_NAME] & Co" at bounding box center [91, 14] width 100 height 11
click at [50, 184] on link "Practice Connect" at bounding box center [67, 189] width 131 height 15
click at [43, 42] on link "Recharges" at bounding box center [67, 46] width 131 height 15
click at [1102, 16] on icon "button" at bounding box center [1104, 15] width 6 height 7
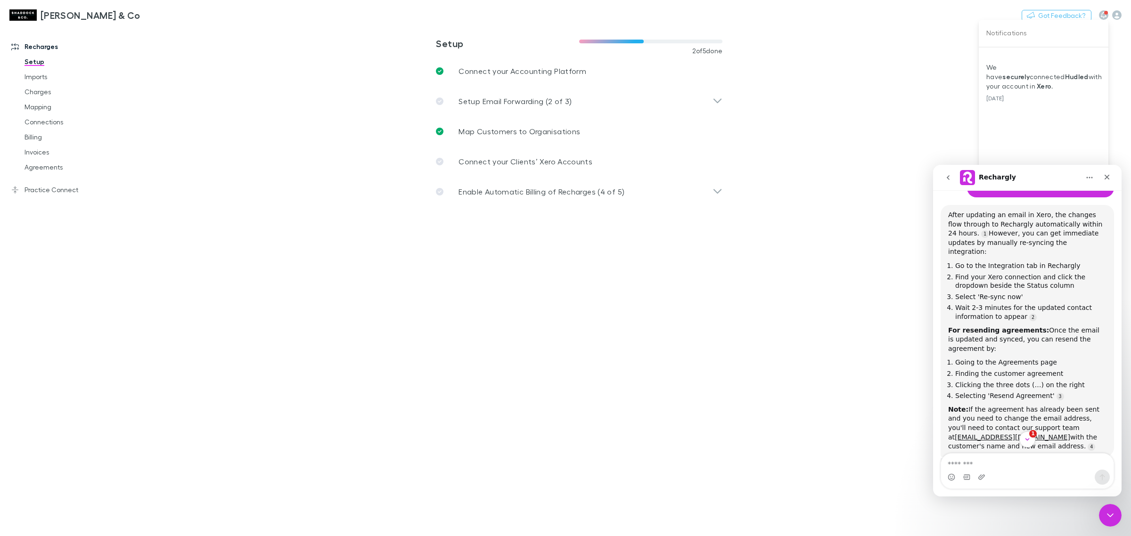
click at [1114, 13] on div at bounding box center [565, 268] width 1131 height 536
click at [1115, 15] on icon "button" at bounding box center [1116, 14] width 9 height 9
drag, startPoint x: 1050, startPoint y: 177, endPoint x: 887, endPoint y: 196, distance: 164.2
click html "Rechargly Hi there! You're speaking with Rechargly AI Agent. I'm well trained a…"
click at [1112, 513] on icon "Close Intercom Messenger" at bounding box center [1108, 514] width 11 height 11
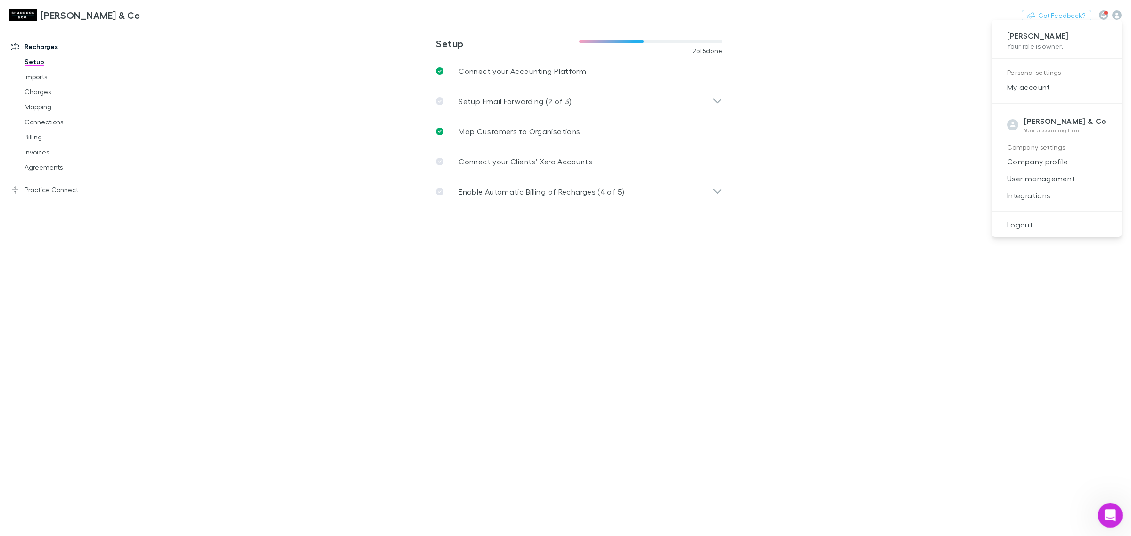
scroll to position [177, 0]
click at [1040, 200] on span "Integrations" at bounding box center [1057, 195] width 115 height 11
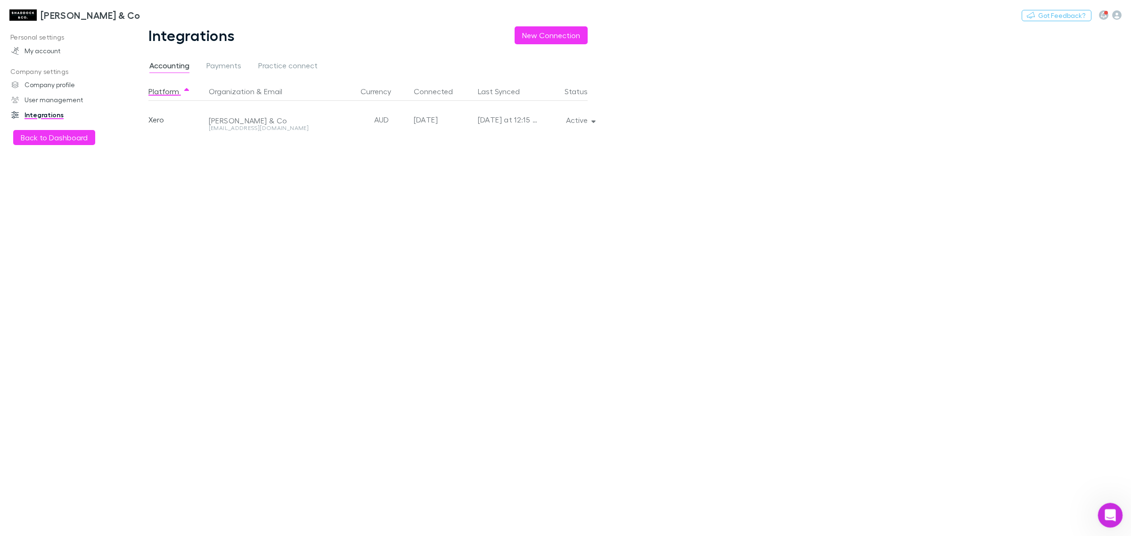
click at [1110, 516] on icon "Open Intercom Messenger" at bounding box center [1109, 515] width 16 height 16
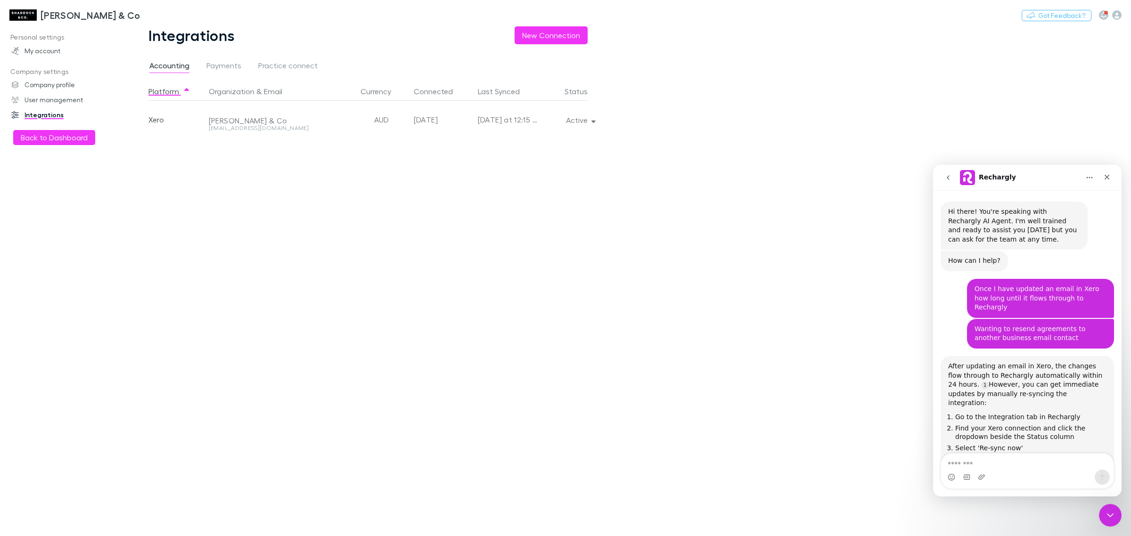
scroll to position [177, 0]
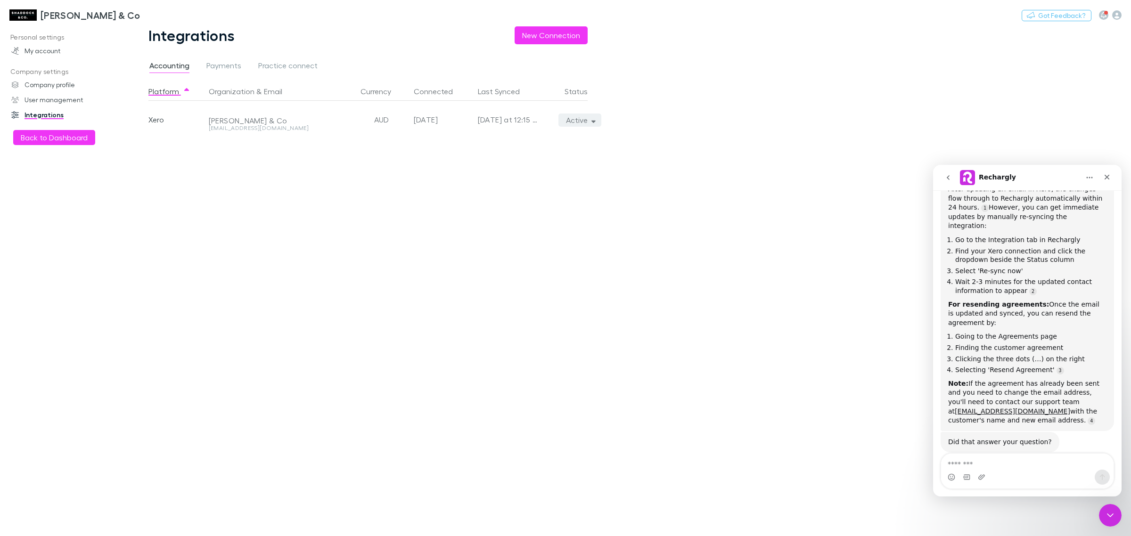
click at [592, 123] on button "Active" at bounding box center [579, 120] width 43 height 13
click at [503, 142] on p "Re-sync now" at bounding box center [536, 138] width 115 height 11
click at [717, 248] on div at bounding box center [565, 268] width 1131 height 536
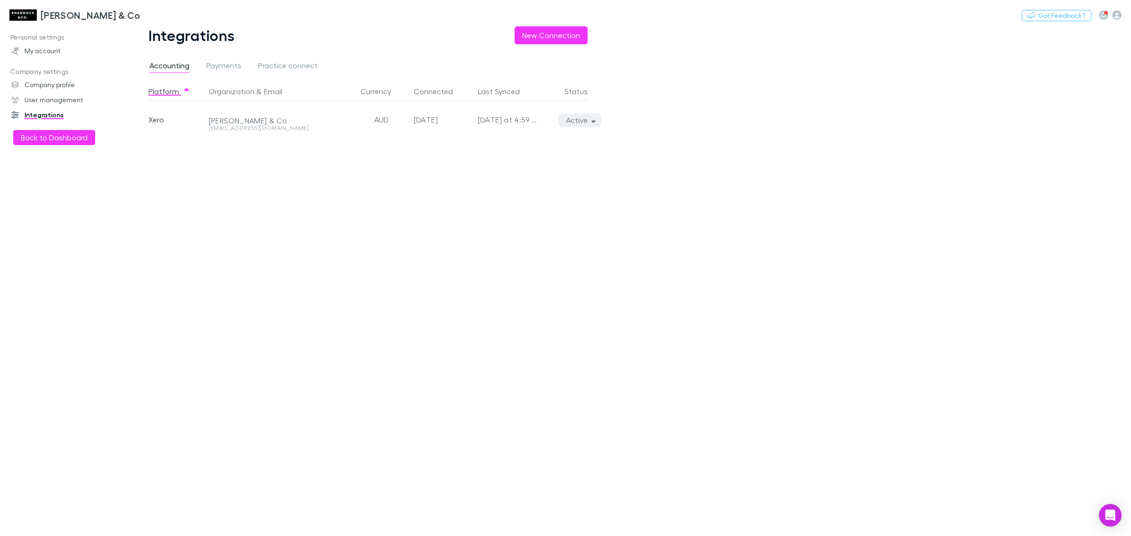
click at [592, 123] on icon "button" at bounding box center [593, 120] width 4 height 7
click at [1106, 521] on div "Open Intercom Messenger" at bounding box center [1110, 515] width 25 height 25
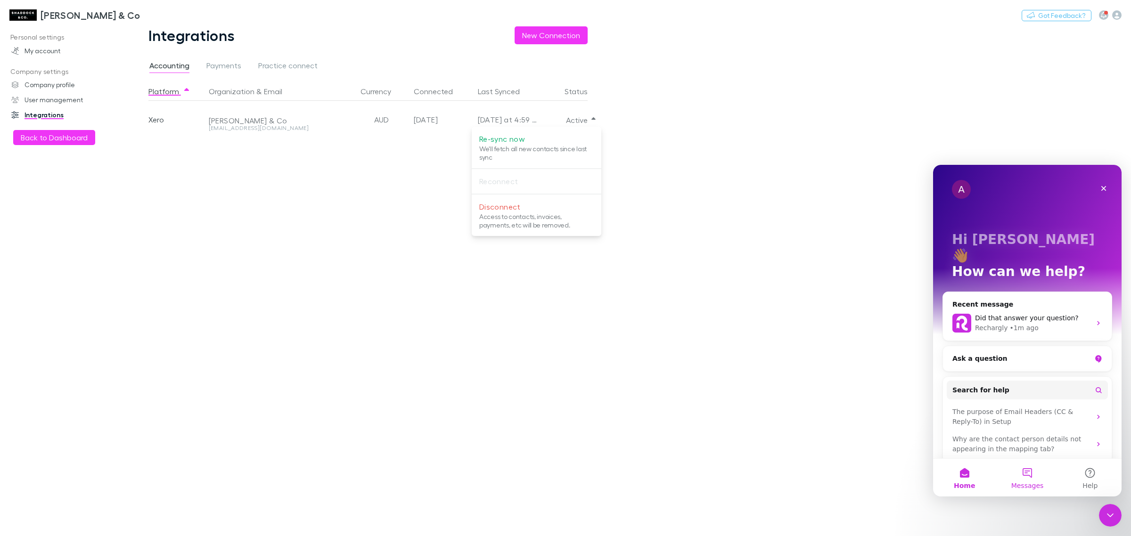
click at [1024, 477] on button "Messages" at bounding box center [1027, 478] width 63 height 38
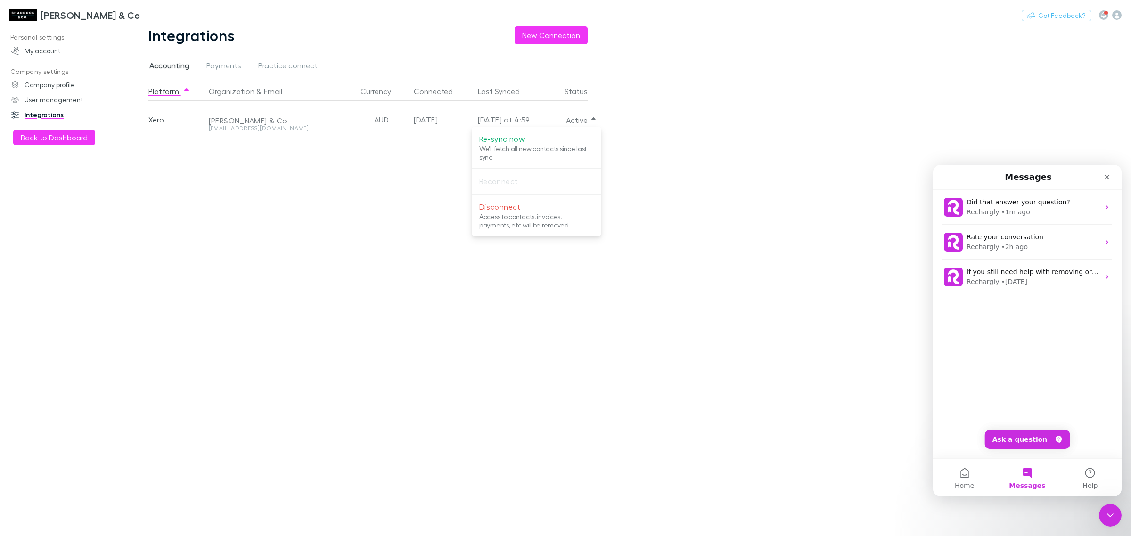
click at [25, 12] on div at bounding box center [565, 268] width 1131 height 536
click at [60, 9] on h3 "[PERSON_NAME] & Co" at bounding box center [91, 14] width 100 height 11
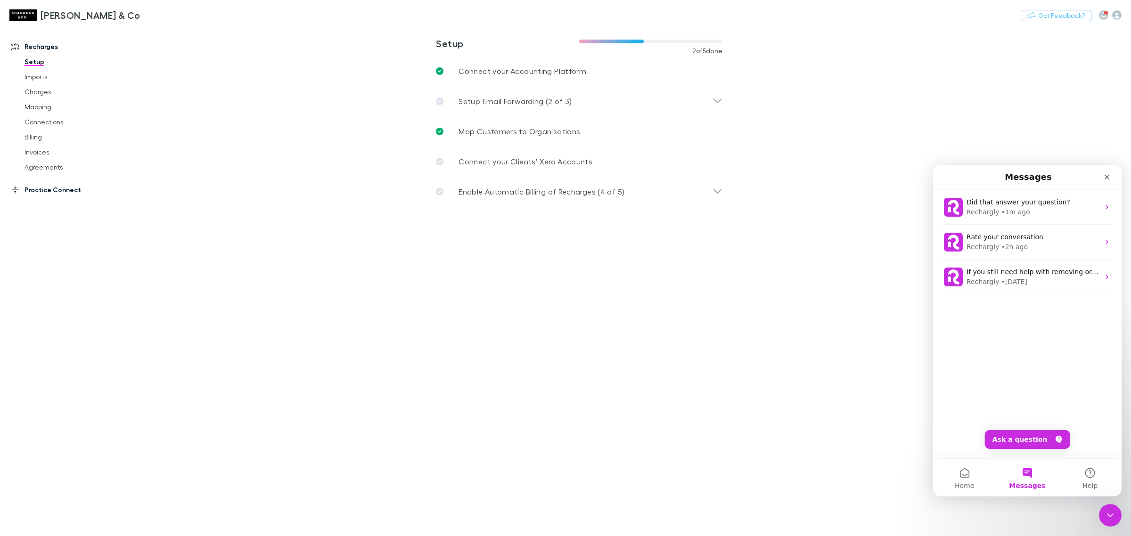
click at [30, 191] on link "Practice Connect" at bounding box center [67, 189] width 131 height 15
click at [48, 54] on div "Practice Connect Setup Clients Mapping Costs Invoices" at bounding box center [67, 95] width 131 height 83
click at [46, 49] on link "Recharges" at bounding box center [67, 46] width 131 height 15
click at [46, 164] on link "Agreements" at bounding box center [74, 167] width 118 height 15
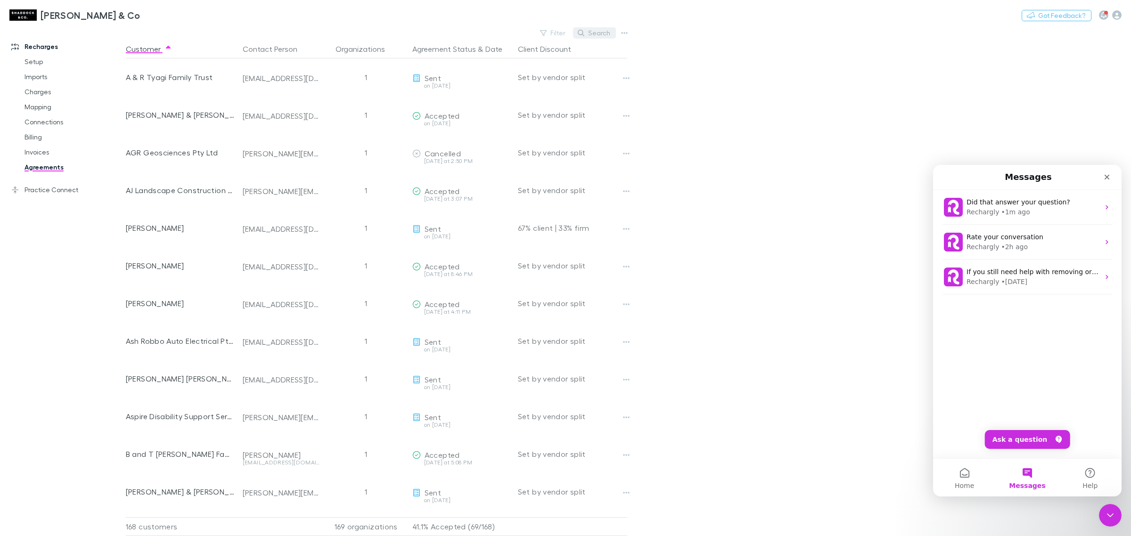
click at [602, 36] on button "Search" at bounding box center [594, 32] width 43 height 11
click at [594, 31] on button "Search" at bounding box center [594, 32] width 43 height 11
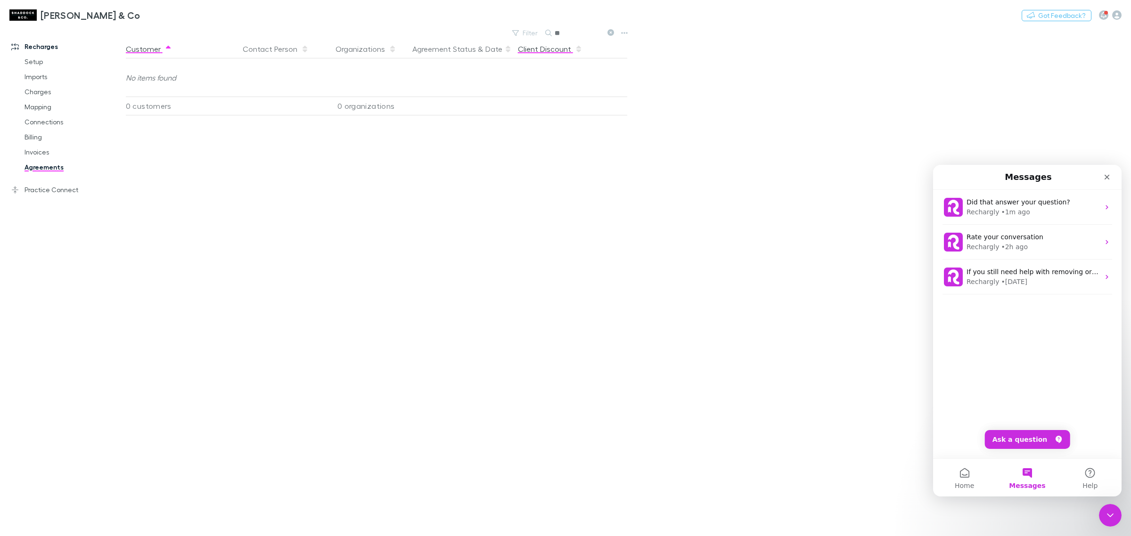
type input "*"
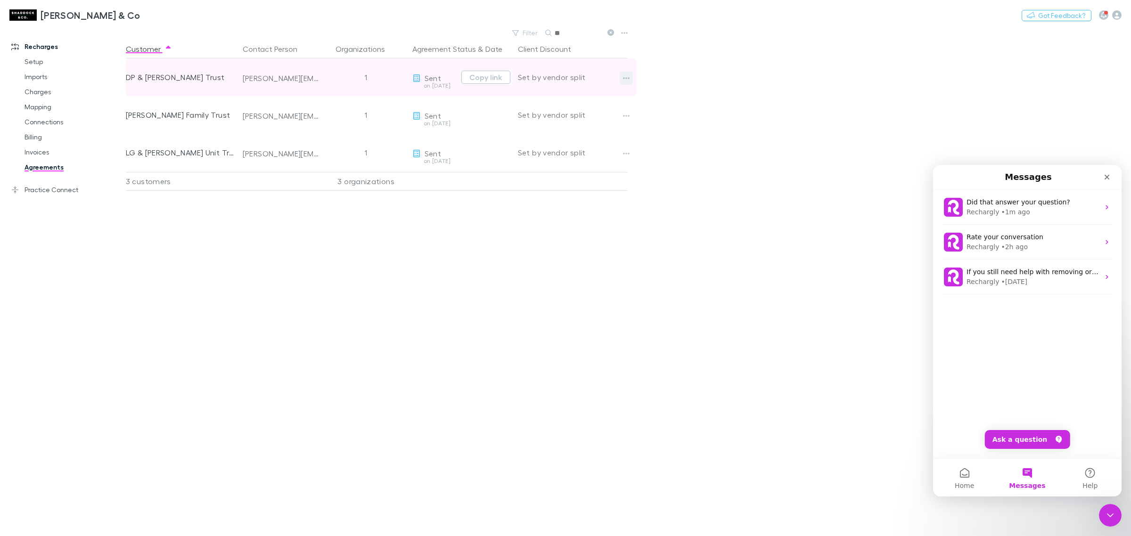
click at [631, 73] on button "button" at bounding box center [626, 78] width 13 height 13
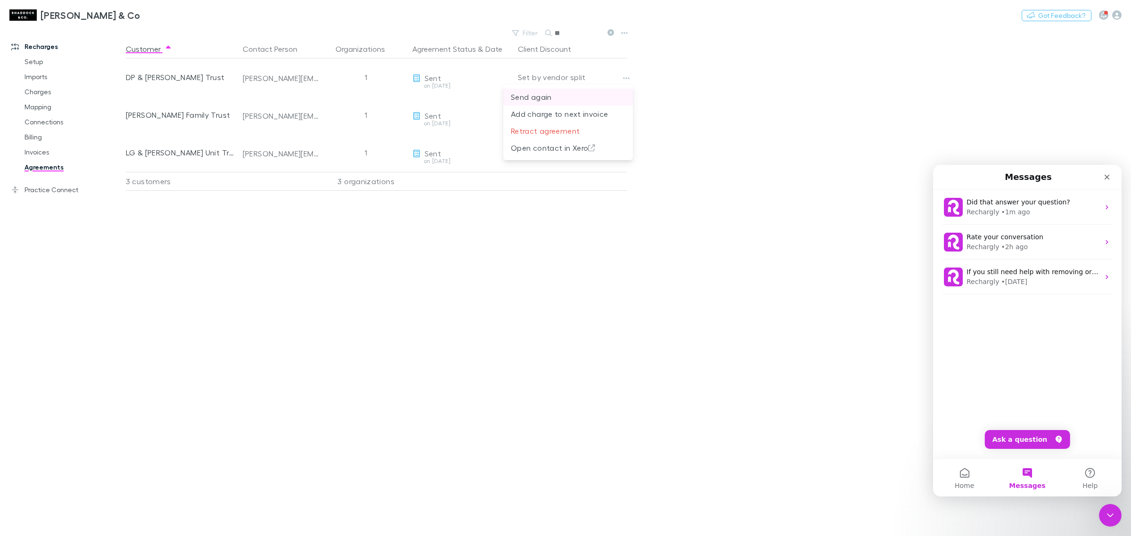
click at [547, 97] on p "Send again" at bounding box center [568, 96] width 115 height 11
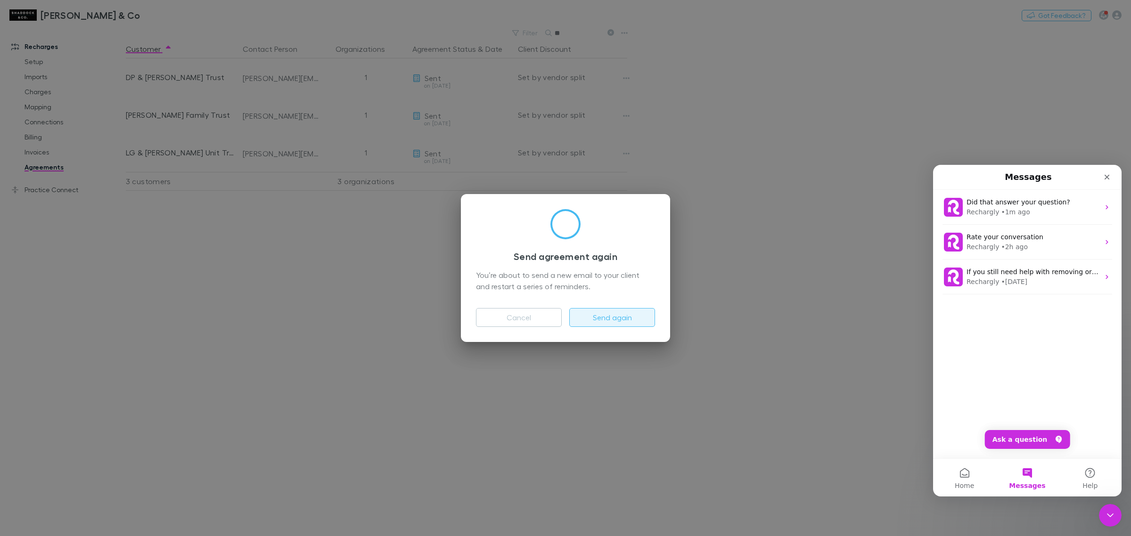
click at [613, 313] on button "Send again" at bounding box center [612, 317] width 86 height 19
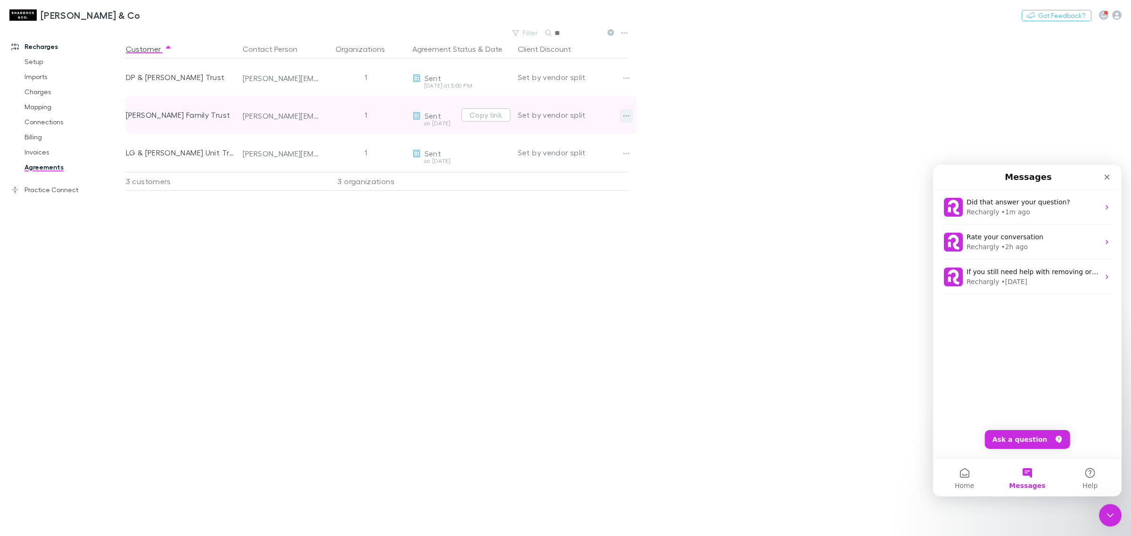
click at [624, 115] on icon "button" at bounding box center [626, 116] width 7 height 8
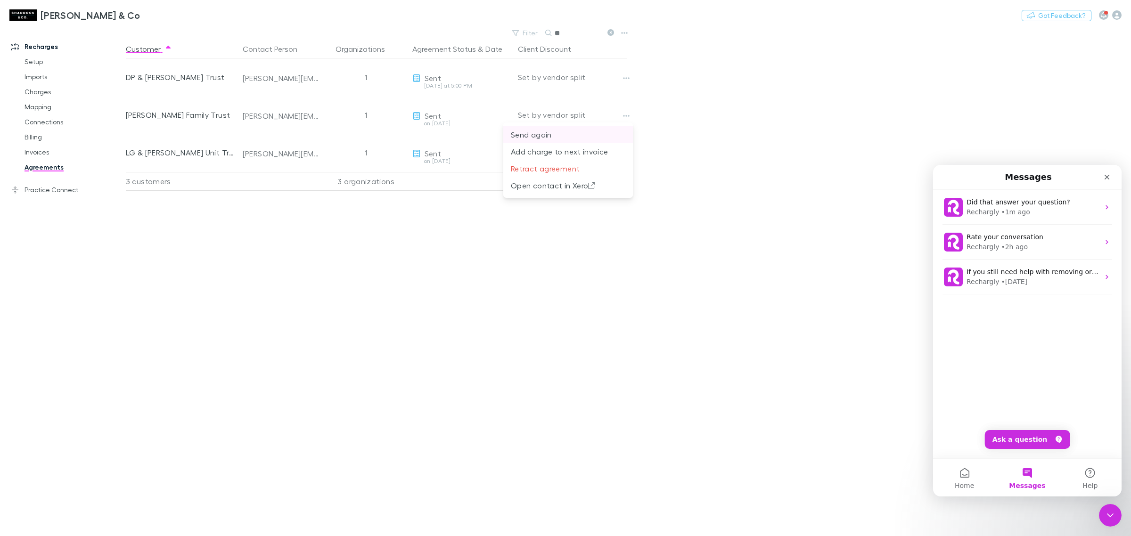
click at [565, 134] on p "Send again" at bounding box center [568, 134] width 115 height 11
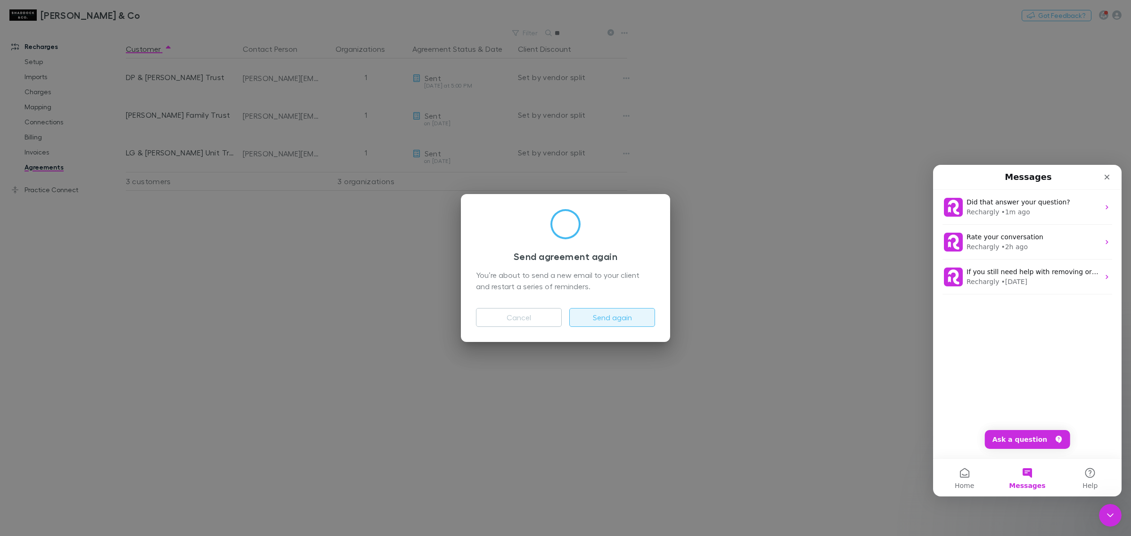
click at [609, 319] on button "Send again" at bounding box center [612, 317] width 86 height 19
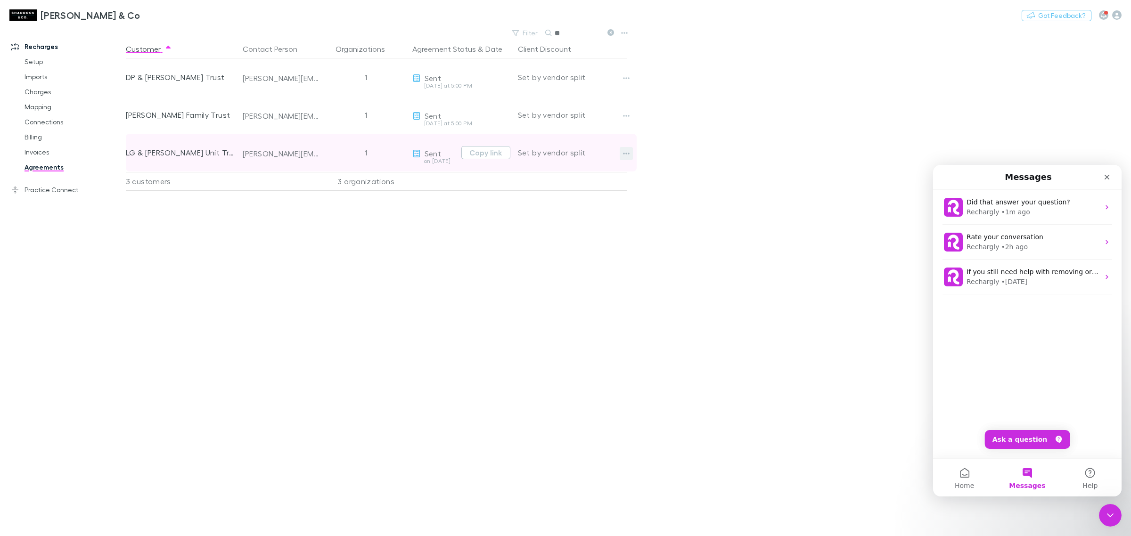
click at [623, 155] on icon "button" at bounding box center [626, 154] width 7 height 8
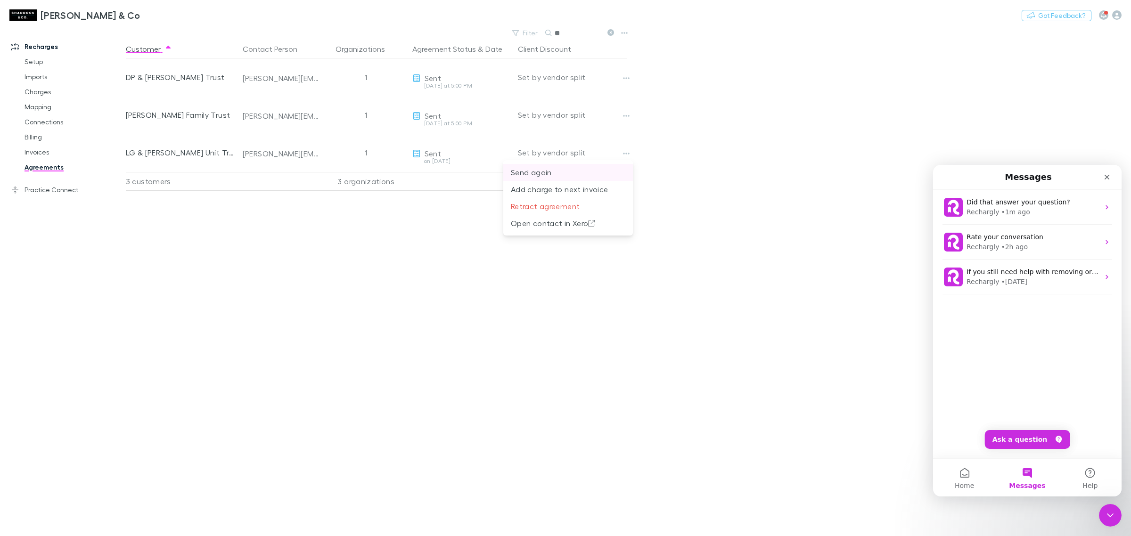
click at [580, 170] on p "Send again" at bounding box center [568, 172] width 115 height 11
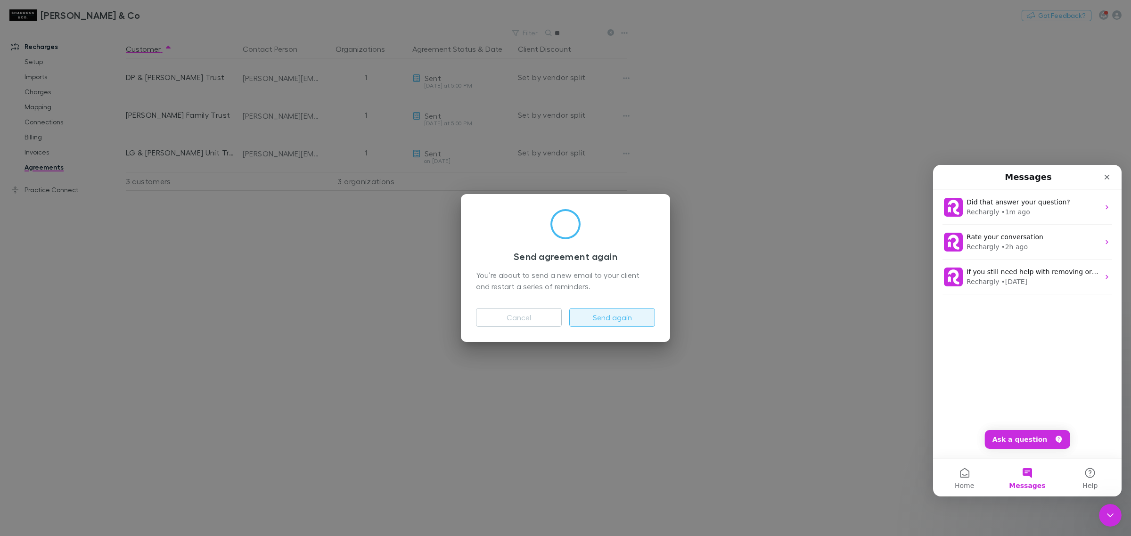
click at [606, 319] on button "Send again" at bounding box center [612, 317] width 86 height 19
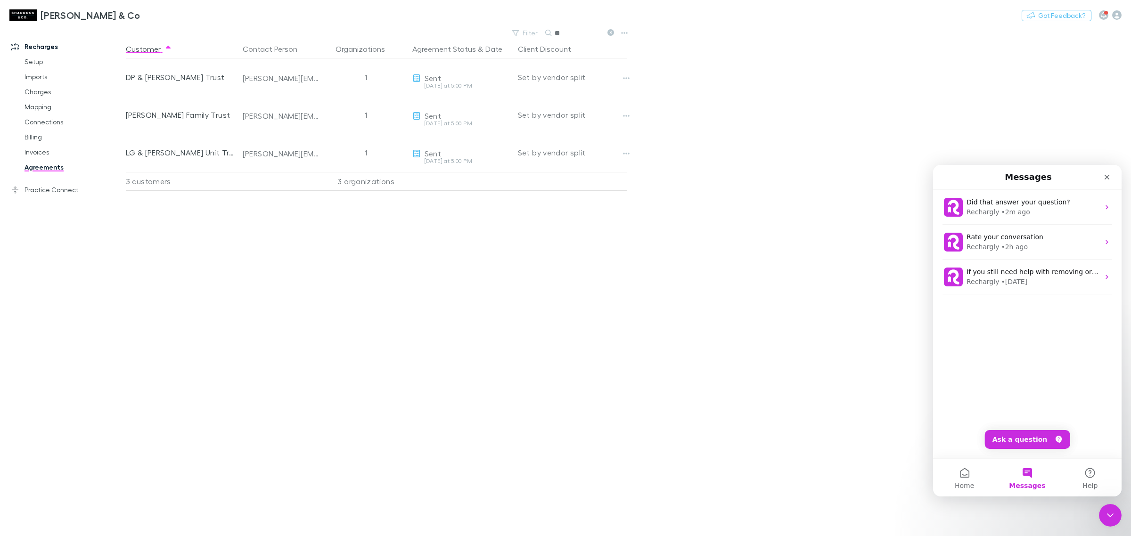
drag, startPoint x: 604, startPoint y: 34, endPoint x: 596, endPoint y: 33, distance: 7.6
click at [601, 34] on div "**" at bounding box center [580, 32] width 71 height 11
click at [592, 32] on input "**" at bounding box center [578, 32] width 47 height 13
type input "*"
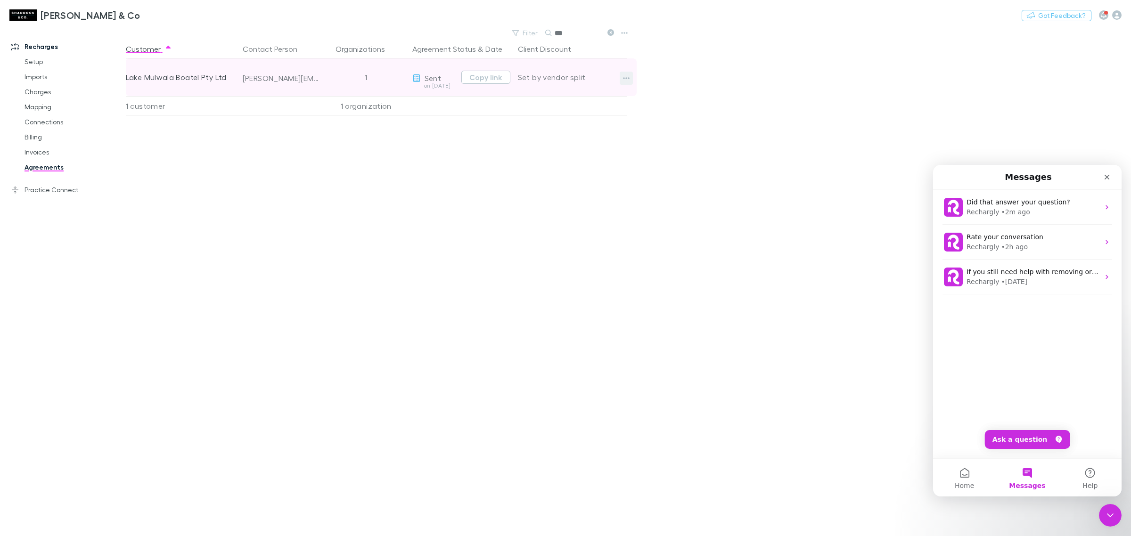
click at [625, 80] on icon "button" at bounding box center [626, 78] width 7 height 8
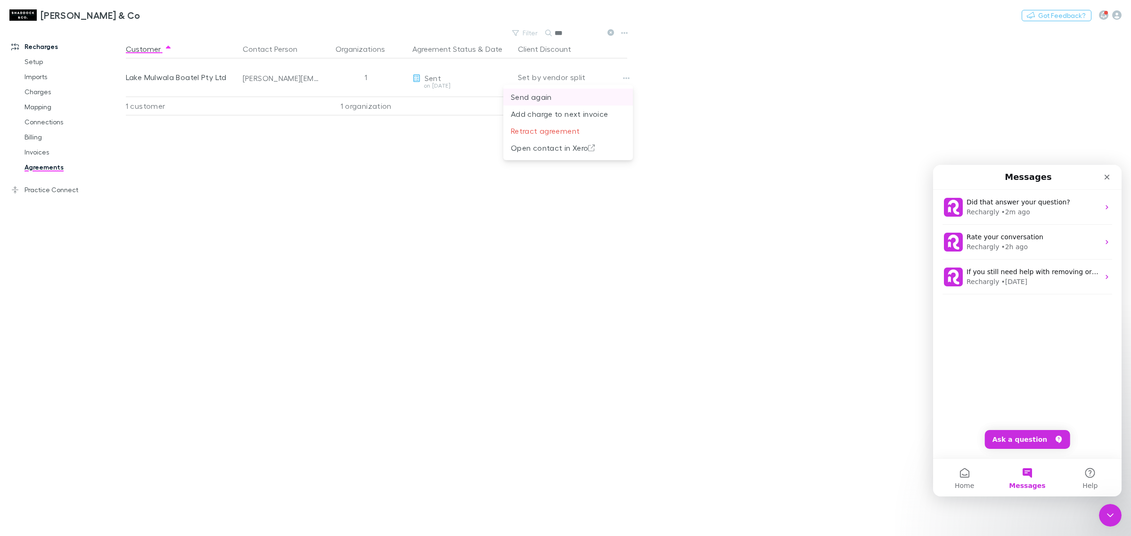
click at [554, 98] on p "Send again" at bounding box center [568, 96] width 115 height 11
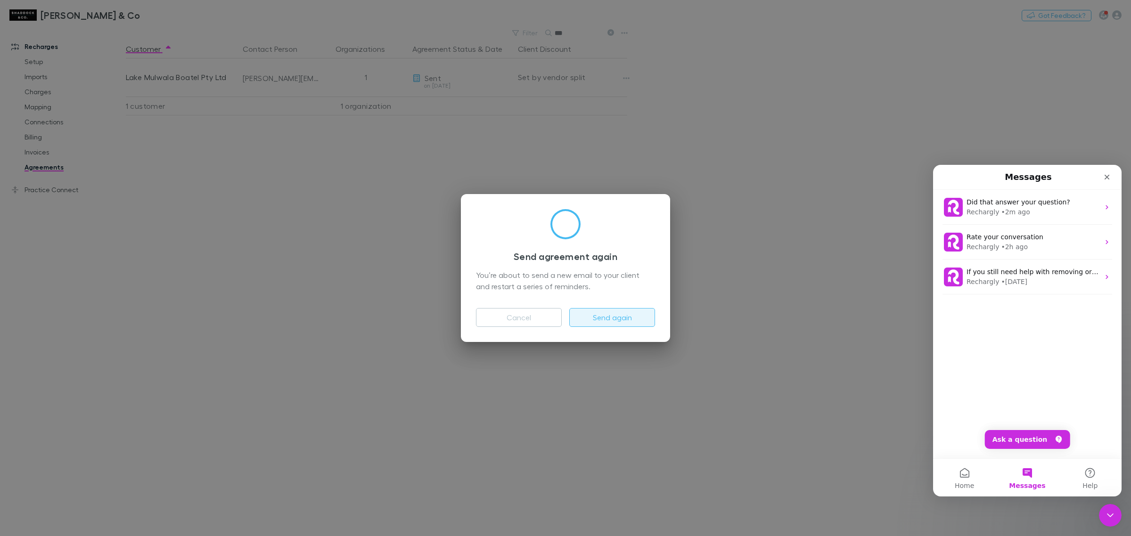
click at [616, 317] on button "Send again" at bounding box center [612, 317] width 86 height 19
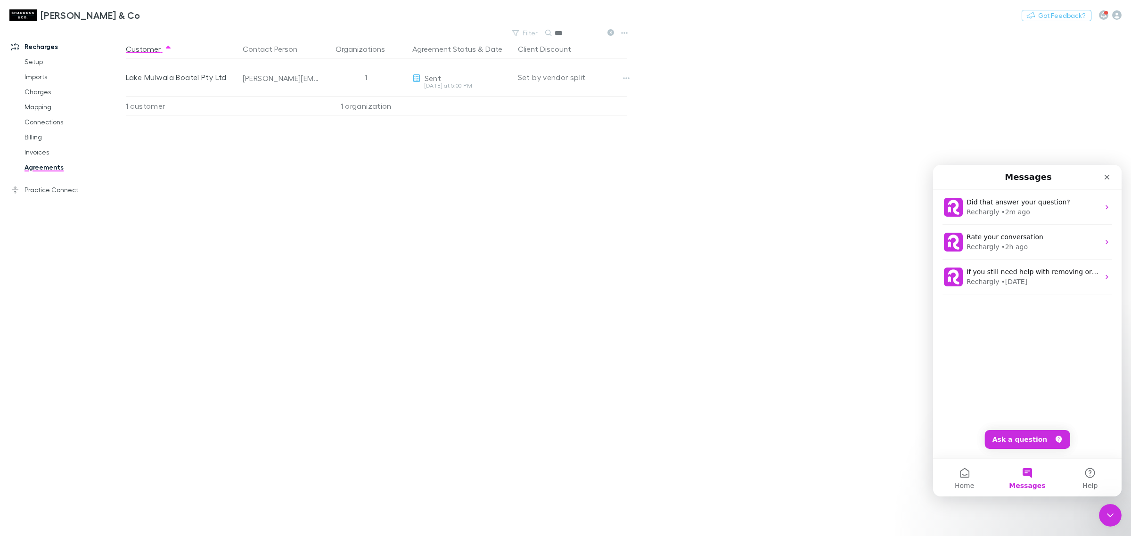
click at [583, 33] on input "***" at bounding box center [578, 32] width 47 height 13
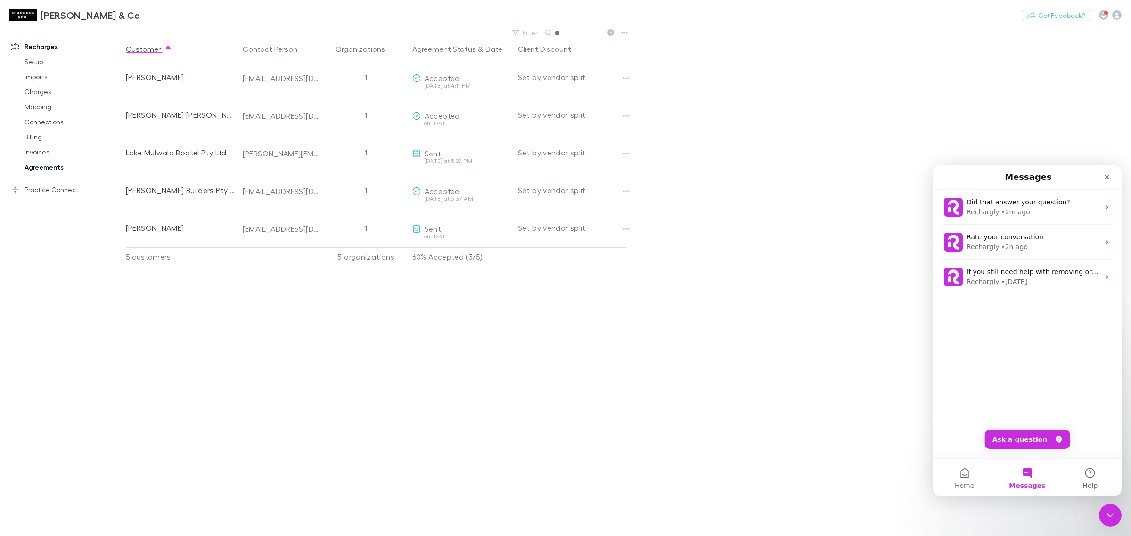
type input "*"
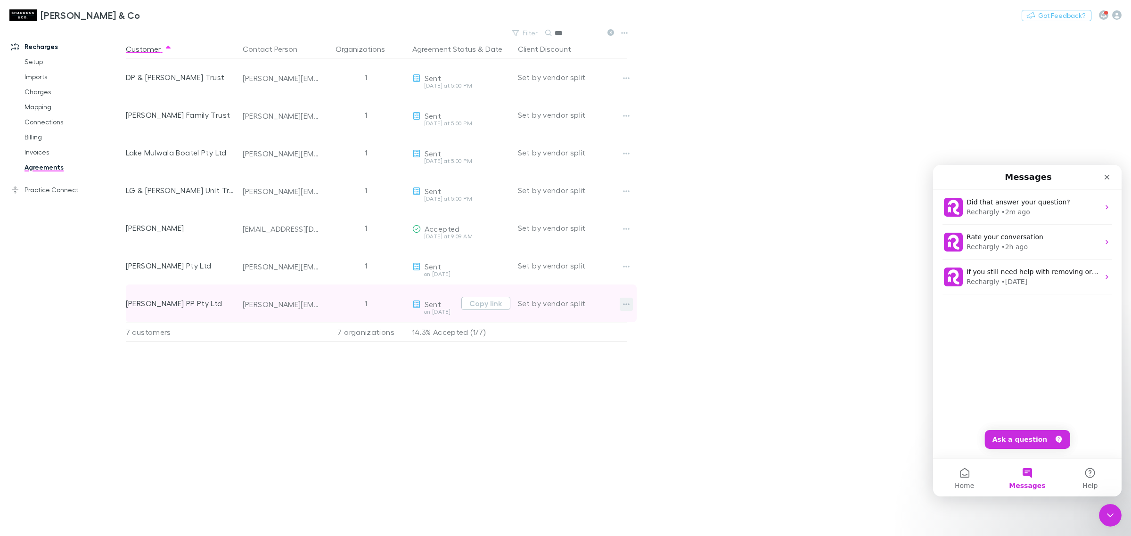
type input "***"
click at [626, 309] on button "button" at bounding box center [626, 304] width 13 height 13
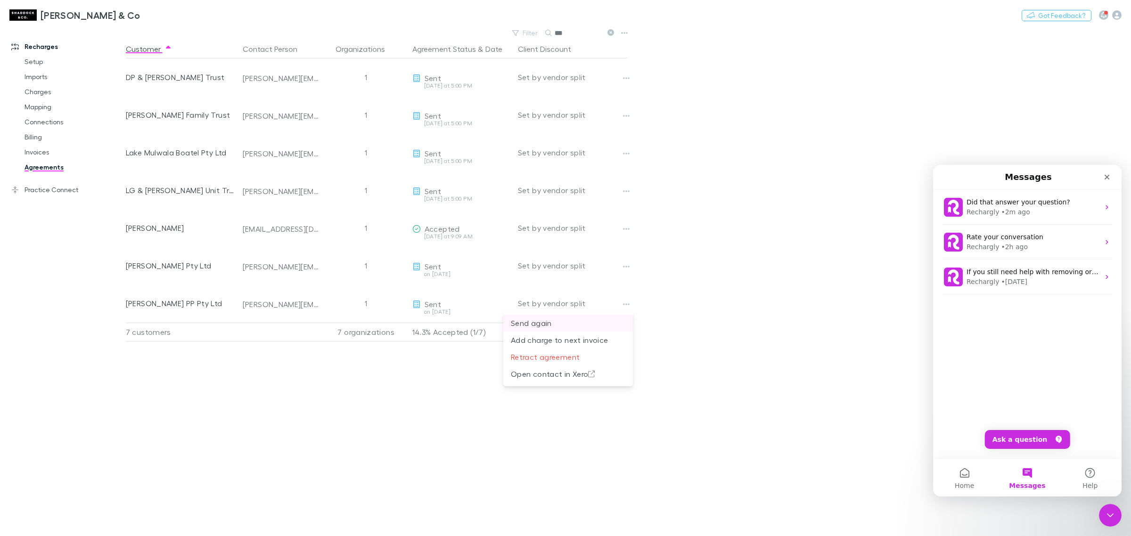
click at [558, 325] on p "Send again" at bounding box center [568, 323] width 115 height 11
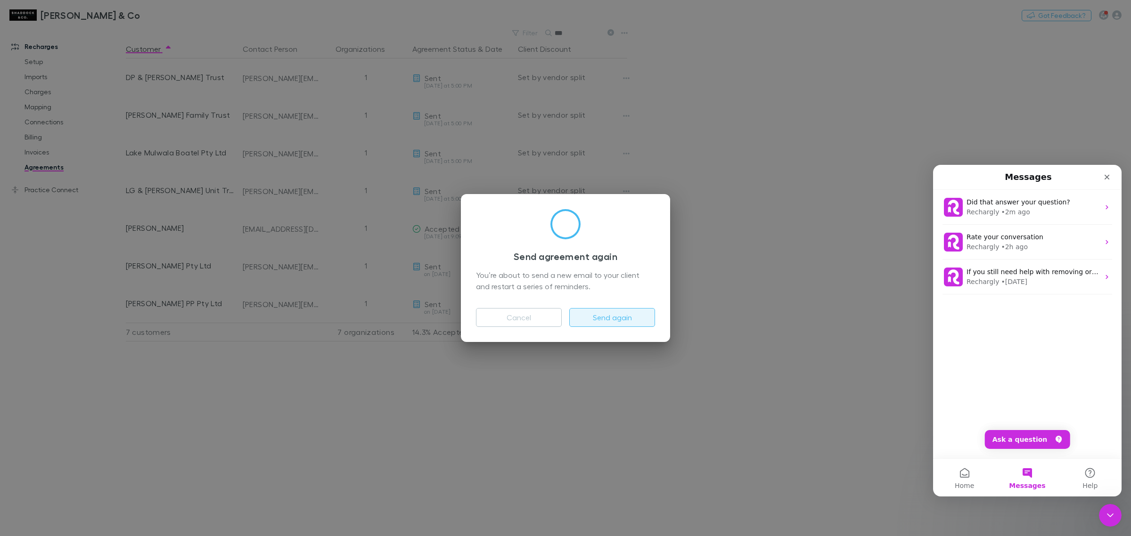
click at [621, 319] on button "Send again" at bounding box center [612, 317] width 86 height 19
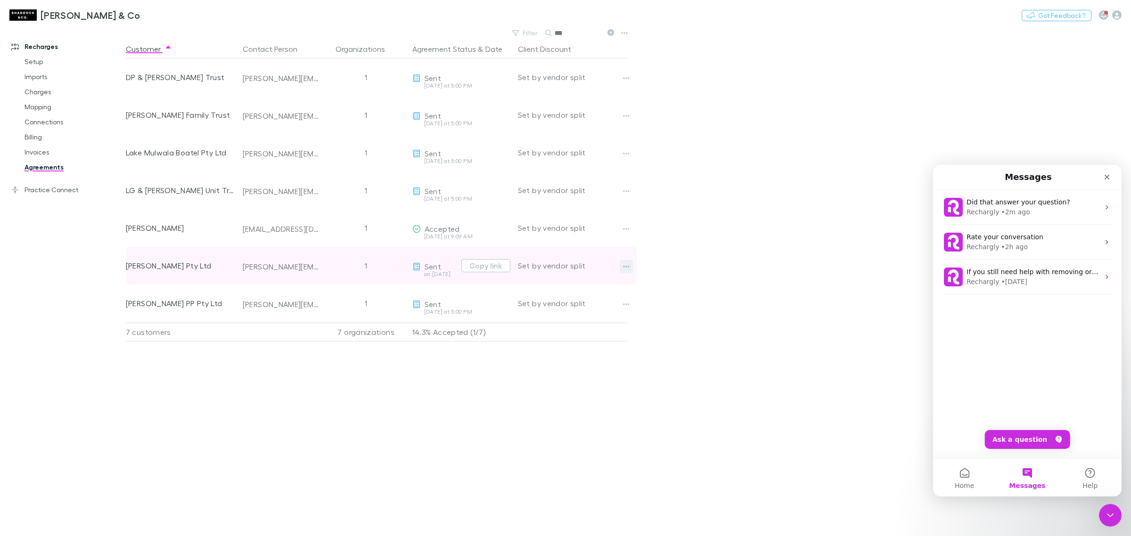
click at [623, 267] on icon "button" at bounding box center [626, 267] width 7 height 8
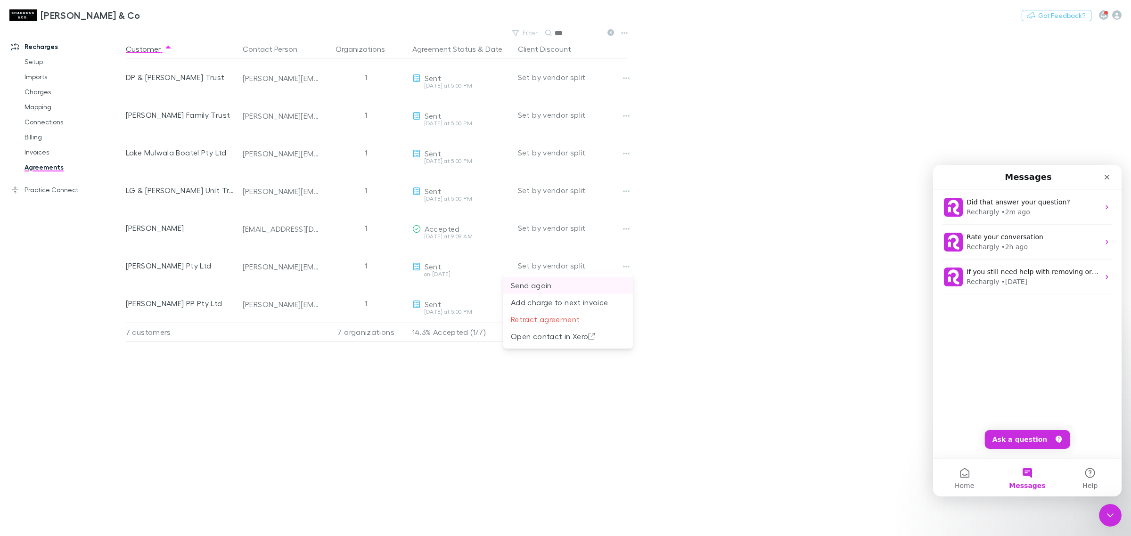
click at [544, 286] on p "Send again" at bounding box center [568, 285] width 115 height 11
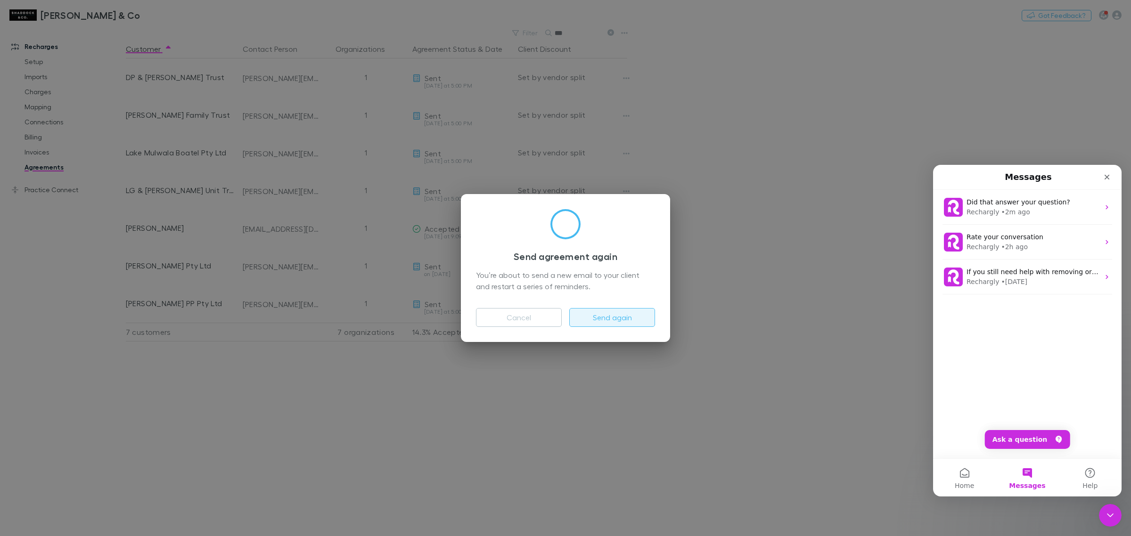
click at [608, 314] on button "Send again" at bounding box center [612, 317] width 86 height 19
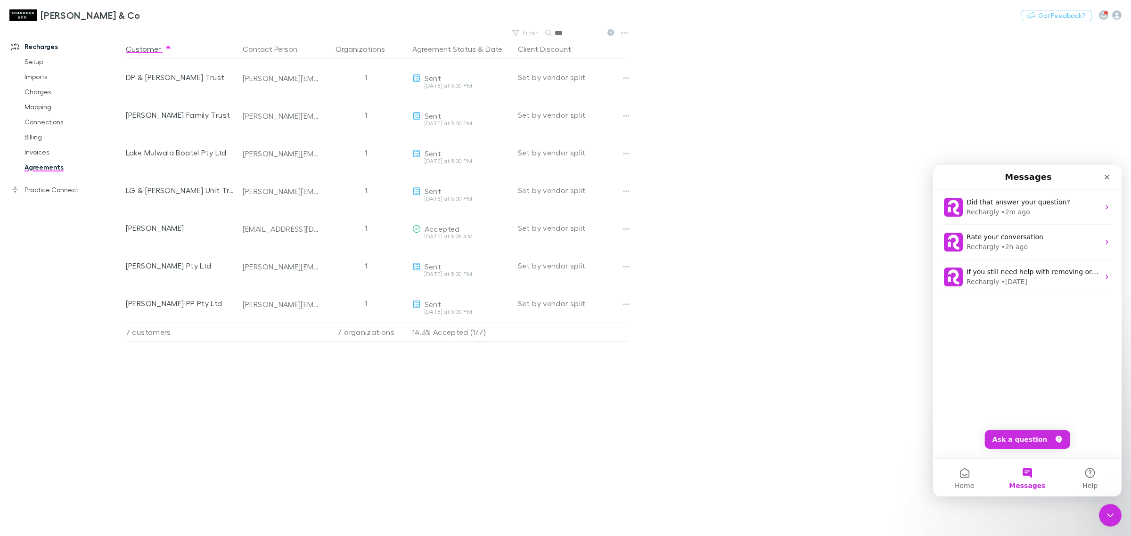
click at [608, 33] on icon at bounding box center [610, 32] width 7 height 7
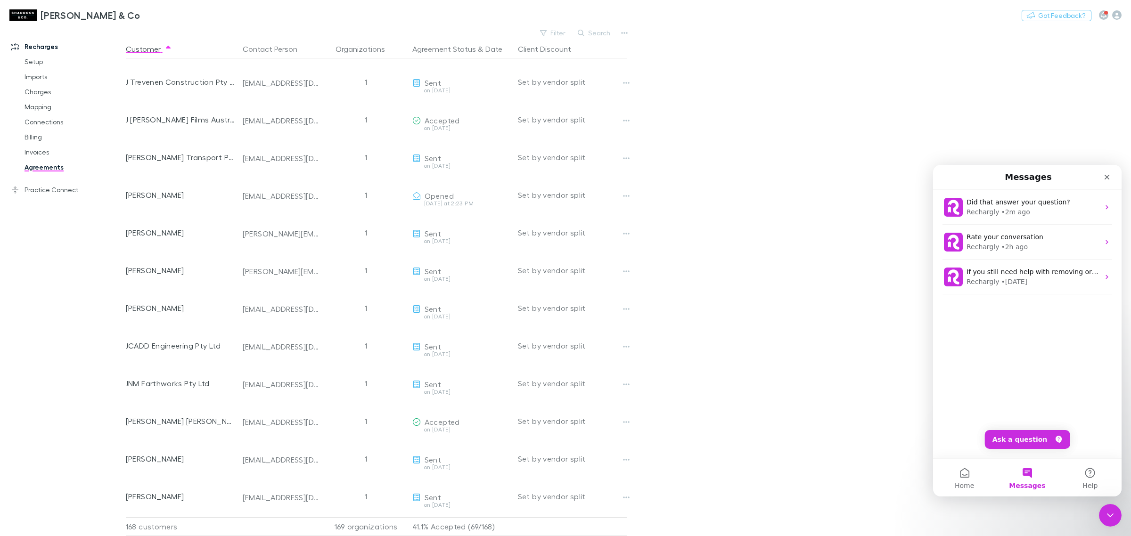
scroll to position [2356, 0]
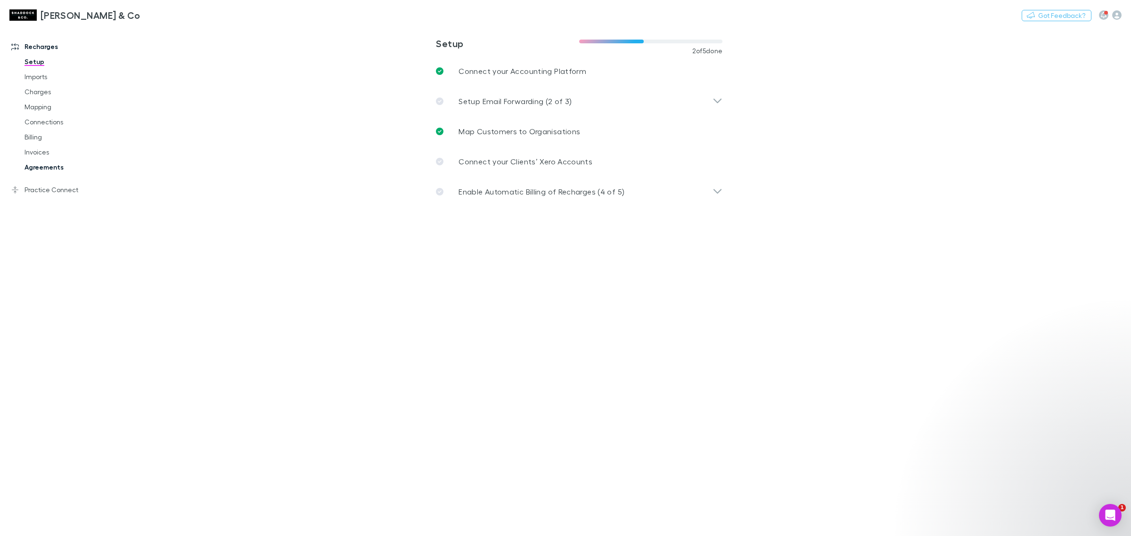
click at [53, 166] on link "Agreements" at bounding box center [74, 167] width 118 height 15
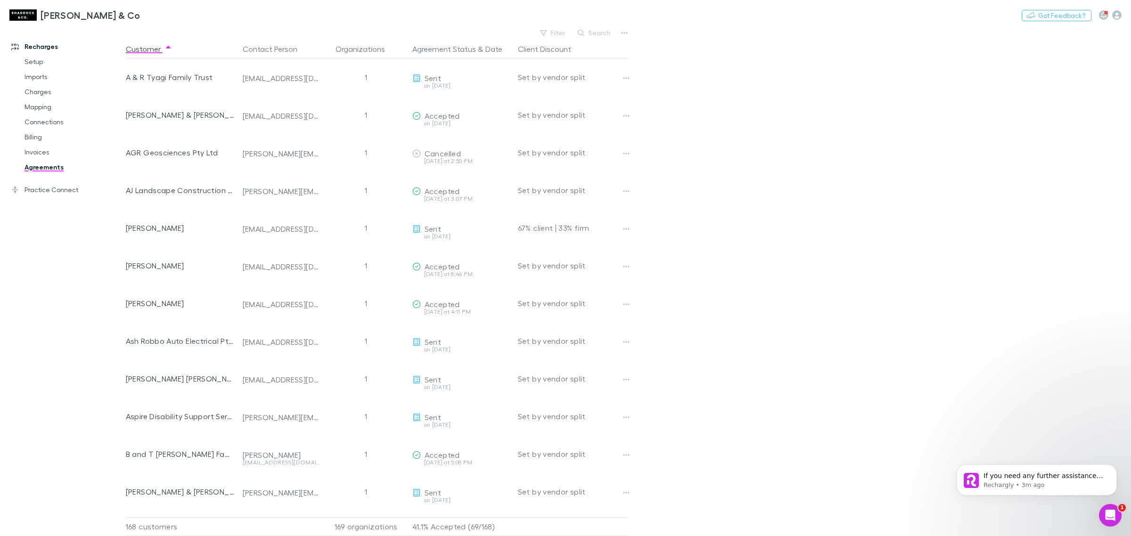
click at [865, 279] on main "Filter Search Customer Contact Person Organizations Agreement Status & Date Cli…" at bounding box center [628, 281] width 1005 height 510
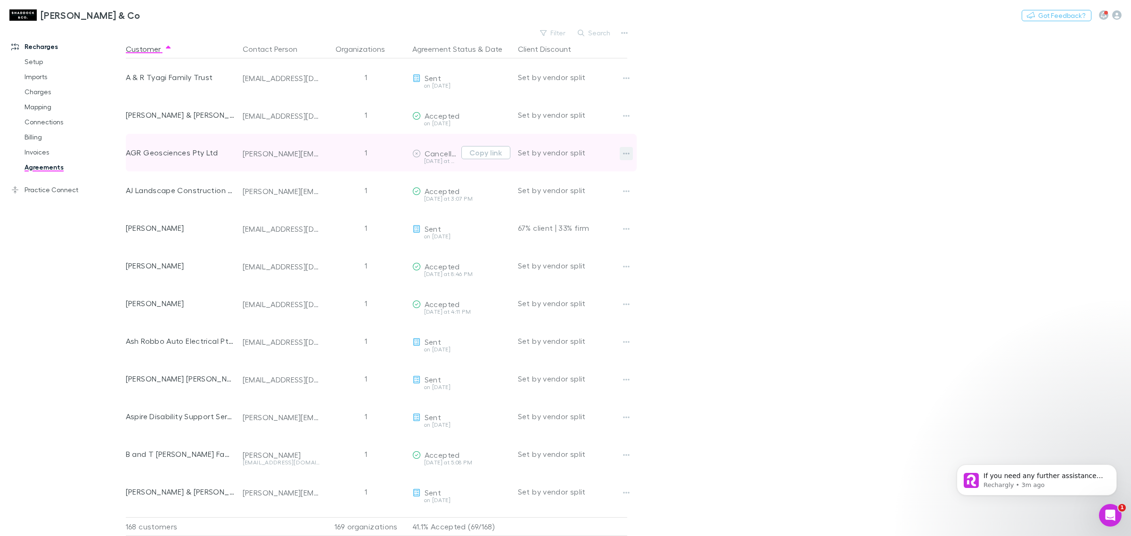
click at [623, 152] on icon "button" at bounding box center [626, 154] width 7 height 8
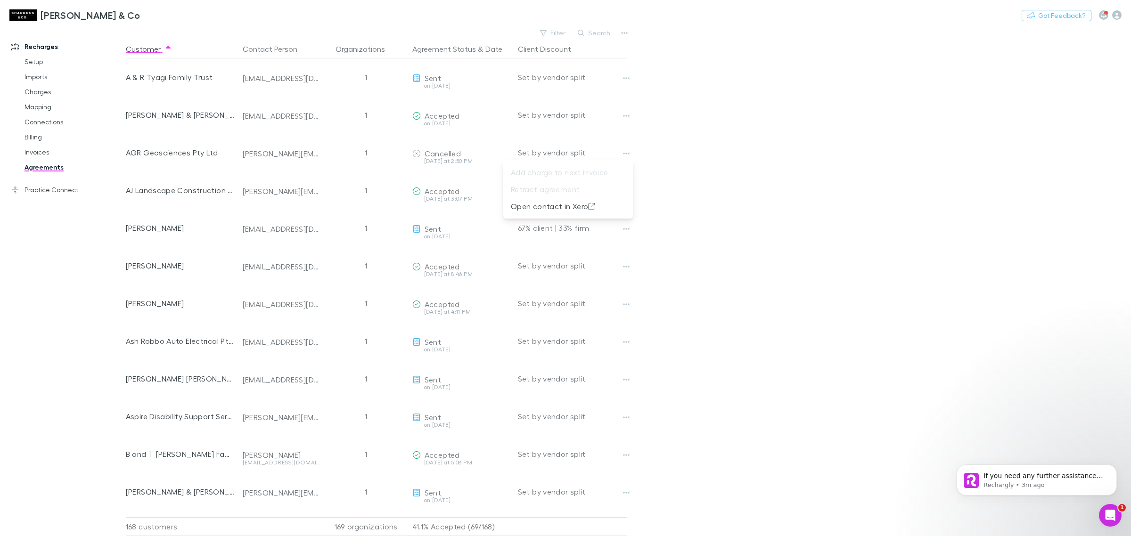
click at [748, 161] on div at bounding box center [565, 268] width 1131 height 536
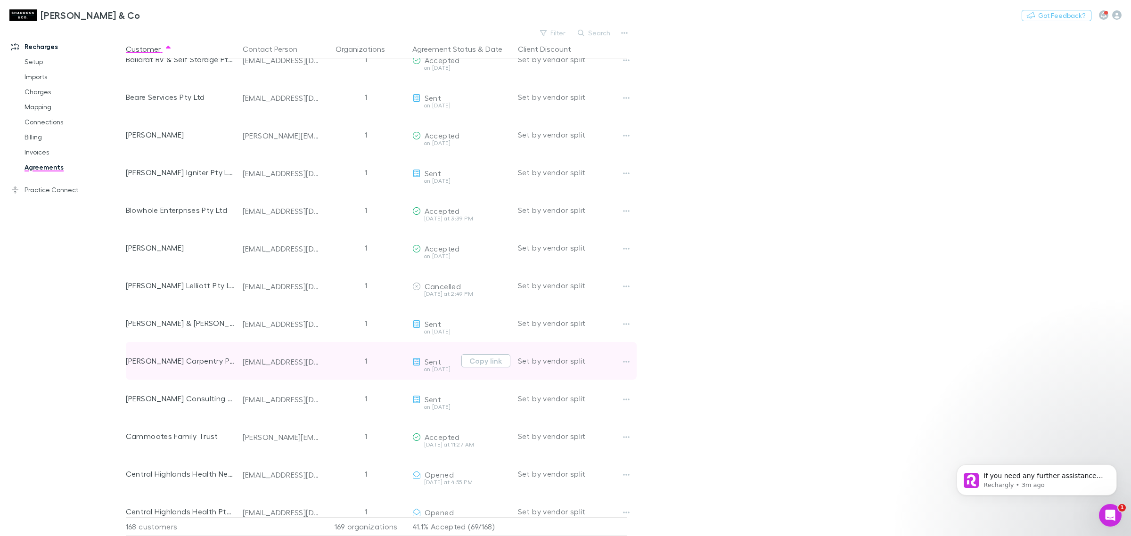
scroll to position [471, 0]
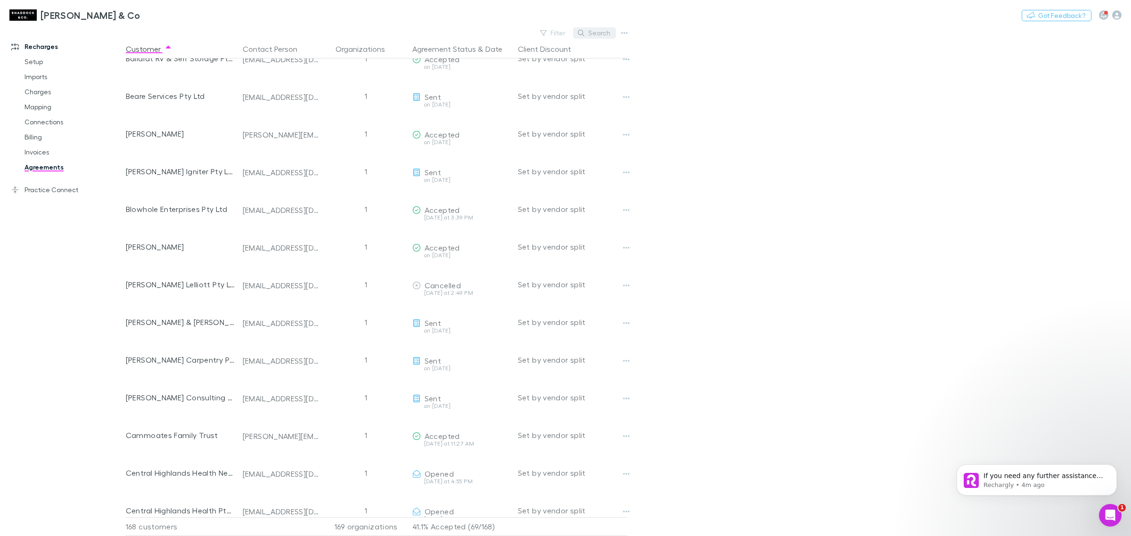
click at [586, 30] on button "Search" at bounding box center [594, 32] width 43 height 11
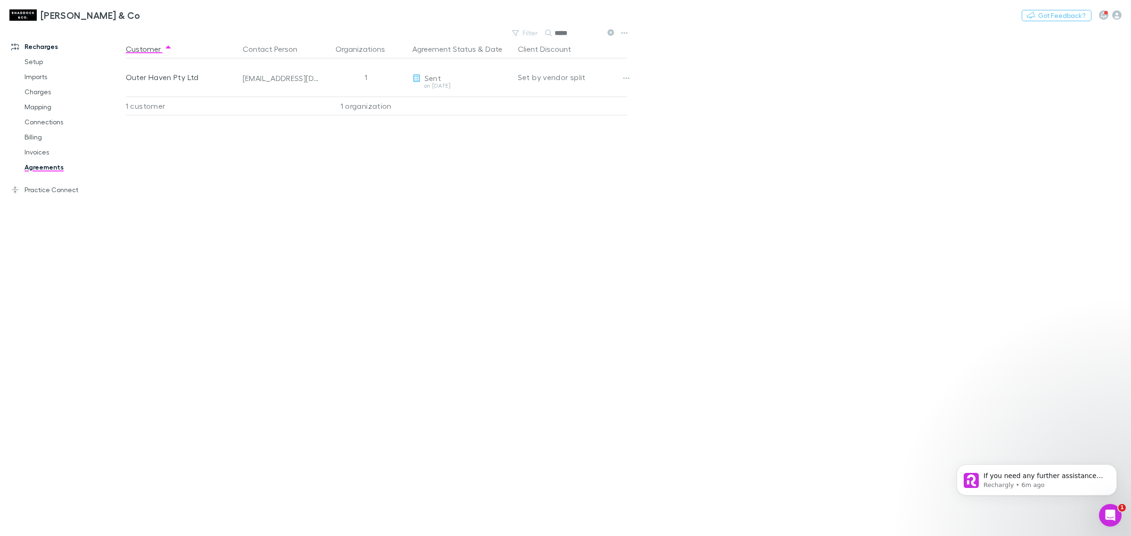
type input "*****"
click at [608, 31] on icon at bounding box center [610, 32] width 7 height 7
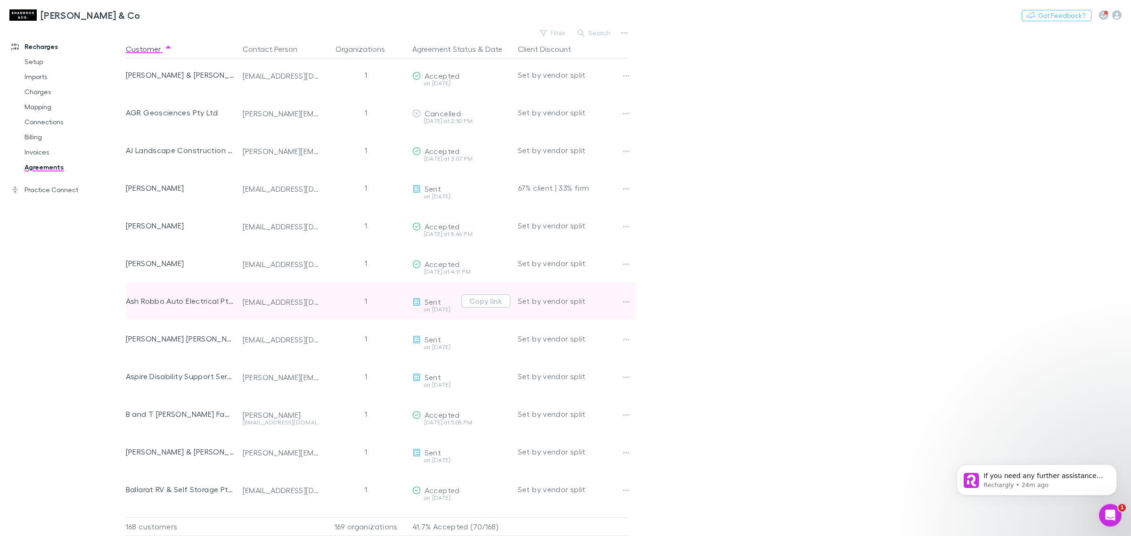
scroll to position [59, 0]
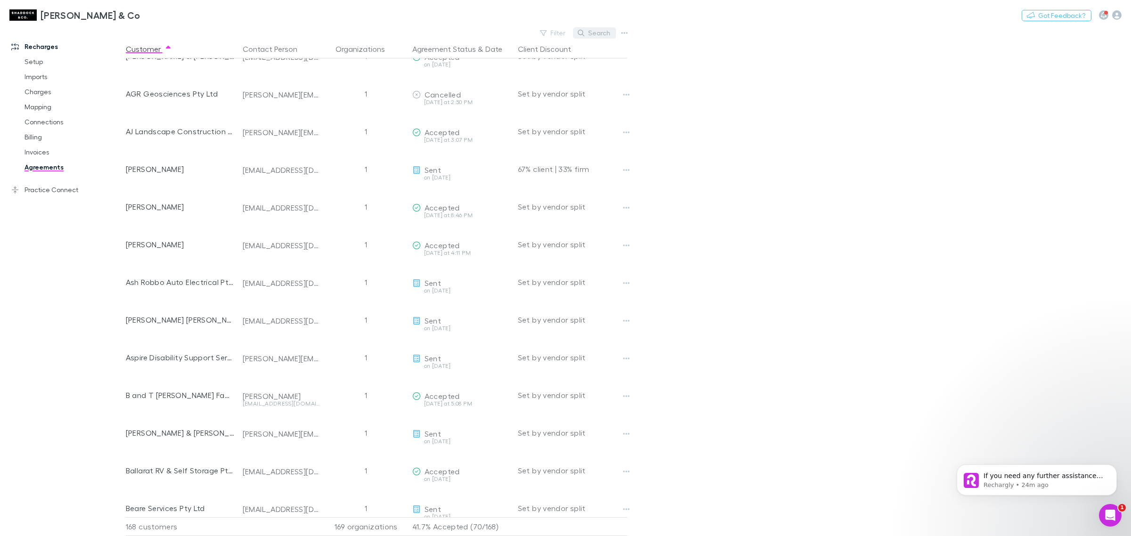
click at [588, 34] on button "Search" at bounding box center [594, 32] width 43 height 11
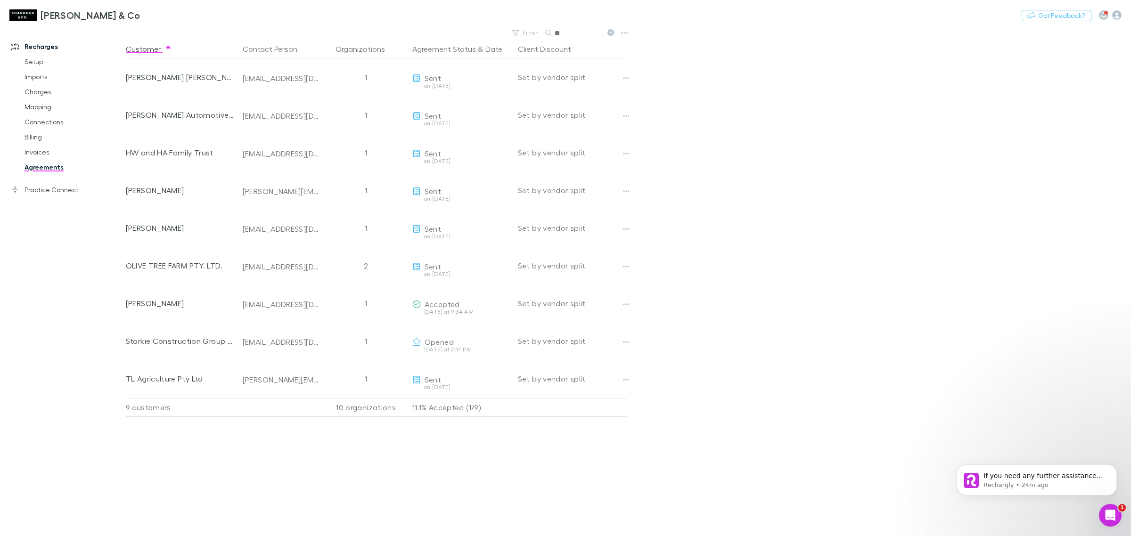
scroll to position [0, 0]
type input "*"
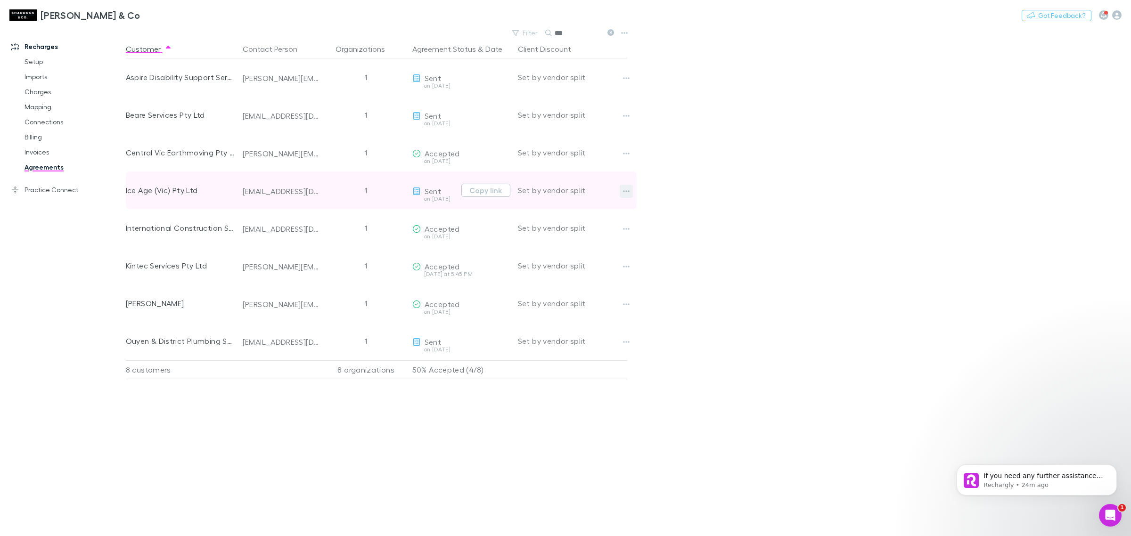
click at [628, 191] on icon "button" at bounding box center [626, 191] width 7 height 2
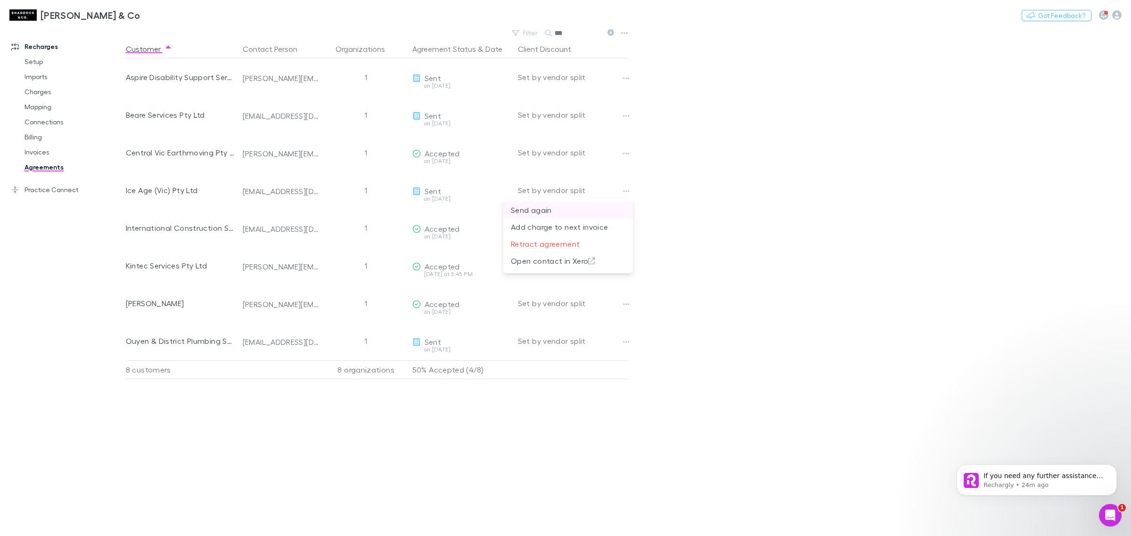
click at [567, 208] on p "Send again" at bounding box center [568, 210] width 115 height 11
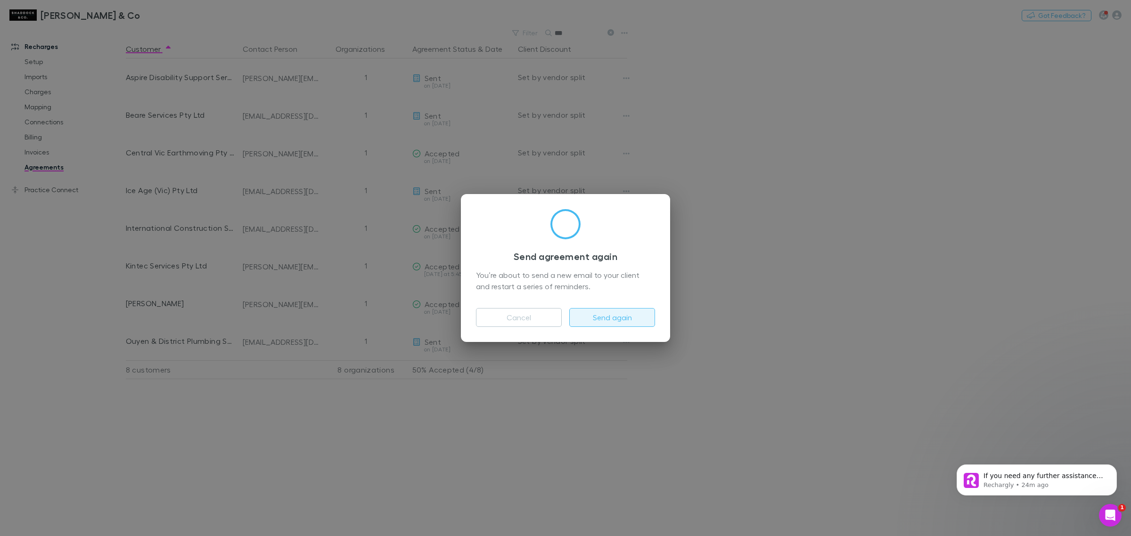
click at [618, 323] on button "Send again" at bounding box center [612, 317] width 86 height 19
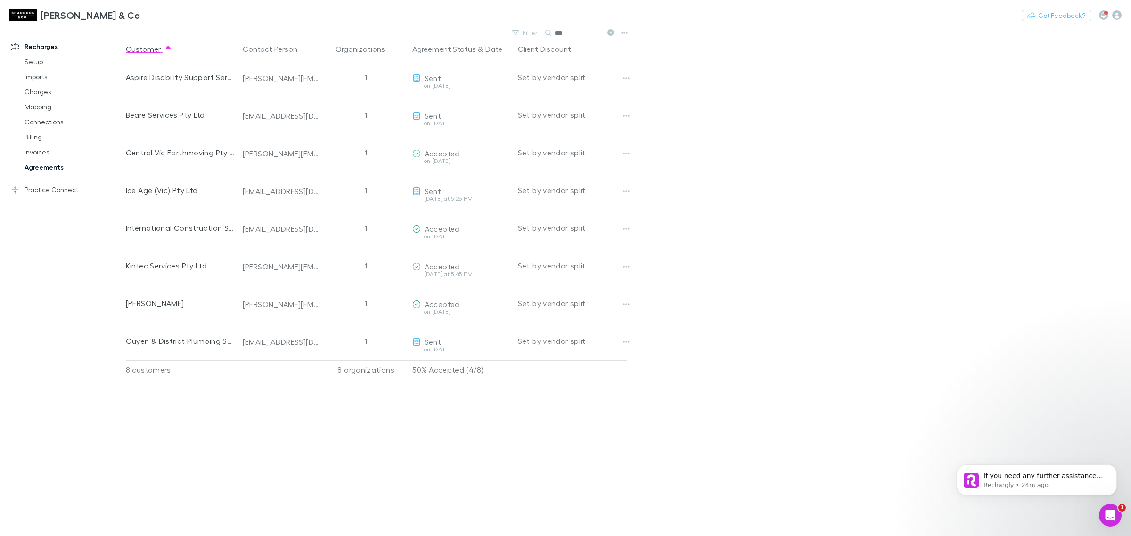
click at [591, 31] on input "***" at bounding box center [578, 32] width 47 height 13
type input "*"
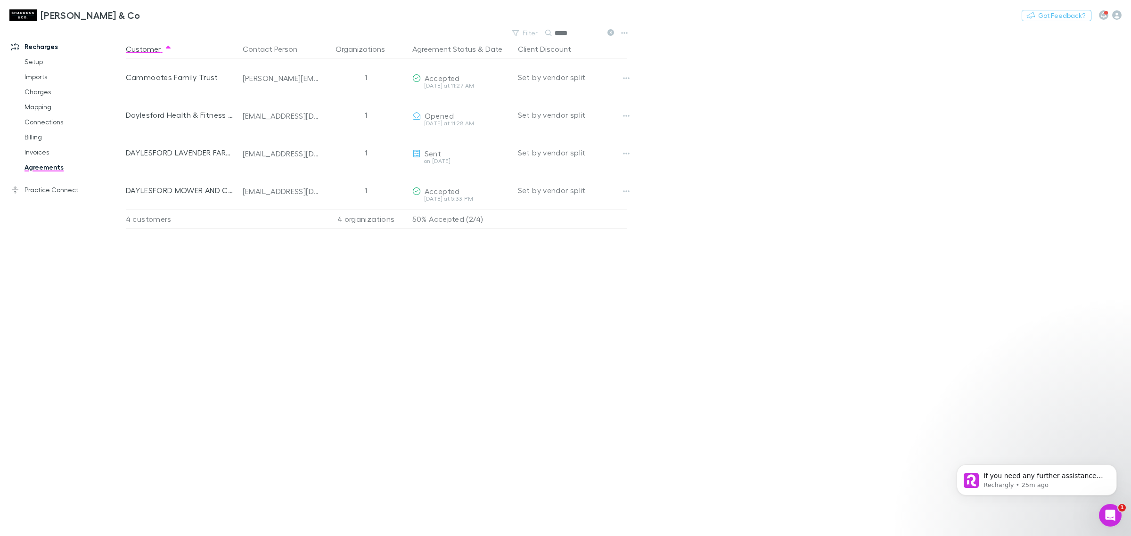
type input "*****"
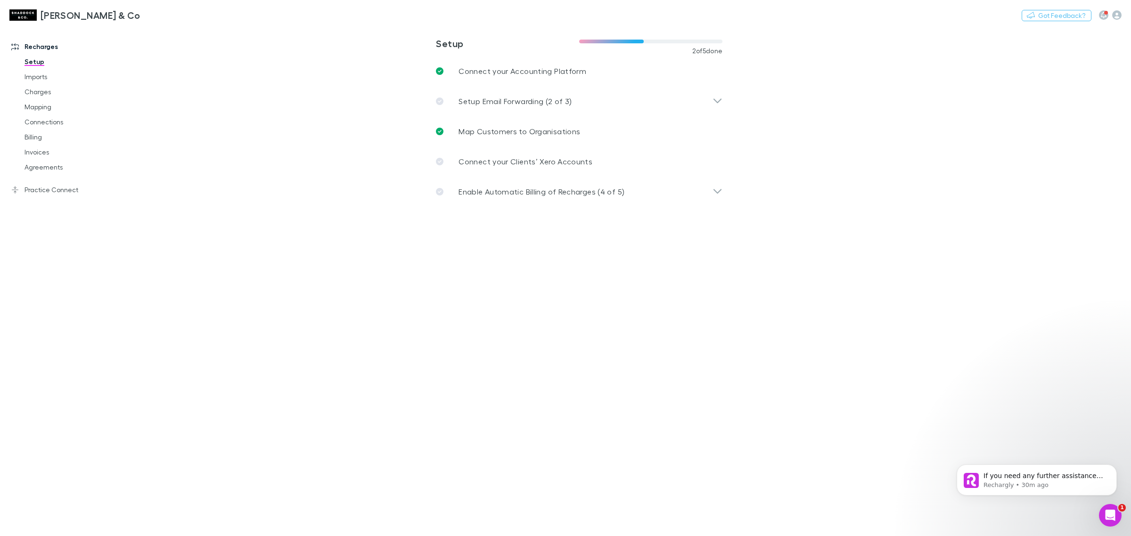
drag, startPoint x: 51, startPoint y: 161, endPoint x: 759, endPoint y: 94, distance: 711.5
click at [51, 161] on link "Agreements" at bounding box center [74, 167] width 118 height 15
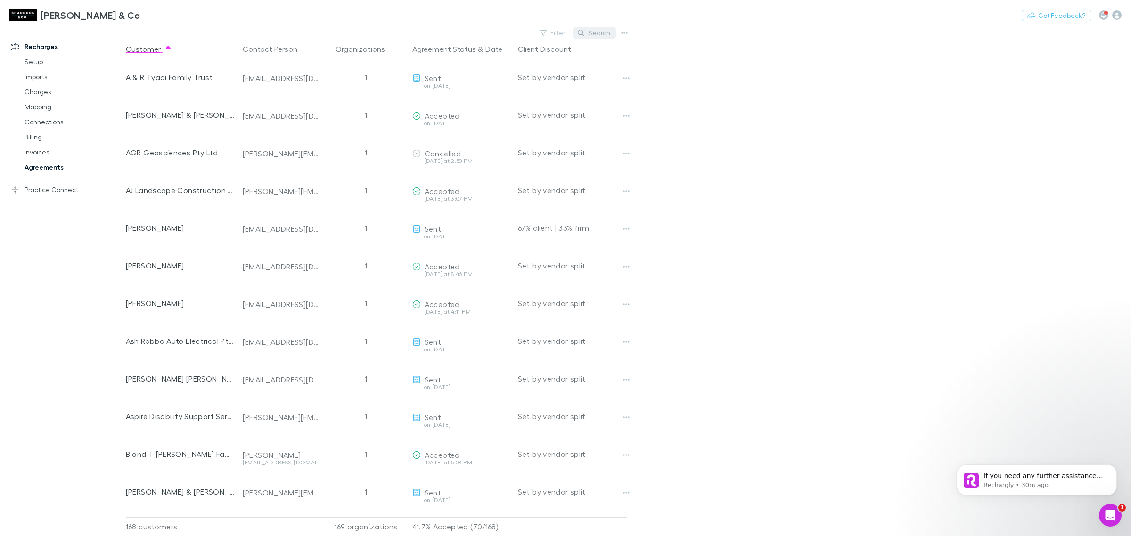
click at [592, 29] on button "Search" at bounding box center [594, 32] width 43 height 11
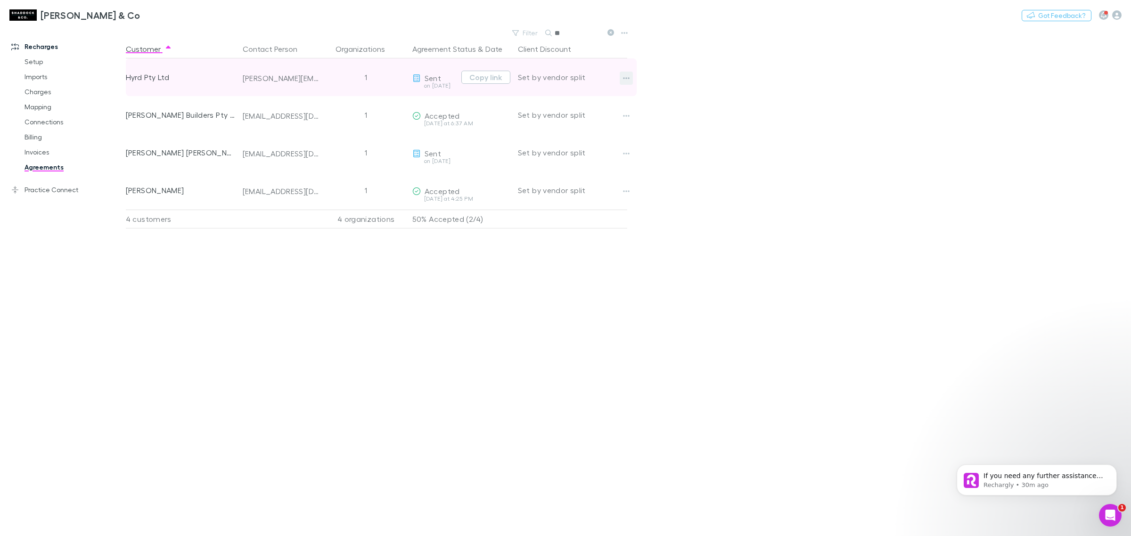
type input "**"
click at [628, 79] on icon "button" at bounding box center [626, 78] width 7 height 2
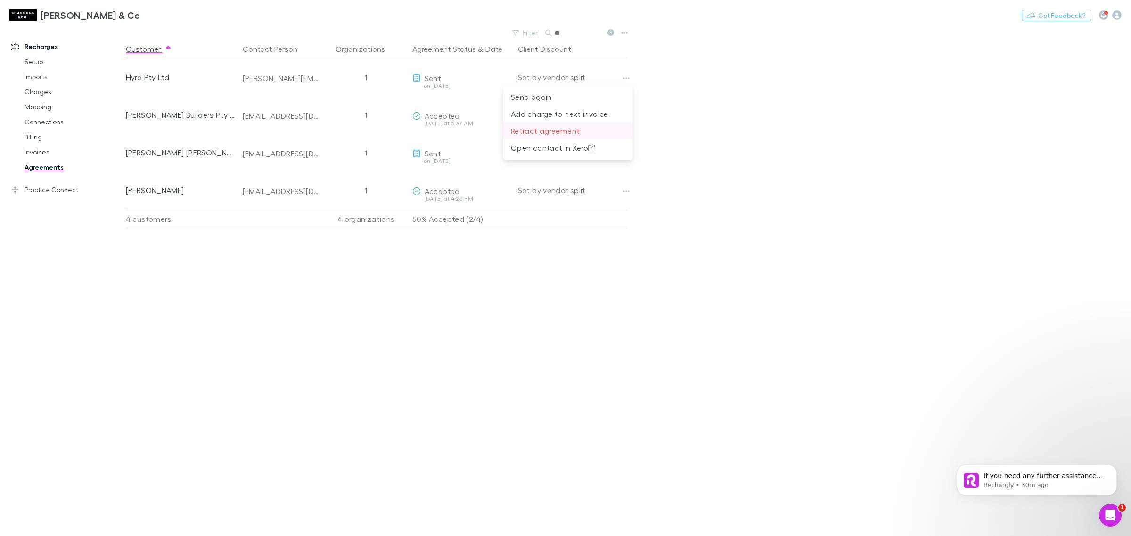
click at [550, 131] on p "Retract agreement" at bounding box center [568, 130] width 115 height 11
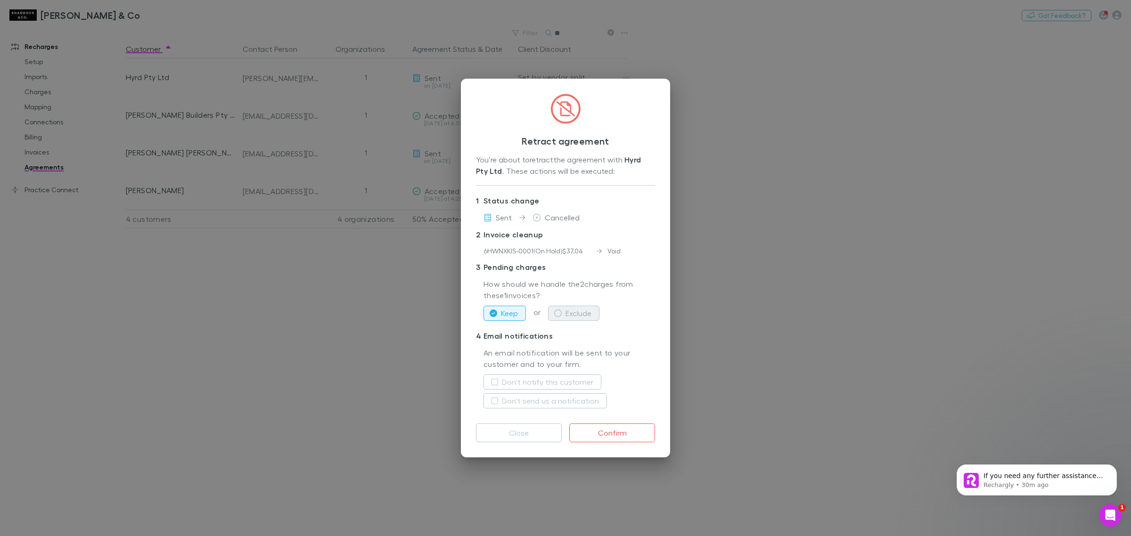
click at [592, 310] on button "Exclude" at bounding box center [573, 313] width 51 height 15
click at [554, 385] on label "Don't notify this customer" at bounding box center [547, 382] width 91 height 11
click at [599, 432] on button "Confirm" at bounding box center [612, 433] width 86 height 19
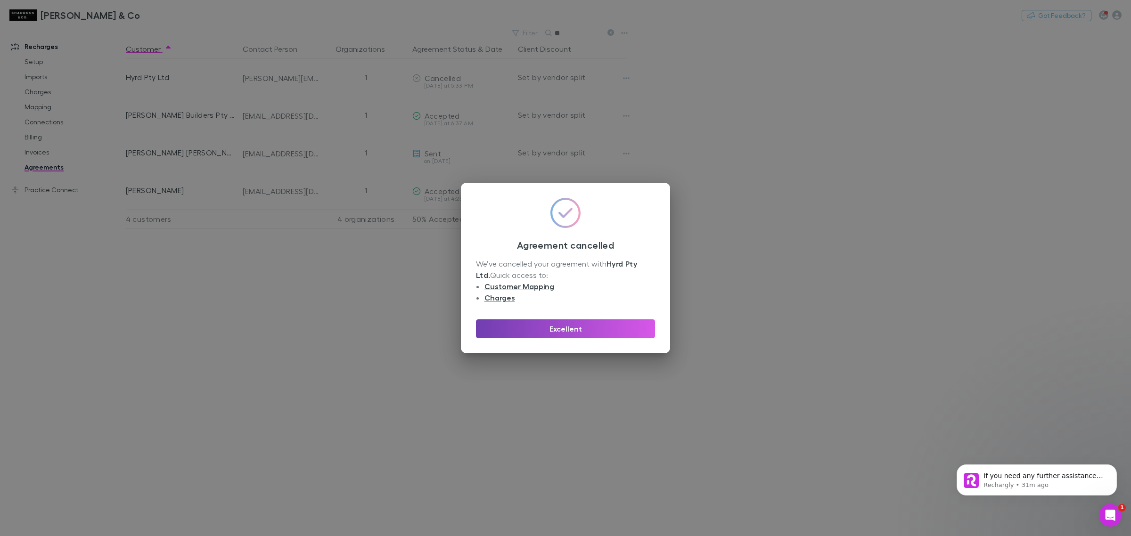
click at [548, 330] on button "Excellent" at bounding box center [565, 329] width 179 height 19
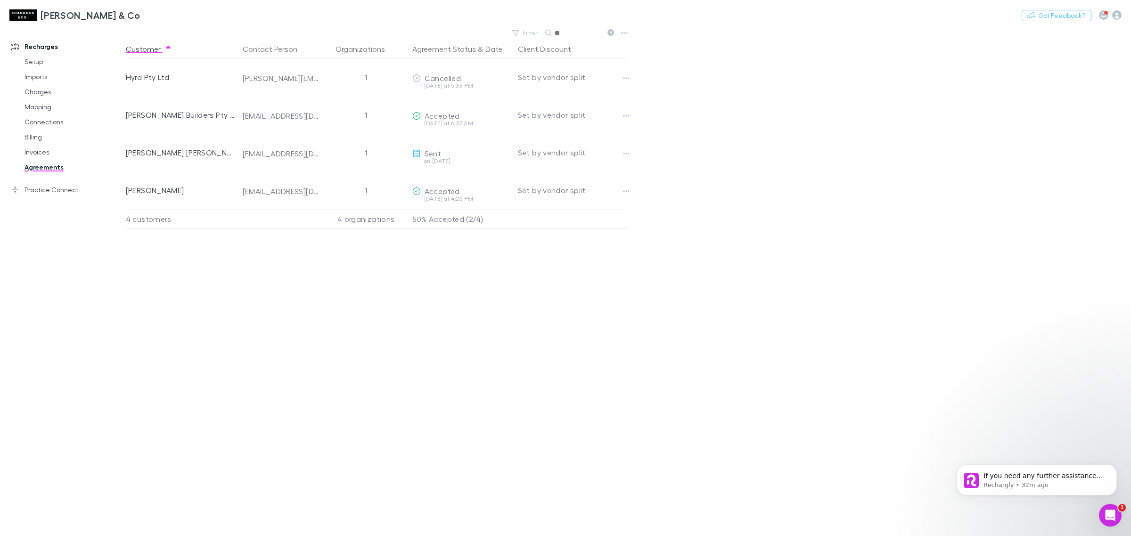
click at [536, 350] on div "Customer Contact Person Organizations Agreement Status & Date Client Discount H…" at bounding box center [385, 288] width 518 height 497
click at [609, 36] on icon at bounding box center [610, 32] width 7 height 7
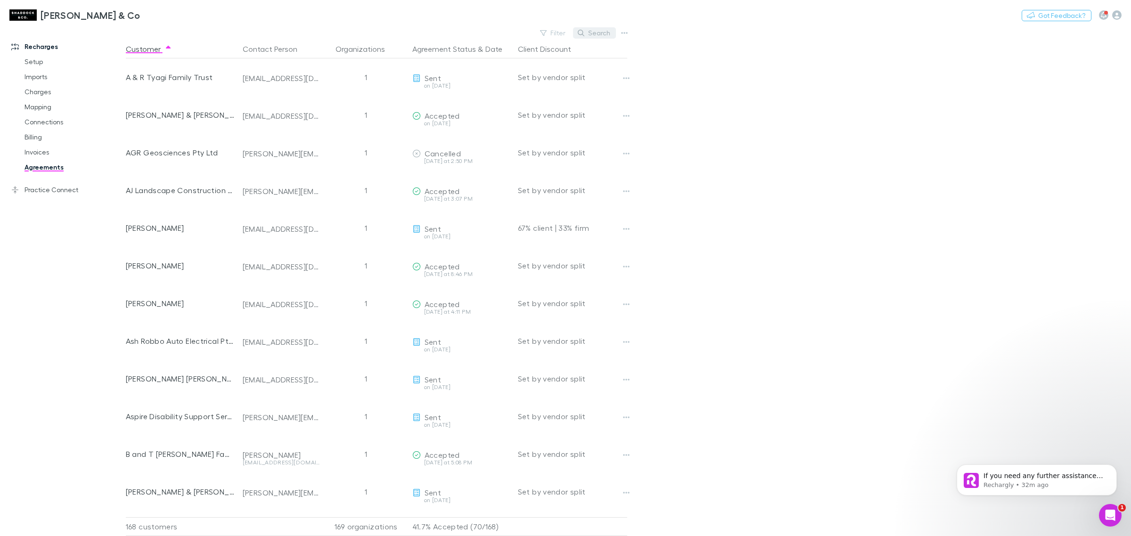
click at [591, 28] on button "Search" at bounding box center [594, 32] width 43 height 11
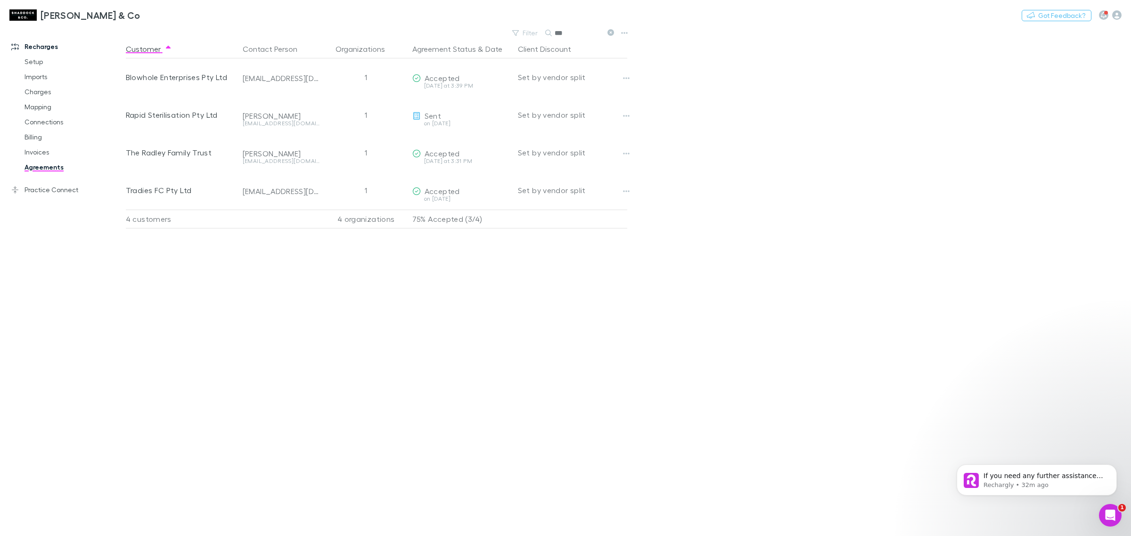
click at [609, 34] on icon at bounding box center [610, 32] width 7 height 7
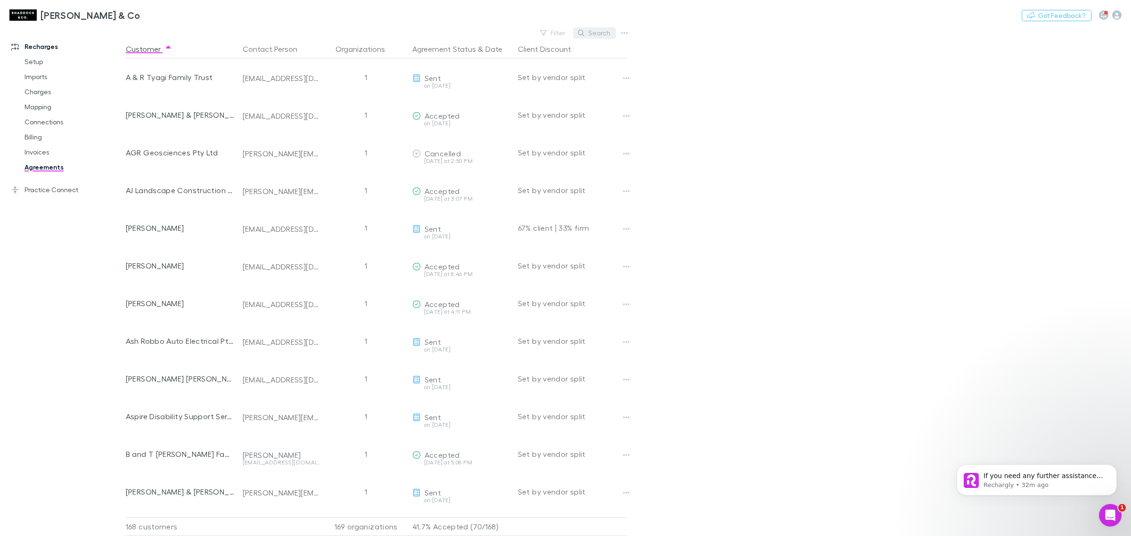
click at [600, 30] on button "Search" at bounding box center [594, 32] width 43 height 11
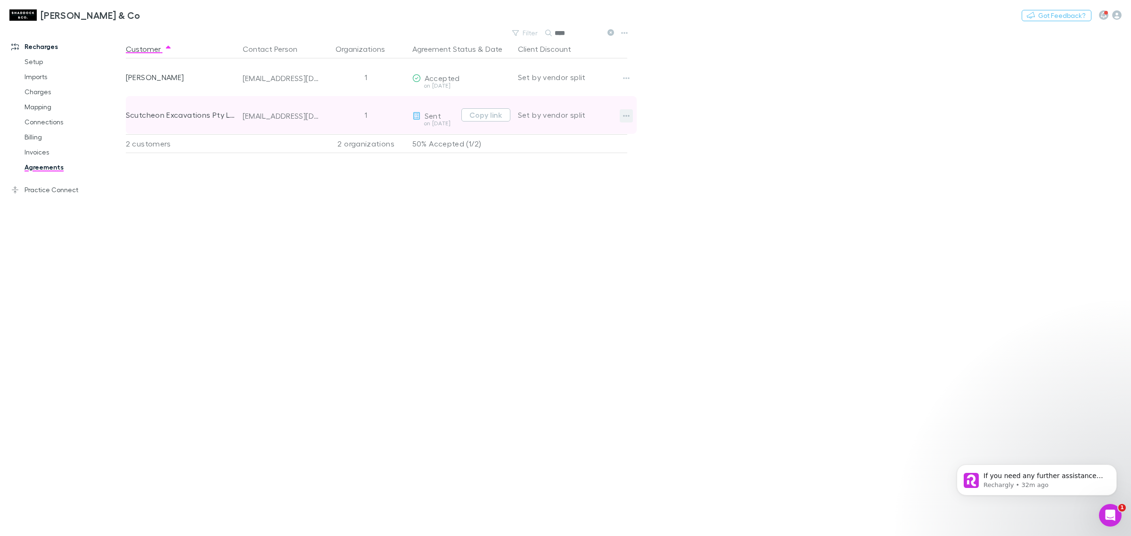
type input "****"
click at [622, 113] on button "button" at bounding box center [626, 115] width 13 height 13
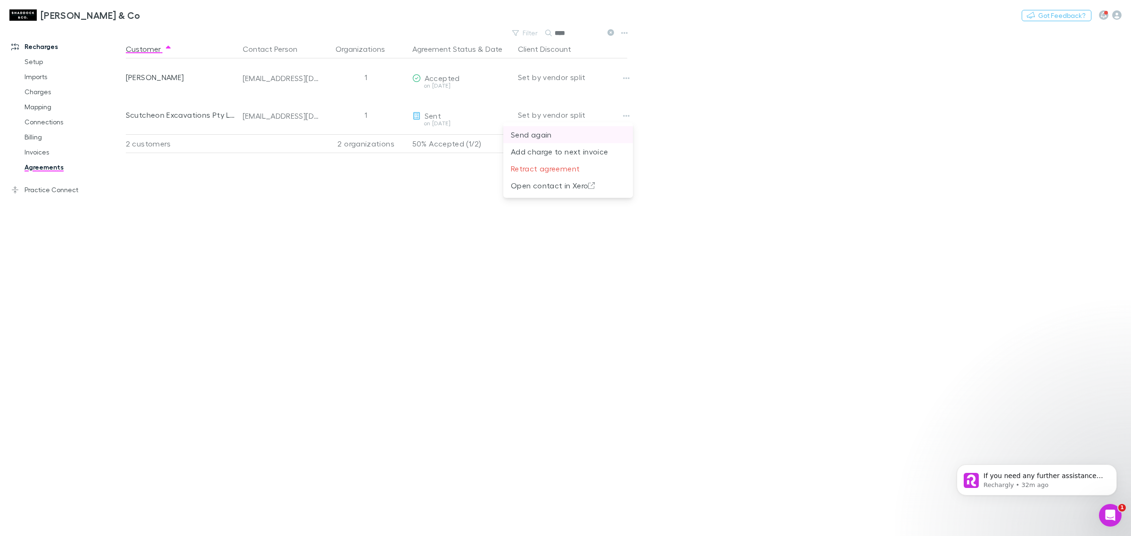
click at [541, 134] on p "Send again" at bounding box center [568, 134] width 115 height 11
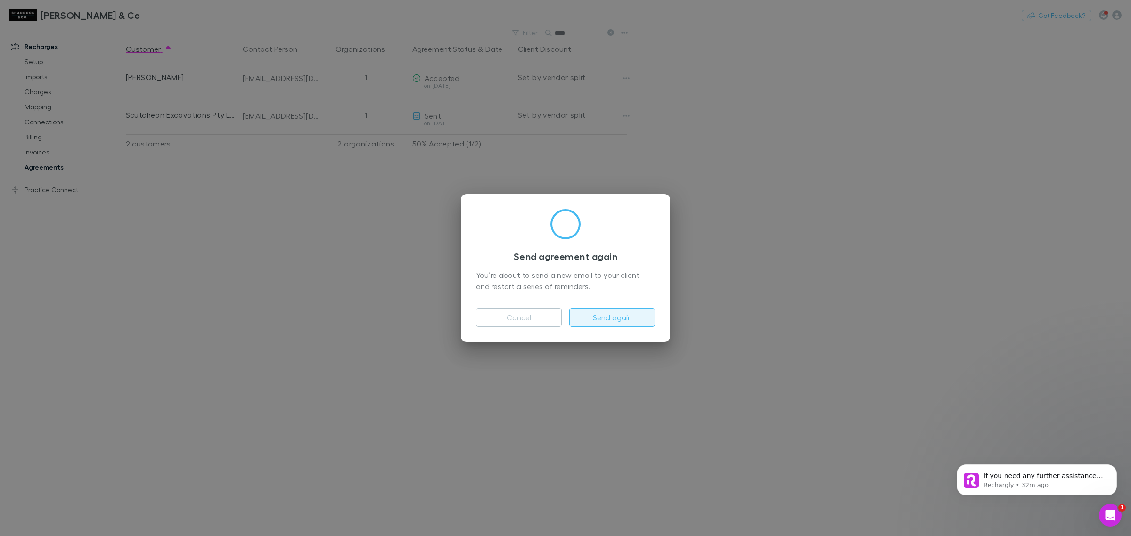
click at [595, 312] on button "Send again" at bounding box center [612, 317] width 86 height 19
